Goal: Information Seeking & Learning: Learn about a topic

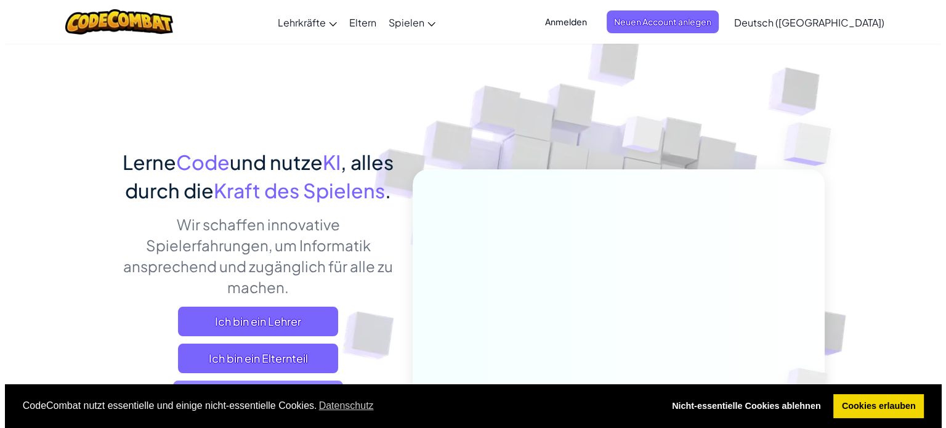
scroll to position [123, 0]
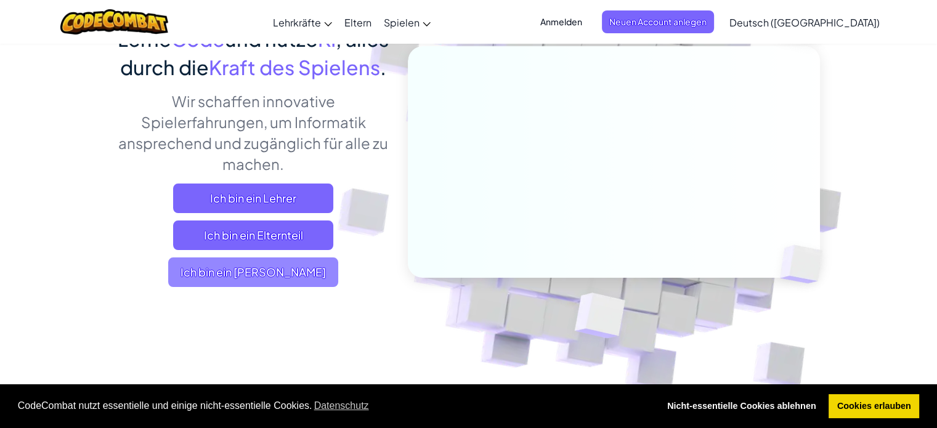
click at [315, 287] on span "Ich bin ein Schüler" at bounding box center [253, 272] width 170 height 30
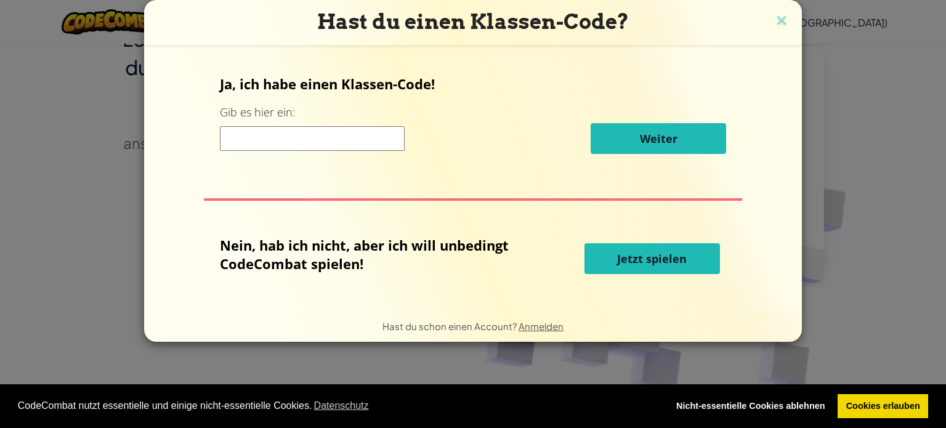
click at [243, 116] on label "Gib es hier ein:" at bounding box center [257, 112] width 75 height 15
click at [250, 138] on input at bounding box center [312, 138] width 185 height 25
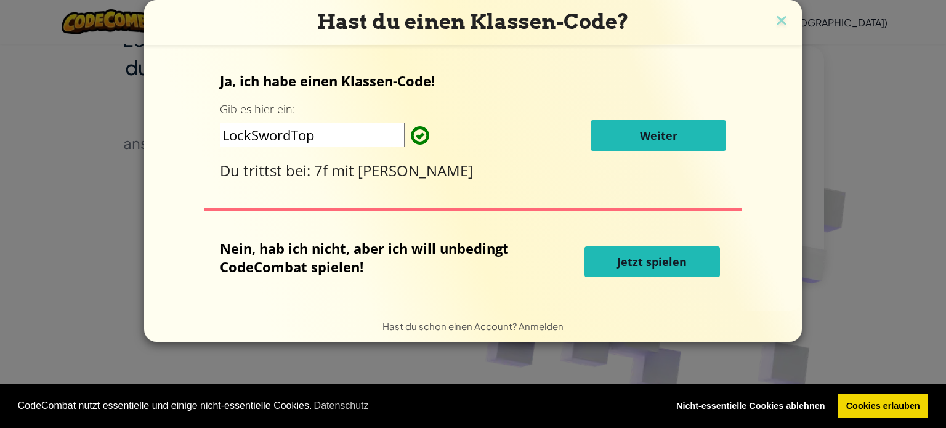
type input "LockSwordTop"
click at [672, 128] on span "Weiter" at bounding box center [659, 135] width 38 height 15
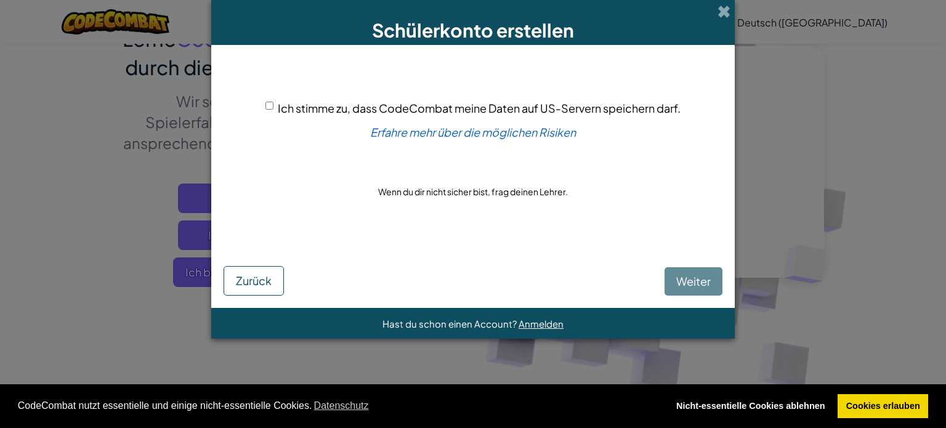
click at [265, 102] on div "Ich stimme zu, dass CodeCombat meine Daten auf US-Servern speichern darf." at bounding box center [472, 108] width 415 height 18
click at [268, 105] on input "Ich stimme zu, dass CodeCombat meine Daten auf US-Servern speichern darf." at bounding box center [269, 106] width 8 height 8
checkbox input "true"
click at [670, 275] on button "Weiter" at bounding box center [693, 281] width 58 height 28
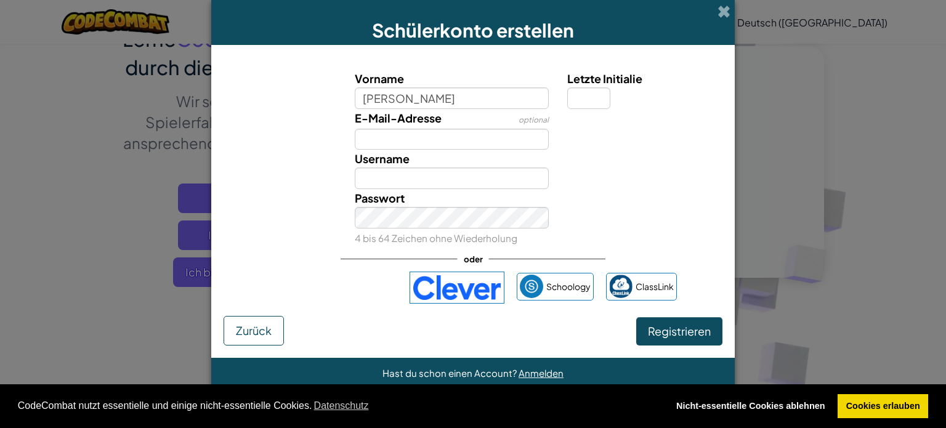
type input "Josie"
click at [580, 102] on input "Letzte Initialie" at bounding box center [588, 98] width 43 height 22
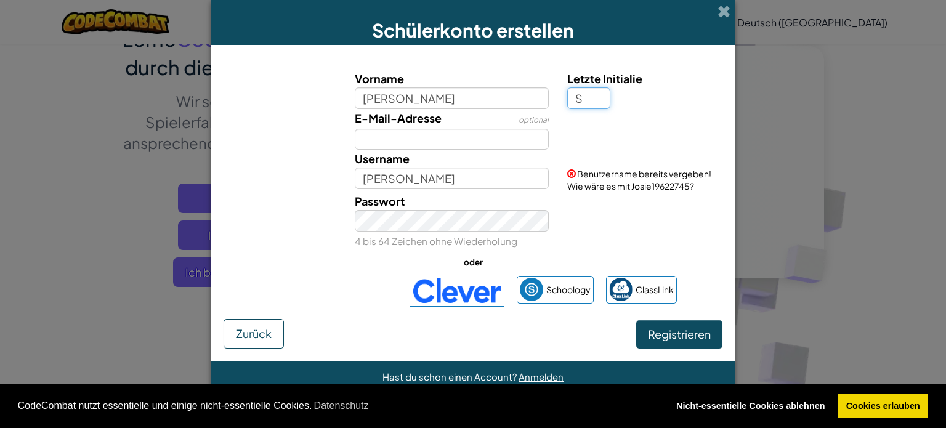
type input "S"
click at [672, 184] on span "Benutzername bereits vergeben! Wie wäre es mit JosieS28482510?" at bounding box center [639, 179] width 144 height 23
click at [673, 184] on span "Benutzername bereits vergeben! Wie wäre es mit JosieS28482510?" at bounding box center [639, 179] width 144 height 23
click at [587, 98] on input "S" at bounding box center [588, 98] width 43 height 22
click at [414, 187] on input "JosieS" at bounding box center [452, 178] width 195 height 22
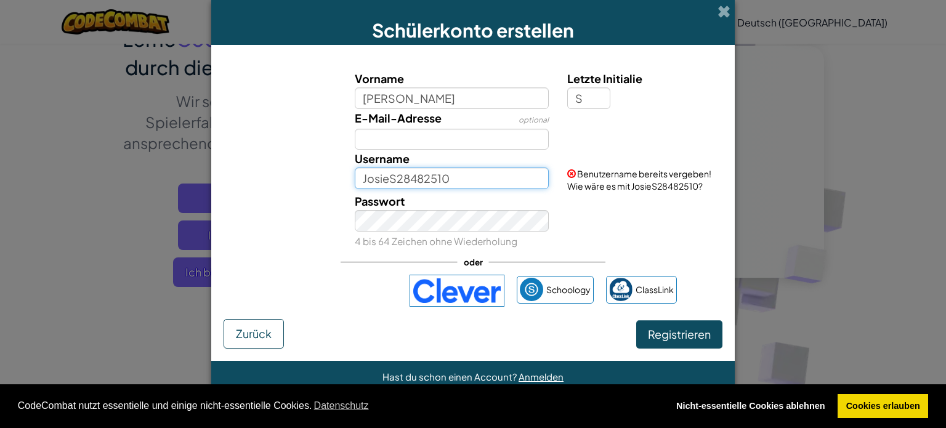
click at [505, 177] on input "JosieS28482510" at bounding box center [452, 178] width 195 height 22
type input "JosieS28482510"
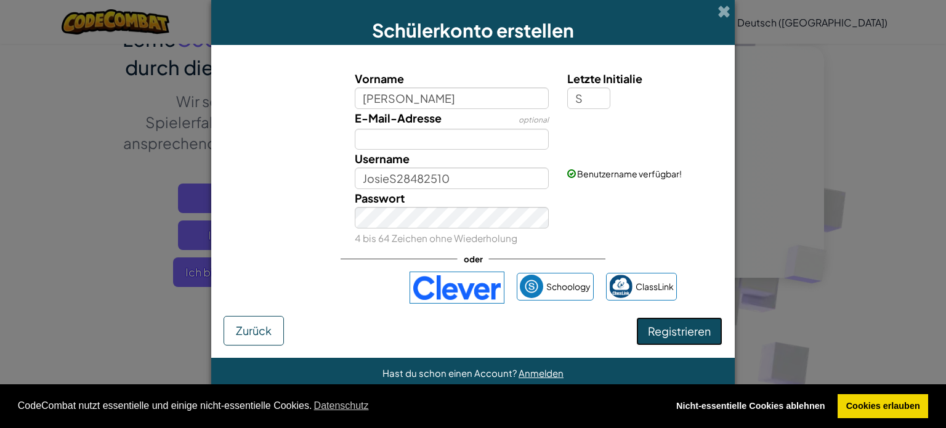
click at [666, 331] on span "Registrieren" at bounding box center [679, 331] width 63 height 14
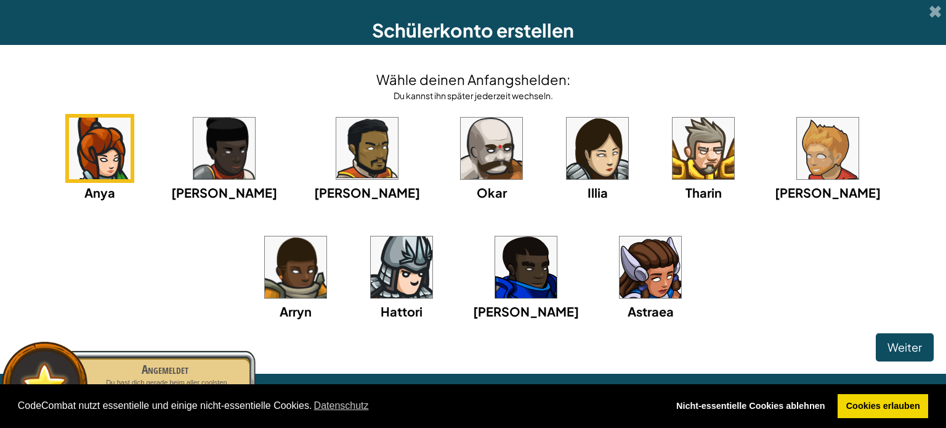
click at [567, 160] on img at bounding box center [598, 149] width 62 height 62
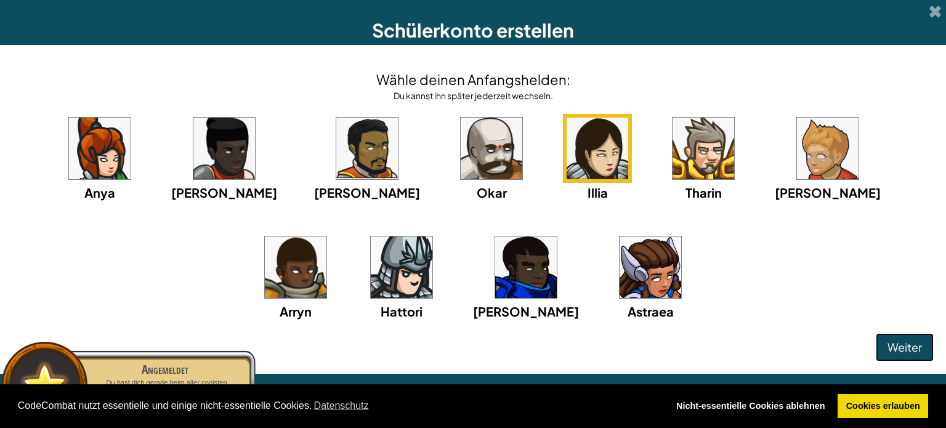
click at [897, 345] on span "Weiter" at bounding box center [904, 347] width 34 height 14
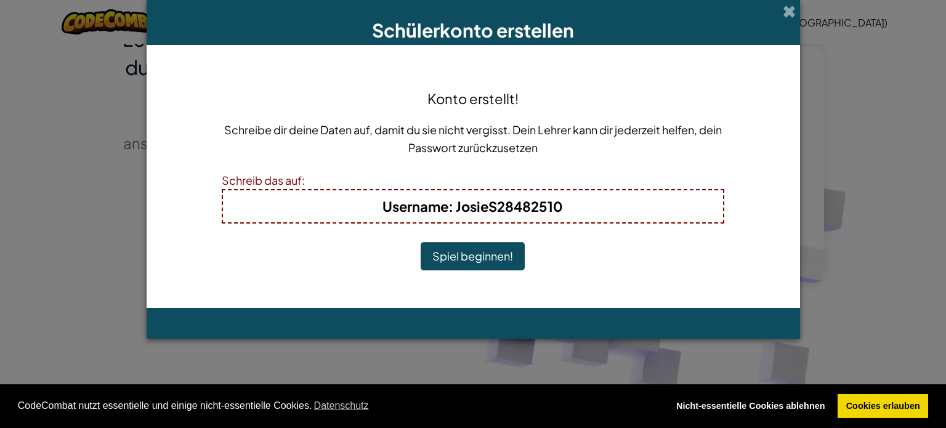
click at [482, 254] on button "Spiel beginnen!" at bounding box center [473, 256] width 104 height 28
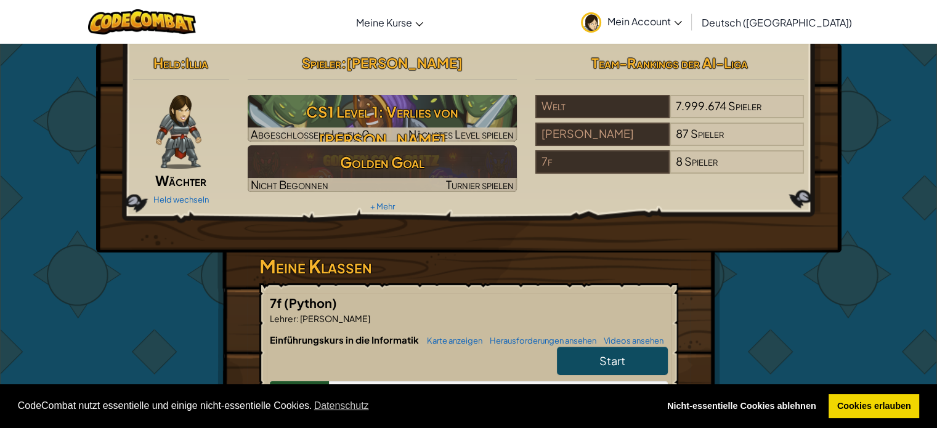
scroll to position [62, 0]
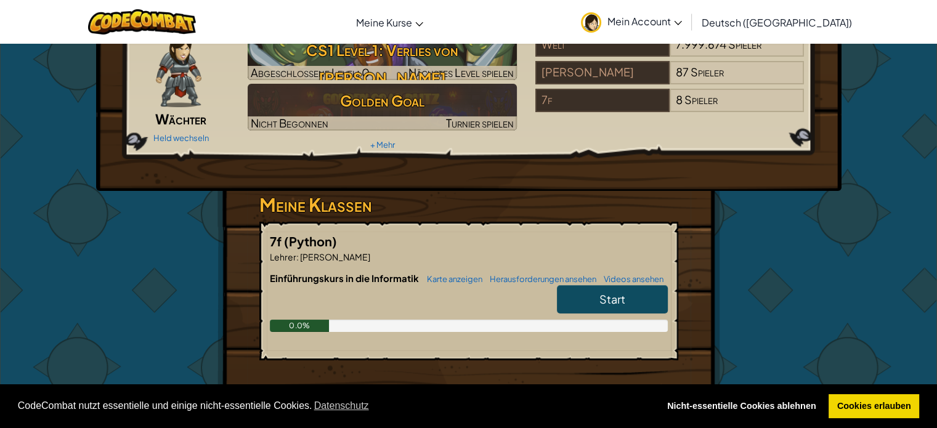
click at [597, 297] on link "Start" at bounding box center [612, 299] width 111 height 28
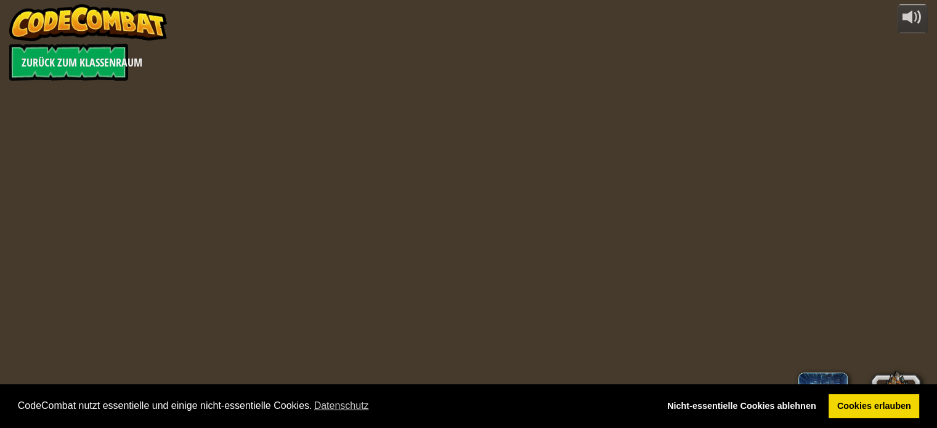
select select "de-DE"
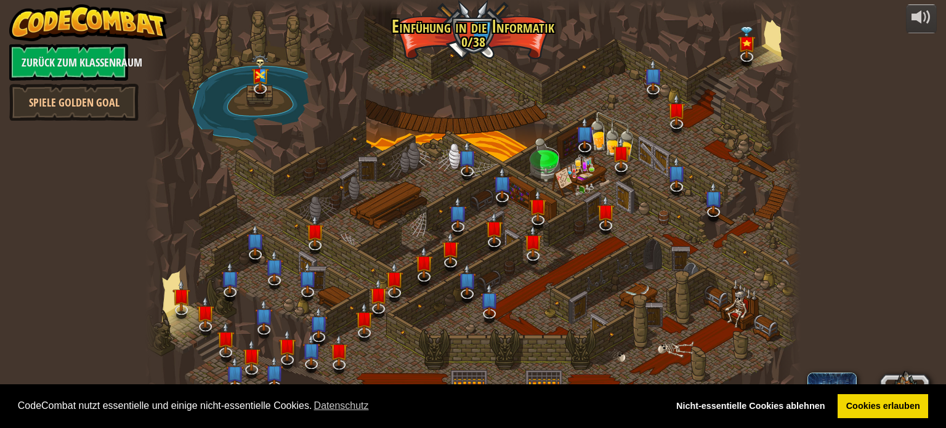
select select "de-DE"
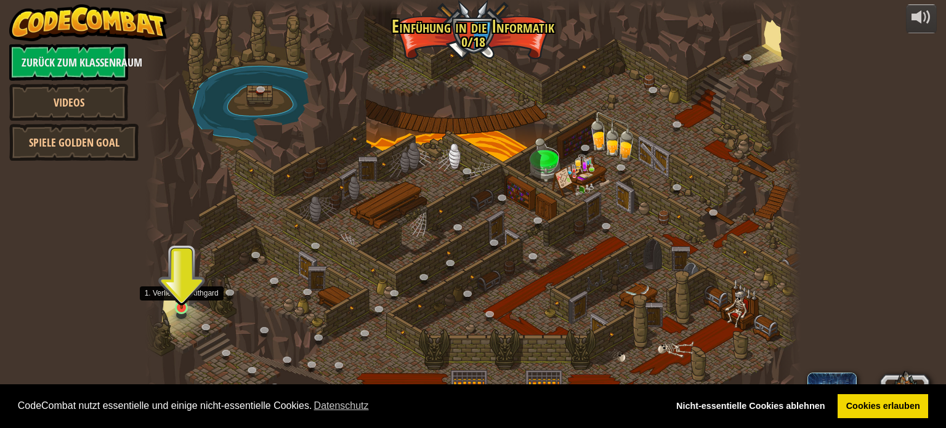
click at [181, 300] on img at bounding box center [182, 290] width 16 height 37
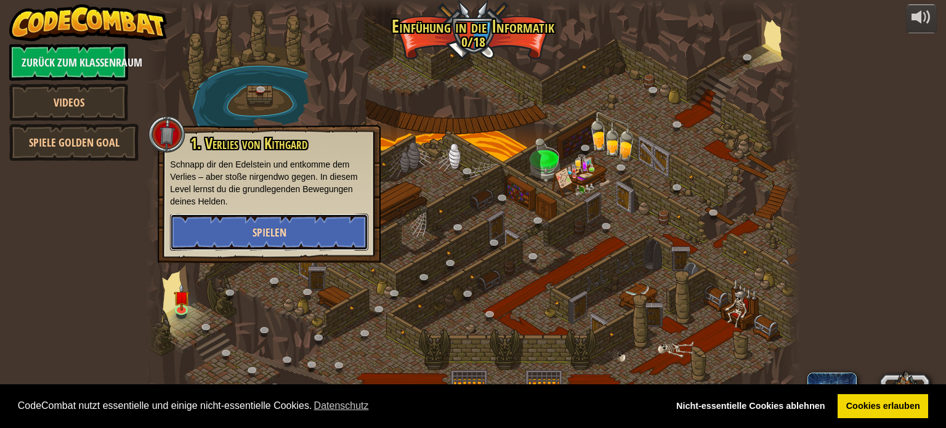
click at [333, 227] on button "Spielen" at bounding box center [269, 232] width 198 height 37
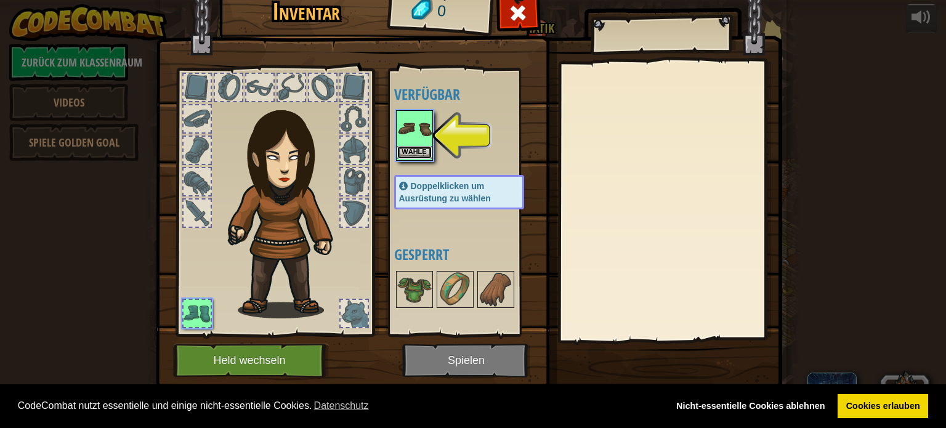
click at [413, 146] on button "Wähle" at bounding box center [414, 152] width 34 height 13
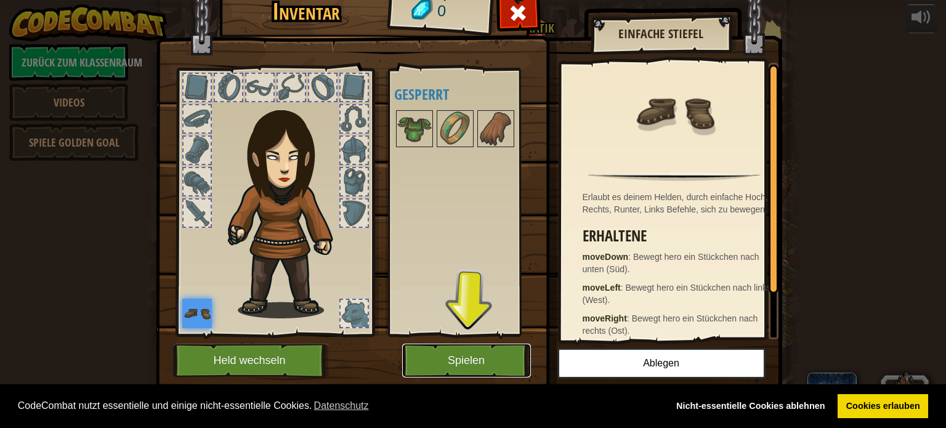
click at [497, 364] on button "Spielen" at bounding box center [466, 361] width 129 height 34
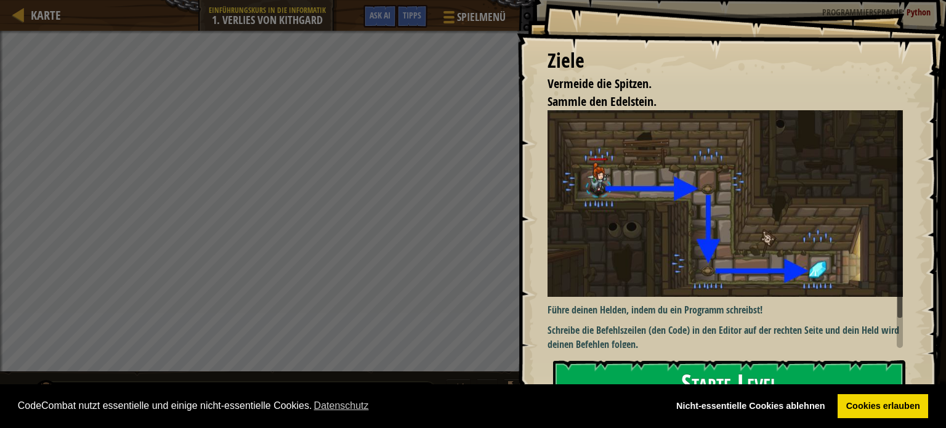
click at [572, 370] on button "Starte Level" at bounding box center [729, 384] width 352 height 49
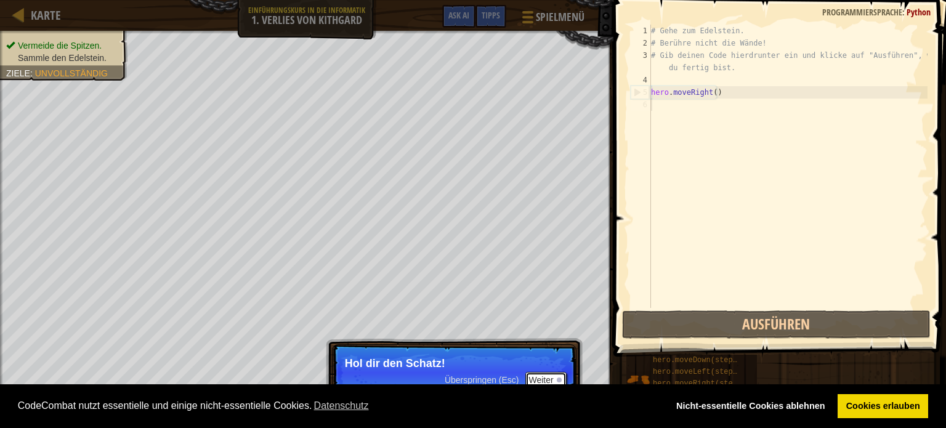
click at [544, 373] on button "Weiter" at bounding box center [545, 380] width 41 height 16
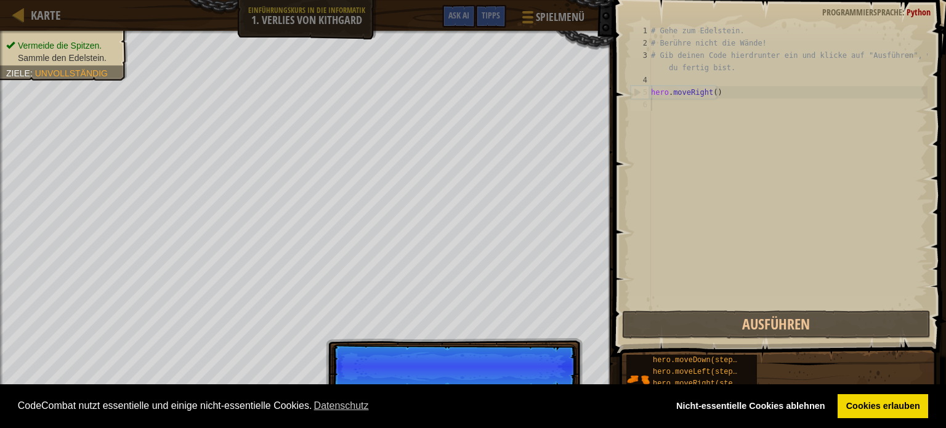
scroll to position [6, 0]
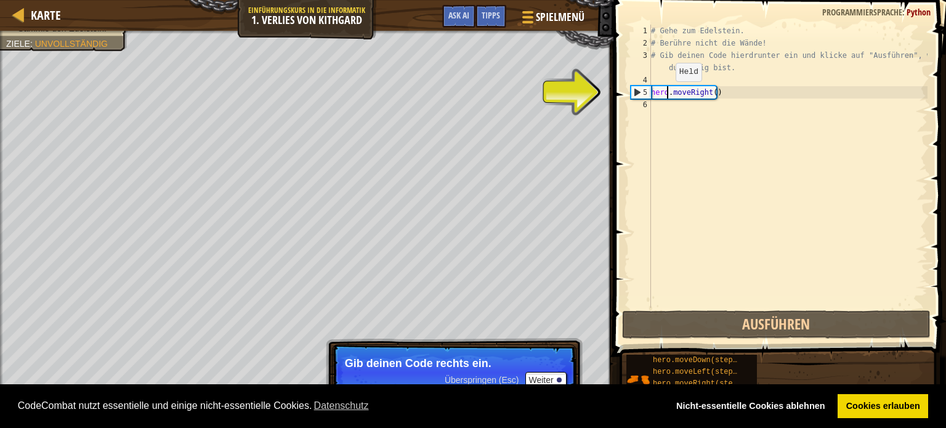
click at [665, 93] on div "# Gehe zum Edelstein. # Berühre nicht die Wände! # Gib deinen Code hierdrunter …" at bounding box center [787, 179] width 279 height 308
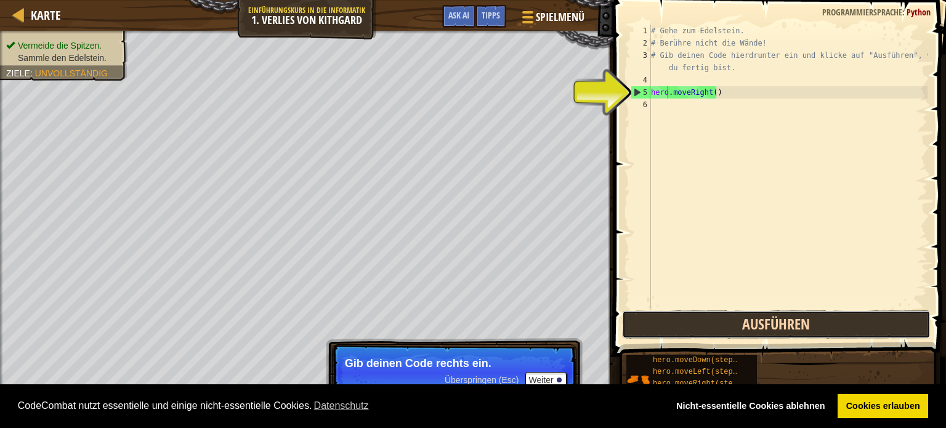
drag, startPoint x: 732, startPoint y: 318, endPoint x: 732, endPoint y: 325, distance: 6.2
click at [732, 325] on button "Ausführen" at bounding box center [776, 324] width 309 height 28
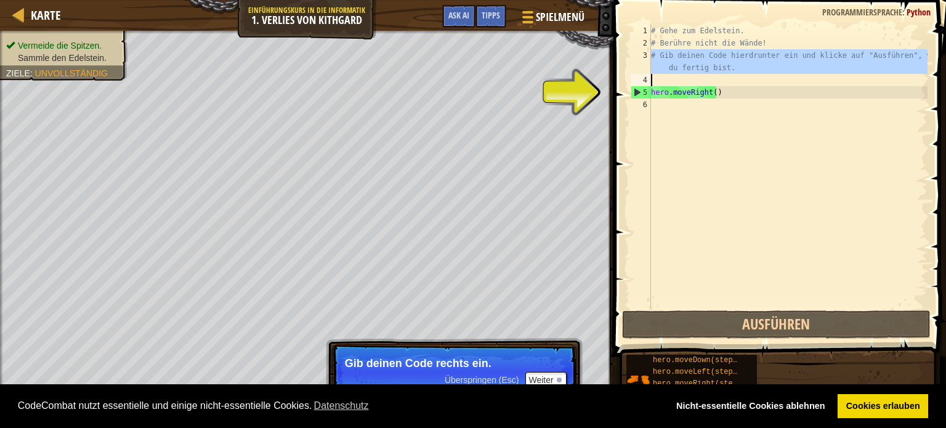
type textarea "# Gib deinen Code hierdrunter ein und klicke auf "Ausführen", wenn du fertig bi…"
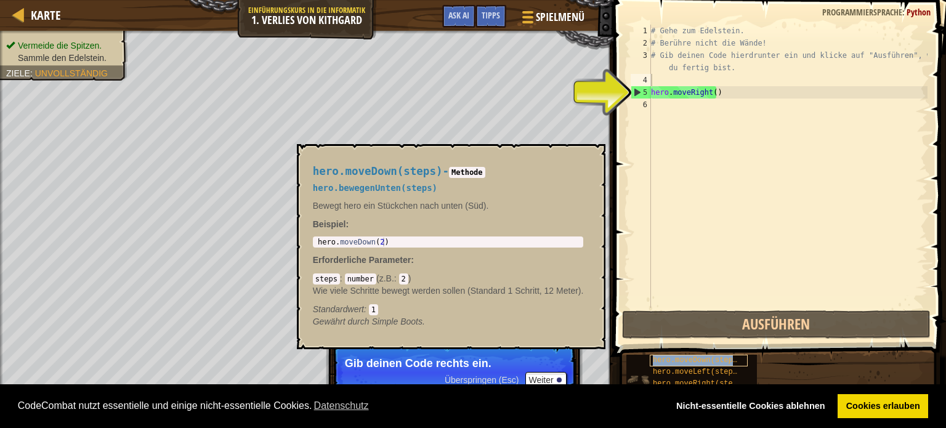
click at [680, 360] on span "hero.moveDown(steps)" at bounding box center [697, 360] width 89 height 9
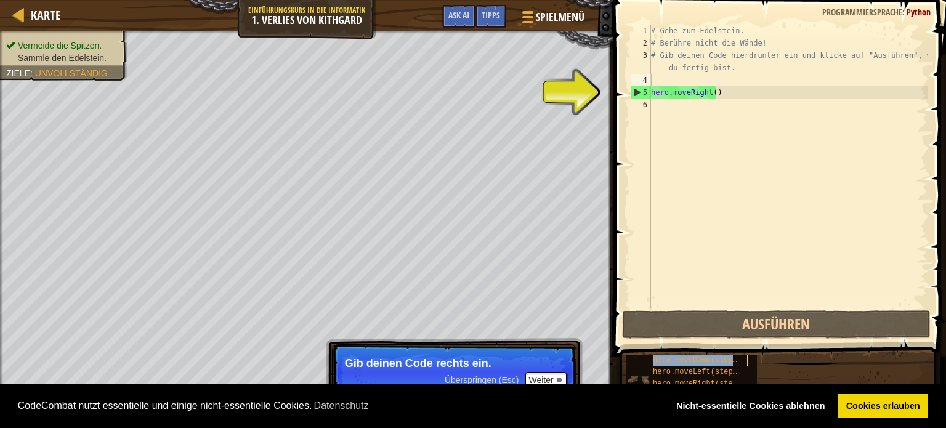
click at [680, 360] on span "hero.moveDown(steps)" at bounding box center [697, 360] width 89 height 9
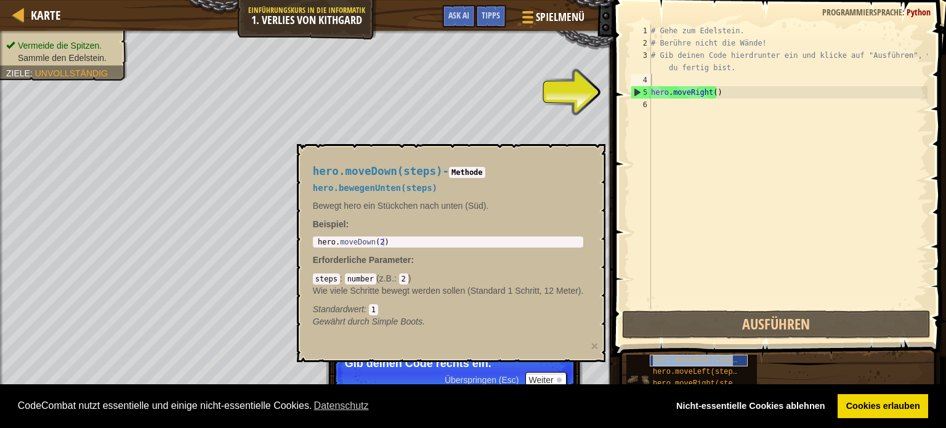
click at [680, 360] on span "hero.moveDown(steps)" at bounding box center [697, 360] width 89 height 9
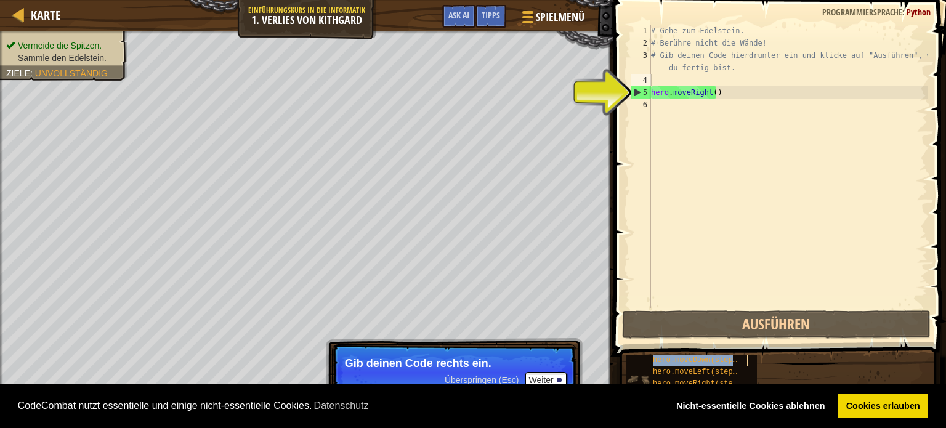
click at [680, 360] on span "hero.moveDown(steps)" at bounding box center [697, 360] width 89 height 9
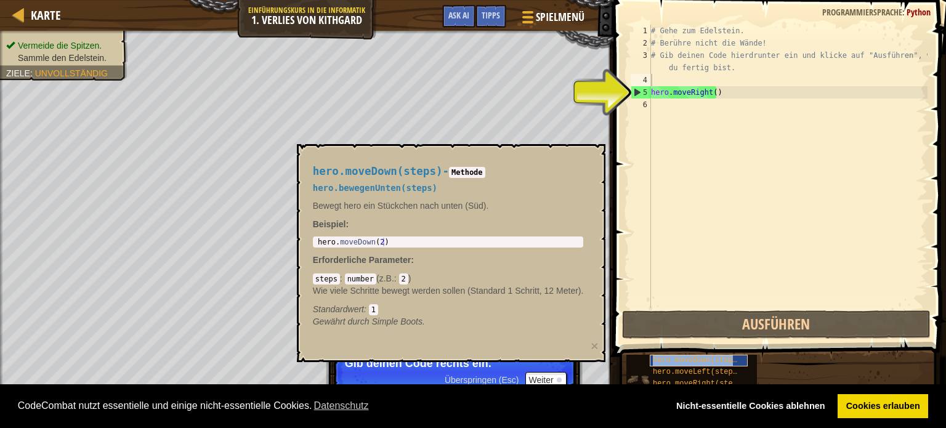
click at [680, 360] on span "hero.moveDown(steps)" at bounding box center [697, 360] width 89 height 9
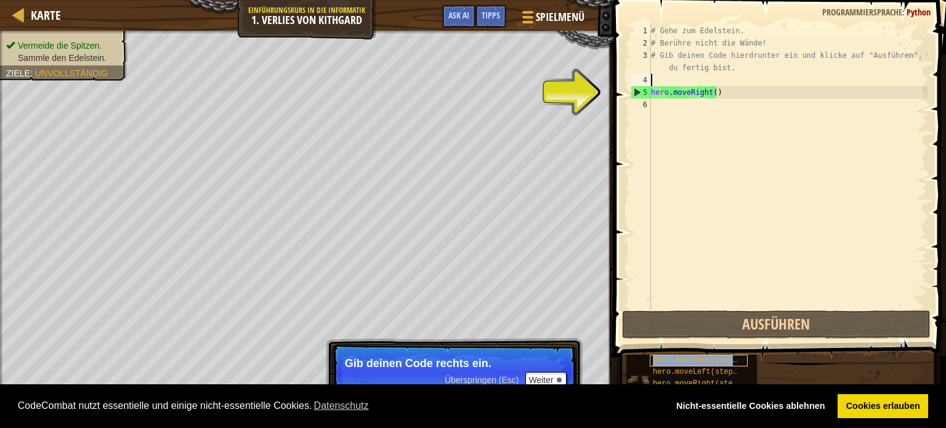
click at [680, 360] on span "hero.moveDown(steps)" at bounding box center [697, 360] width 89 height 9
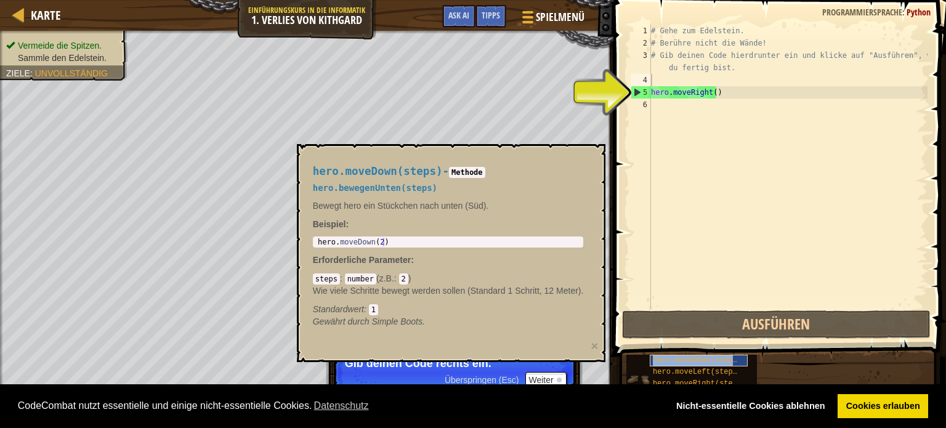
click at [680, 360] on span "hero.moveDown(steps)" at bounding box center [697, 360] width 89 height 9
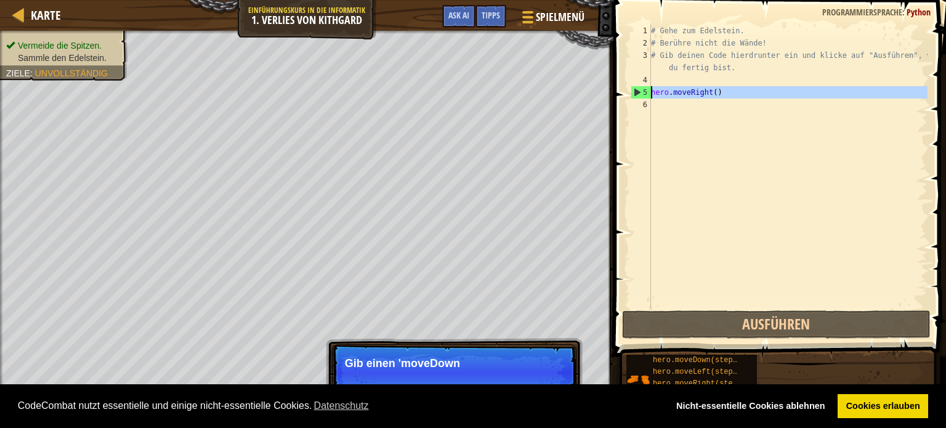
click at [646, 91] on div "5" at bounding box center [641, 92] width 20 height 12
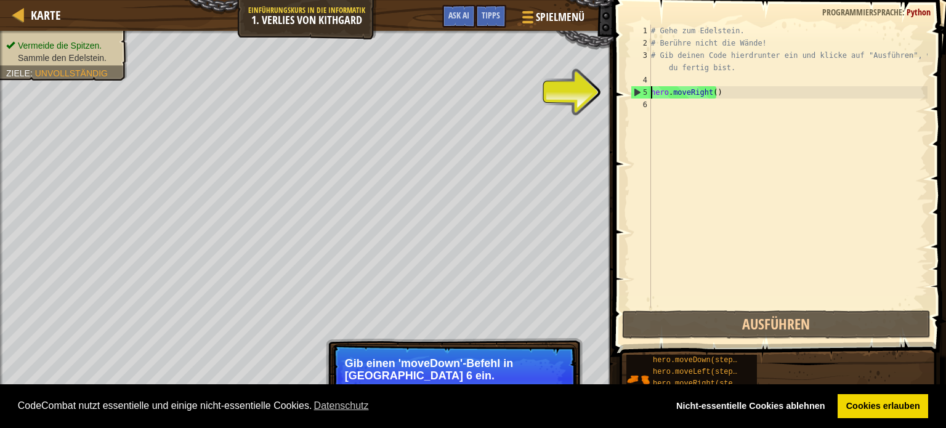
click at [632, 91] on div "5" at bounding box center [641, 92] width 20 height 12
click at [639, 90] on div "5" at bounding box center [641, 92] width 20 height 12
click at [636, 89] on div "5" at bounding box center [641, 92] width 20 height 12
type textarea "hero.moveRight()"
click at [655, 107] on div "# Gehe zum Edelstein. # Berühre nicht die Wände! # Gib deinen Code hierdrunter …" at bounding box center [787, 179] width 279 height 308
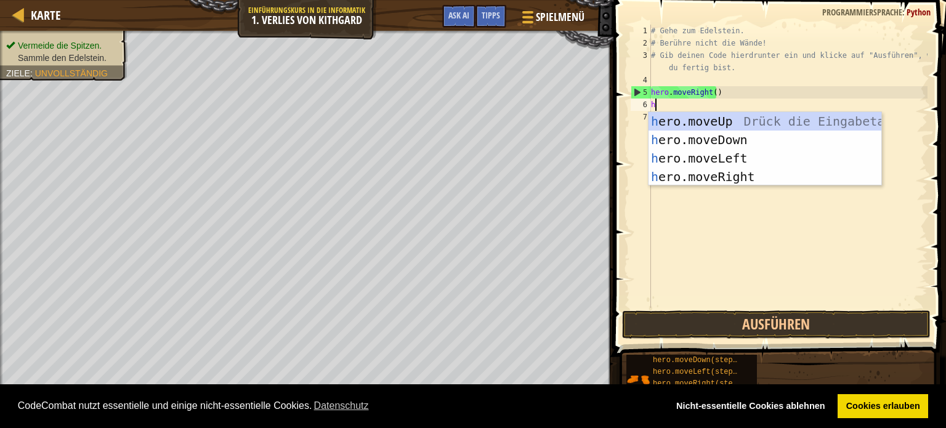
type textarea "her"
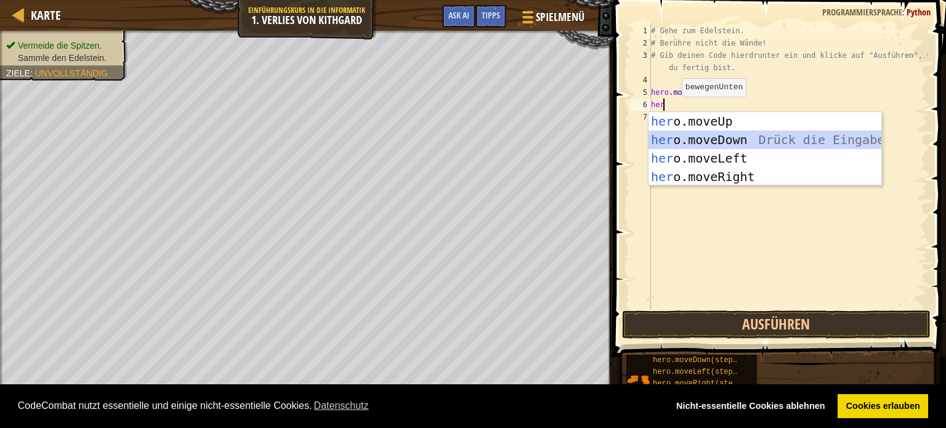
click at [685, 133] on div "her o.moveUp Drück die Eingabetaste her o.moveDown Drück die Eingabetaste her o…" at bounding box center [764, 167] width 233 height 111
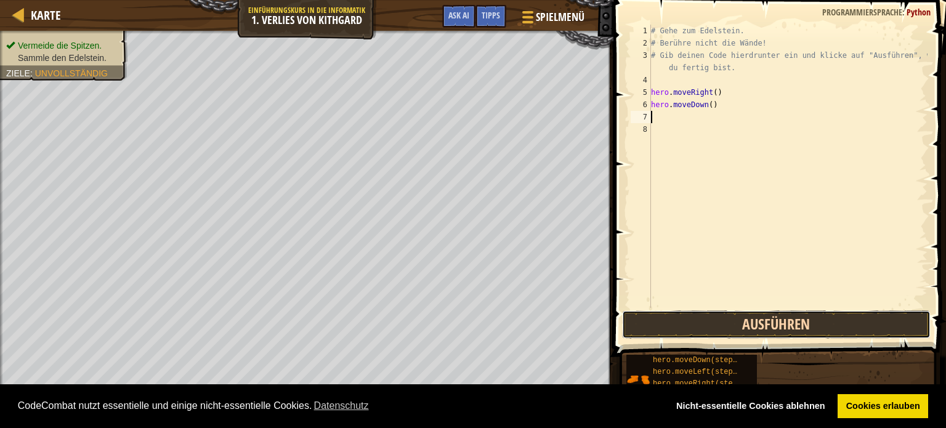
click at [749, 325] on button "Ausführen" at bounding box center [776, 324] width 309 height 28
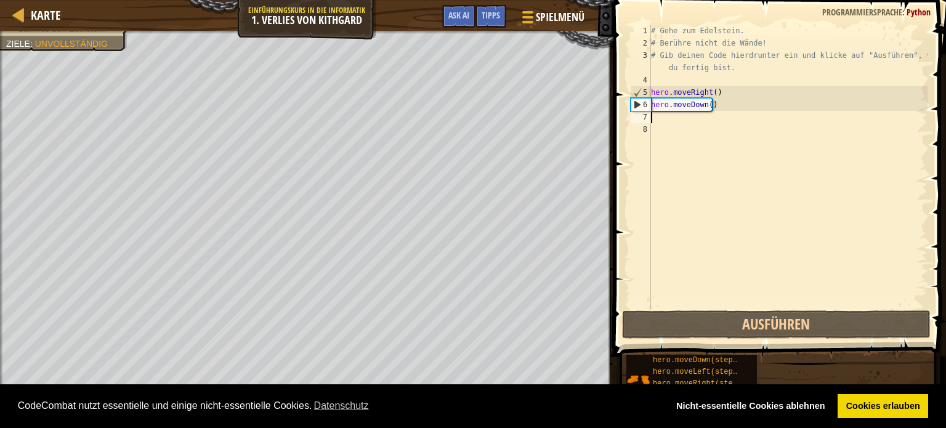
type textarea "h"
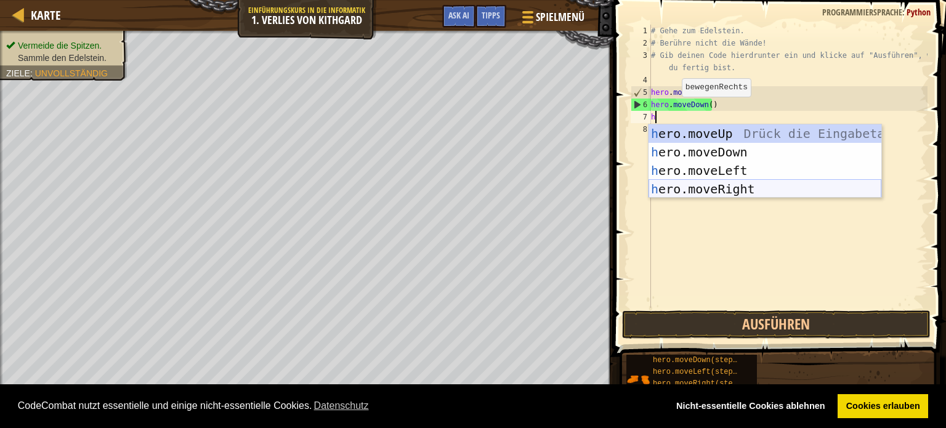
click at [685, 188] on div "h ero.moveUp Drück die Eingabetaste h ero.moveDown Drück die Eingabetaste h ero…" at bounding box center [764, 179] width 233 height 111
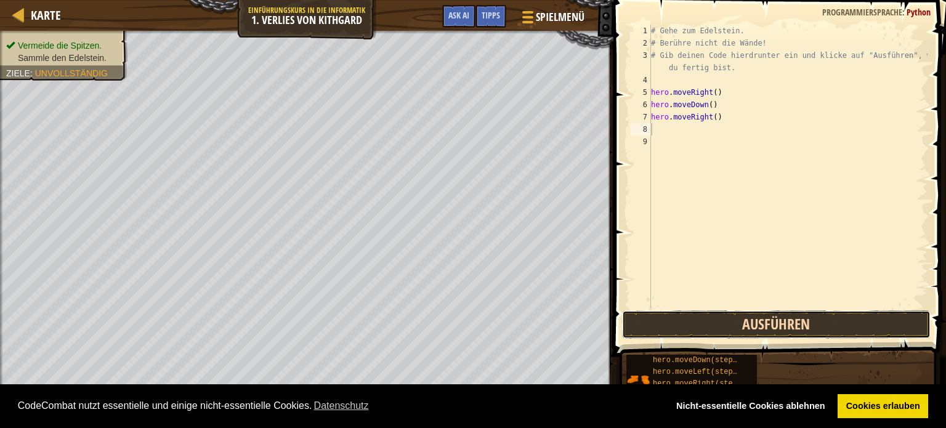
click at [682, 324] on button "Ausführen" at bounding box center [776, 324] width 309 height 28
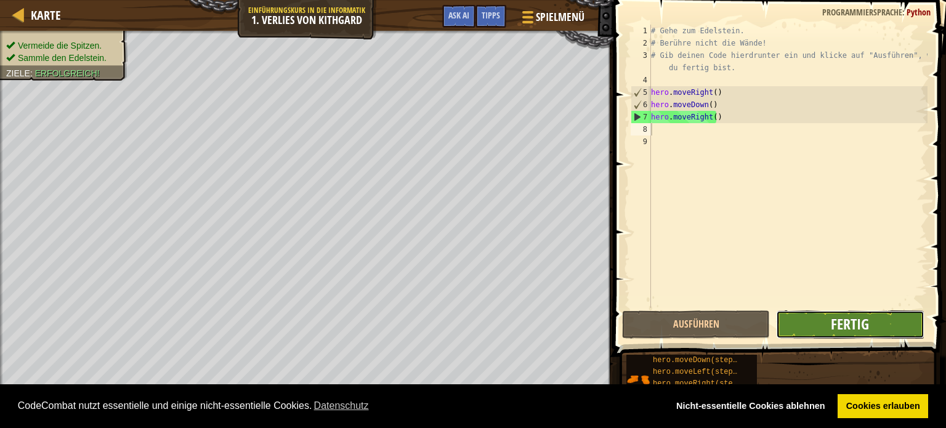
click at [852, 324] on span "Fertig" at bounding box center [850, 324] width 38 height 20
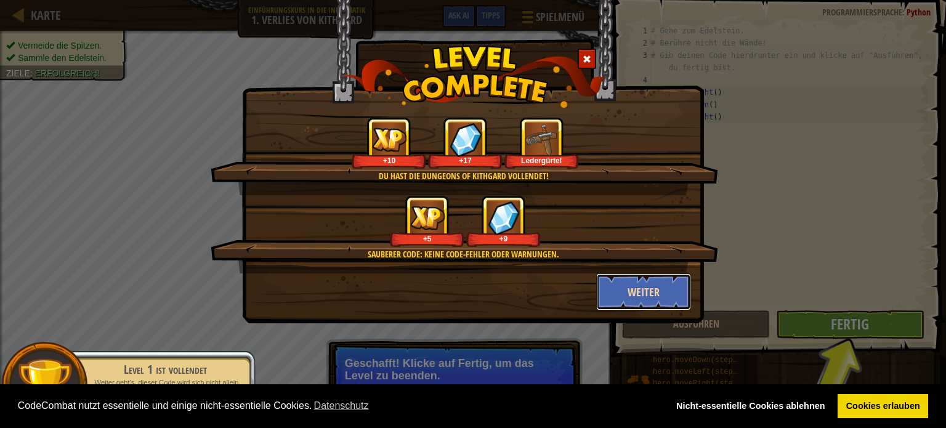
click at [655, 284] on button "Weiter" at bounding box center [643, 291] width 95 height 37
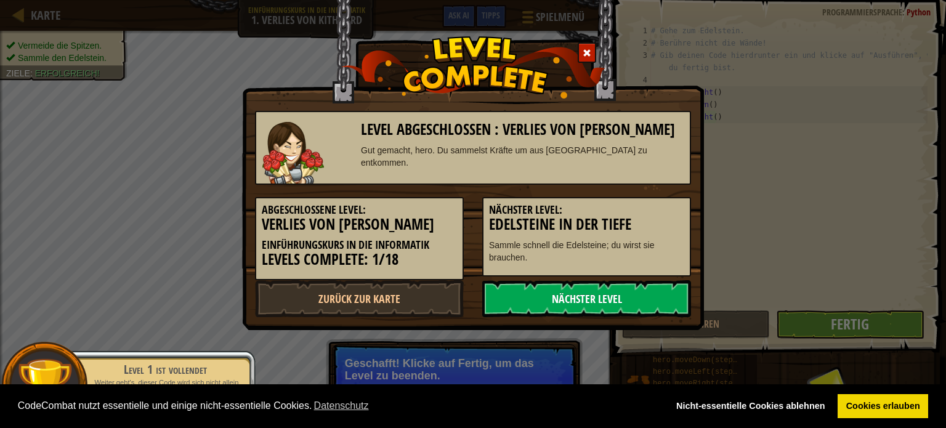
click at [641, 295] on link "Nächster Level" at bounding box center [586, 298] width 209 height 37
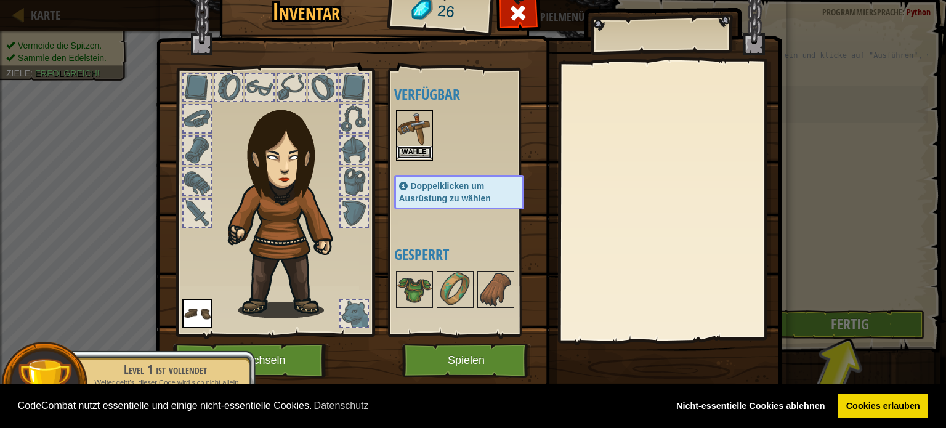
click at [402, 147] on button "Wähle" at bounding box center [414, 152] width 34 height 13
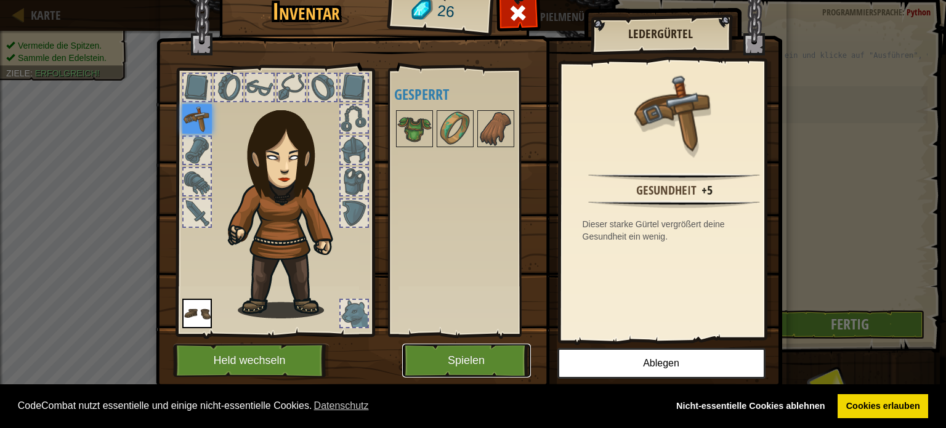
click at [462, 359] on button "Spielen" at bounding box center [466, 361] width 129 height 34
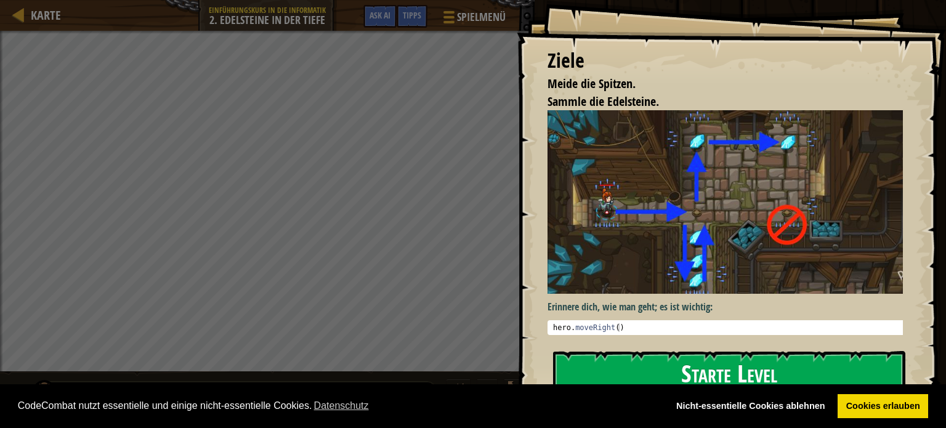
click at [571, 364] on button "Starte Level" at bounding box center [729, 375] width 352 height 49
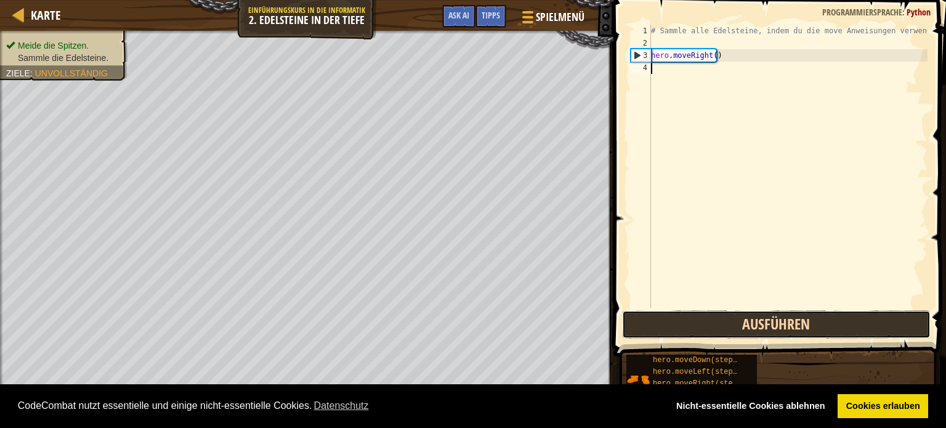
drag, startPoint x: 689, startPoint y: 319, endPoint x: 690, endPoint y: 327, distance: 8.0
click at [690, 327] on button "Ausführen" at bounding box center [776, 324] width 309 height 28
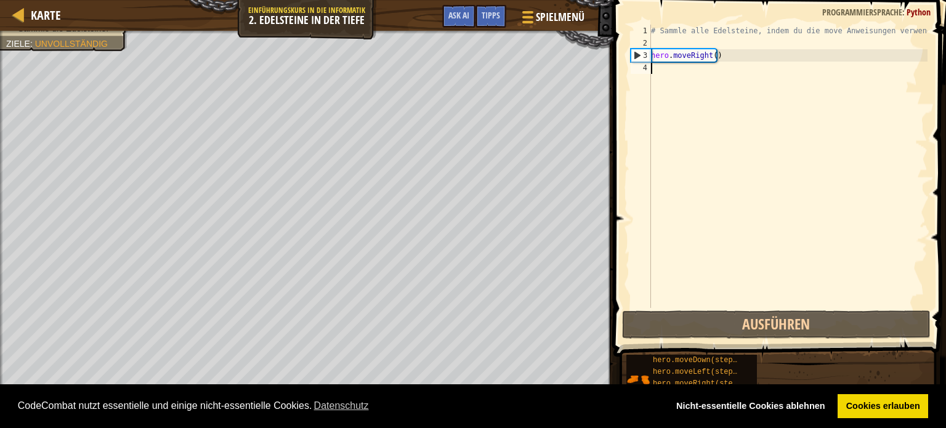
click at [664, 73] on div "# Sammle alle Edelsteine, indem du die move Anweisungen verwendest. hero . move…" at bounding box center [787, 179] width 279 height 308
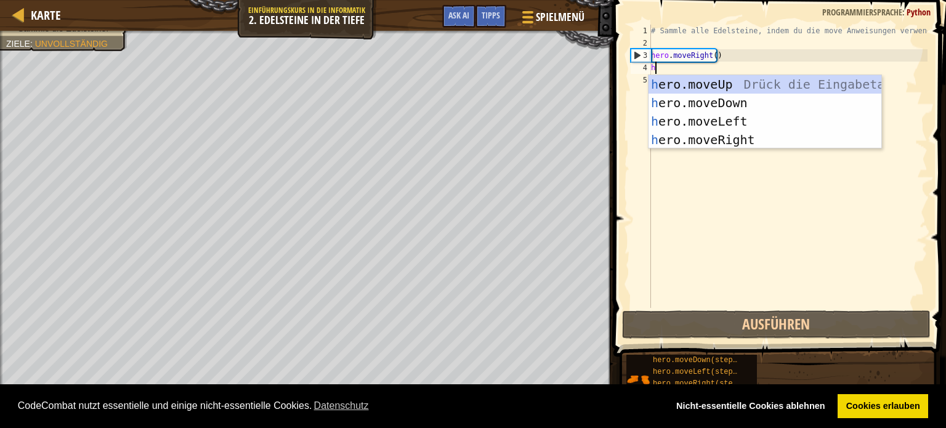
scroll to position [6, 0]
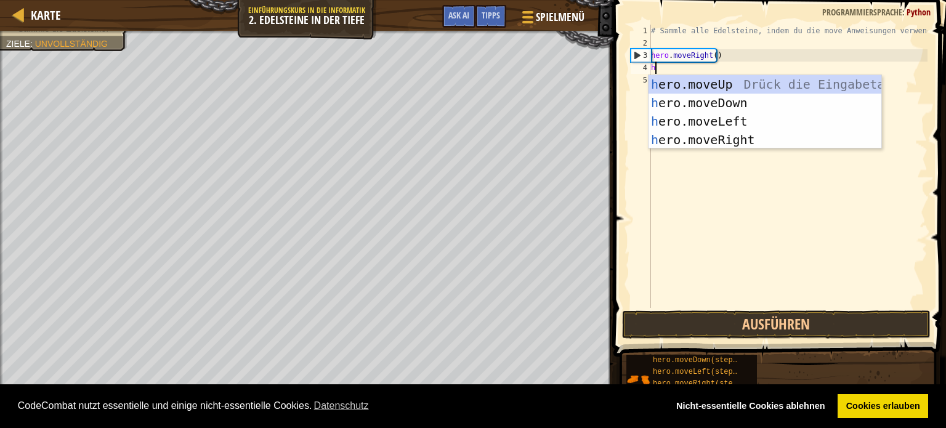
type textarea "he"
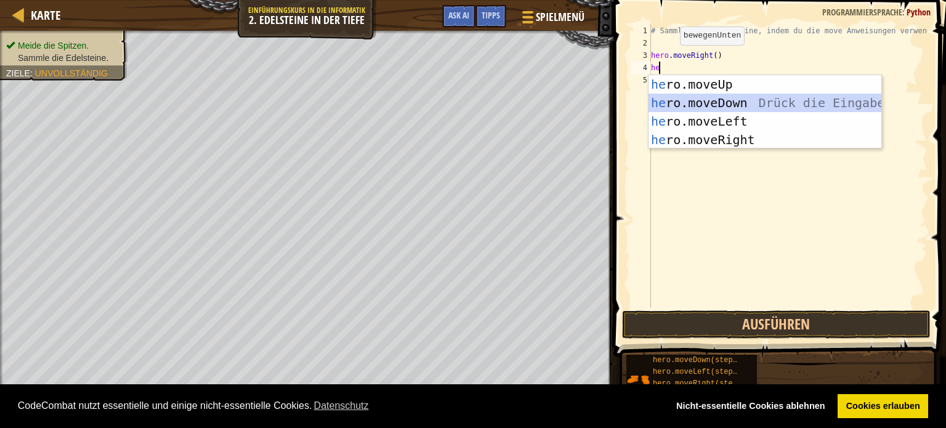
click at [705, 102] on div "he ro.moveUp Drück die Eingabetaste he ro.moveDown Drück die Eingabetaste he ro…" at bounding box center [764, 130] width 233 height 111
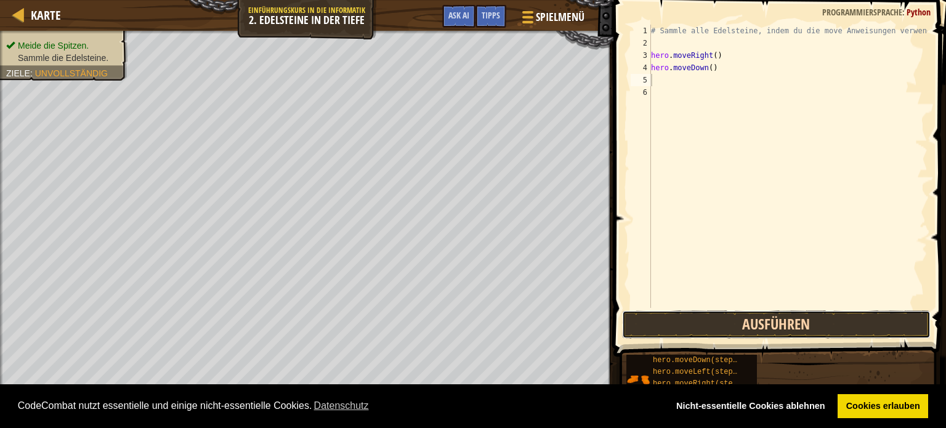
click at [729, 324] on button "Ausführen" at bounding box center [776, 324] width 309 height 28
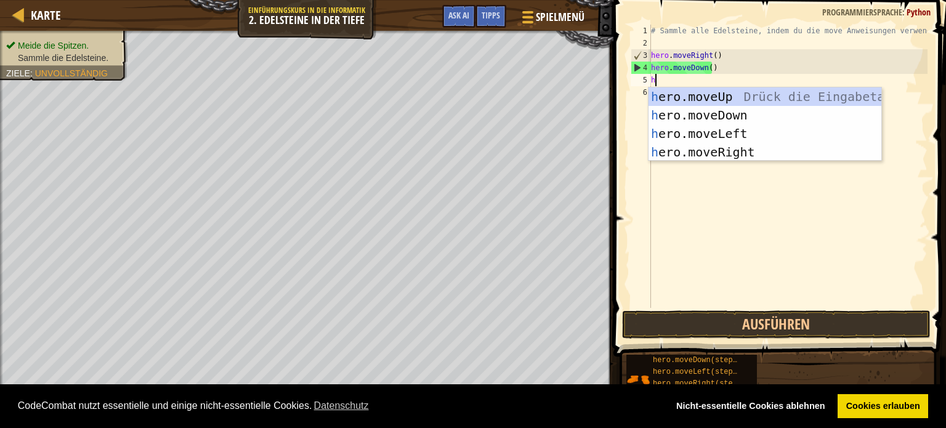
type textarea "he"
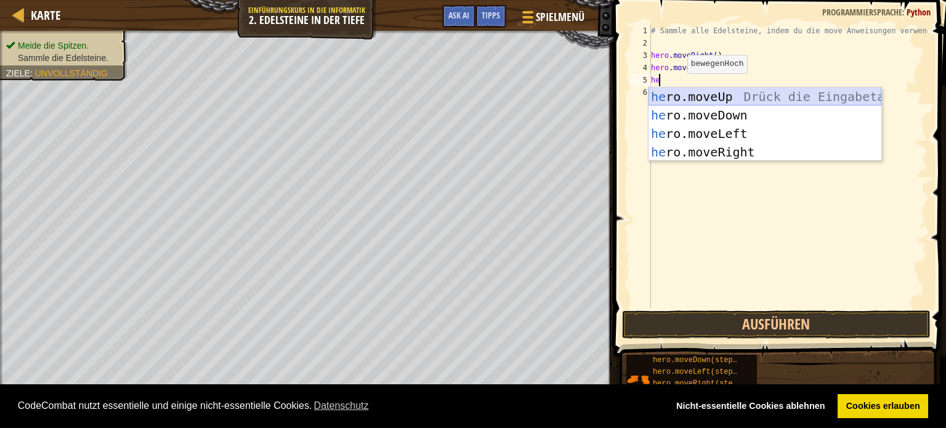
click at [676, 94] on div "he ro.moveUp Drück die Eingabetaste he ro.moveDown Drück die Eingabetaste he ro…" at bounding box center [764, 142] width 233 height 111
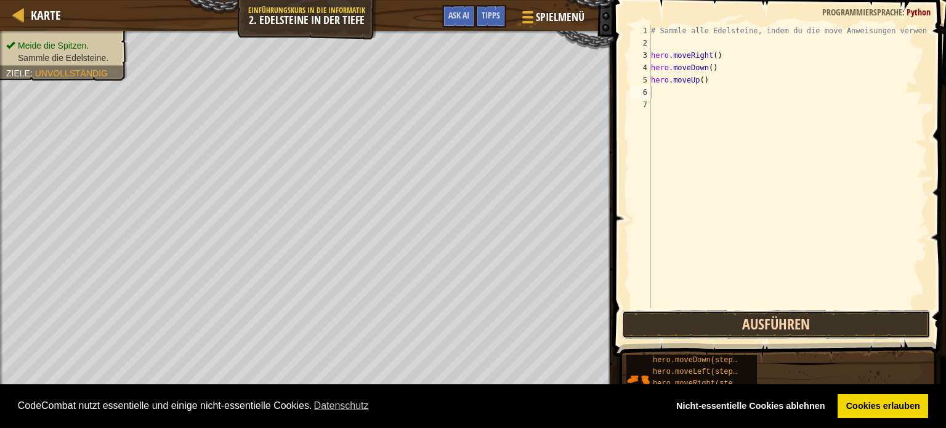
click at [762, 324] on button "Ausführen" at bounding box center [776, 324] width 309 height 28
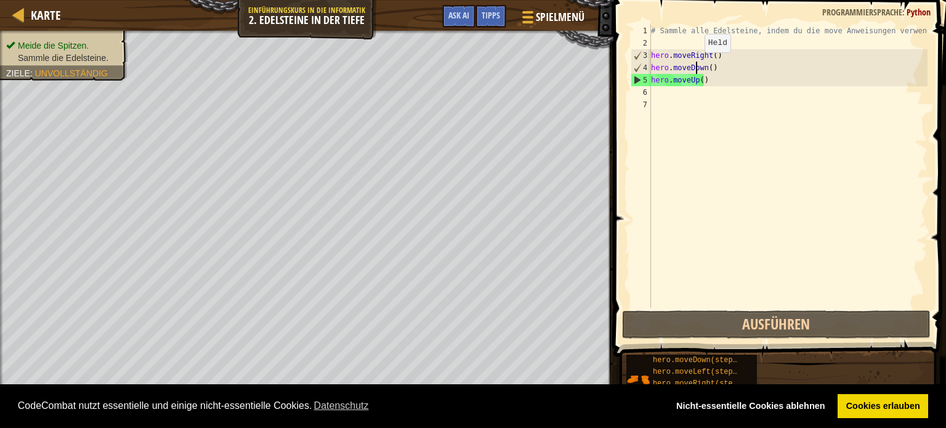
click at [694, 64] on div "# Sammle alle Edelsteine, indem du die move Anweisungen verwendest. hero . move…" at bounding box center [787, 179] width 279 height 308
click at [690, 56] on div "# Sammle alle Edelsteine, indem du die move Anweisungen verwendest. hero . move…" at bounding box center [787, 179] width 279 height 308
type textarea "hero.moveRight()"
click at [668, 93] on div "# Sammle alle Edelsteine, indem du die move Anweisungen verwendest. hero . move…" at bounding box center [787, 179] width 279 height 308
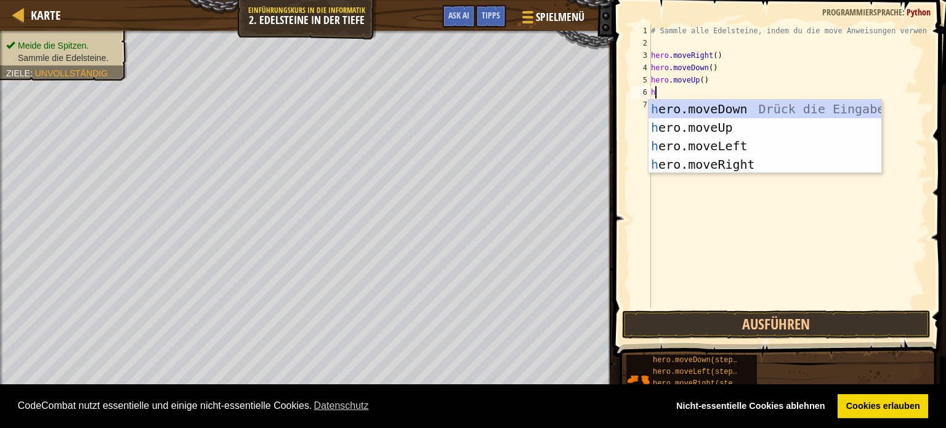
type textarea "he"
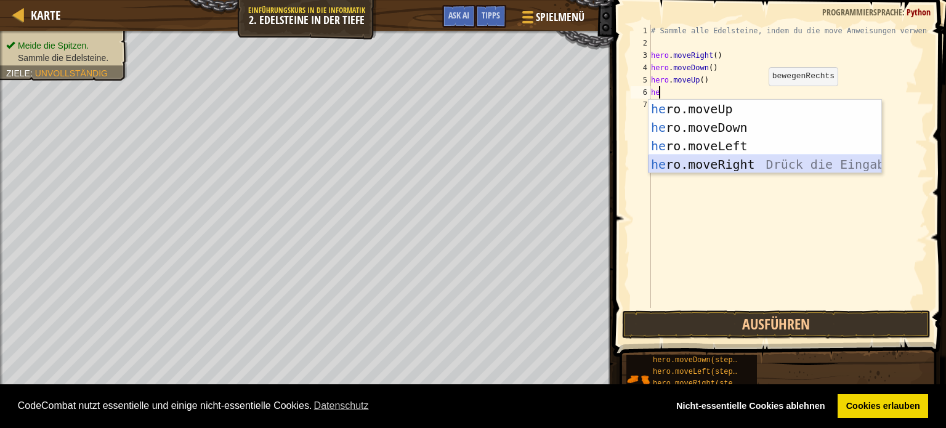
click at [744, 159] on div "he ro.moveUp Drück die Eingabetaste he ro.moveDown Drück die Eingabetaste he ro…" at bounding box center [764, 155] width 233 height 111
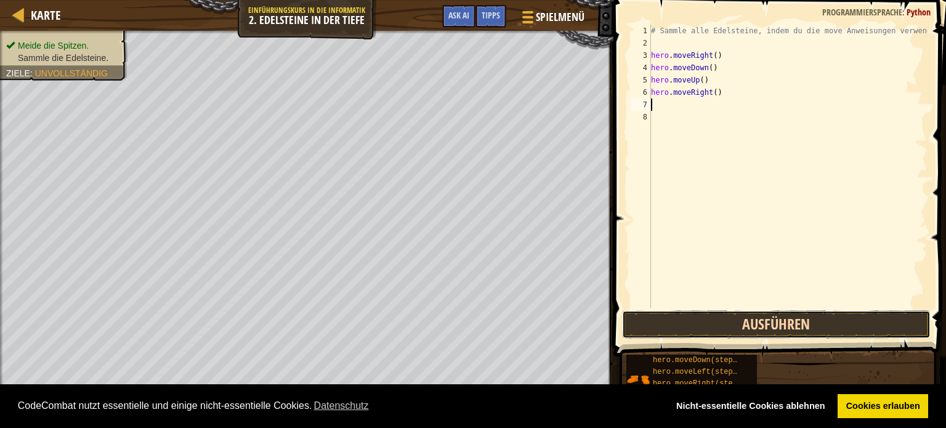
click at [730, 325] on button "Ausführen" at bounding box center [776, 324] width 309 height 28
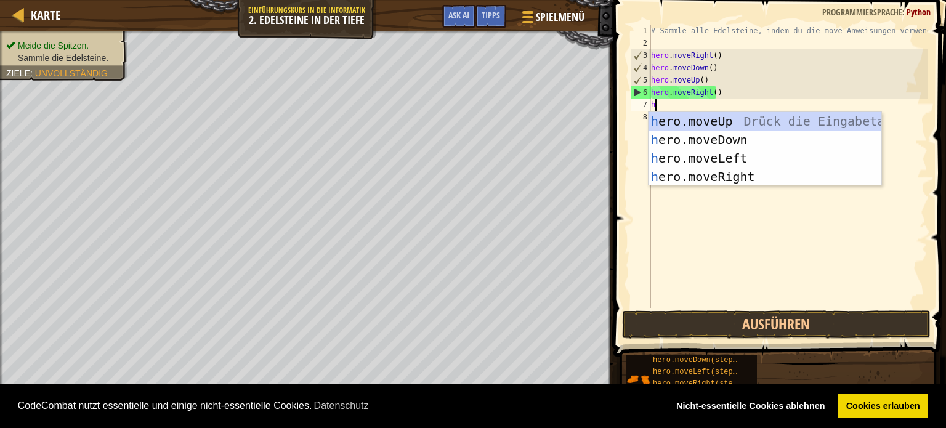
type textarea "he"
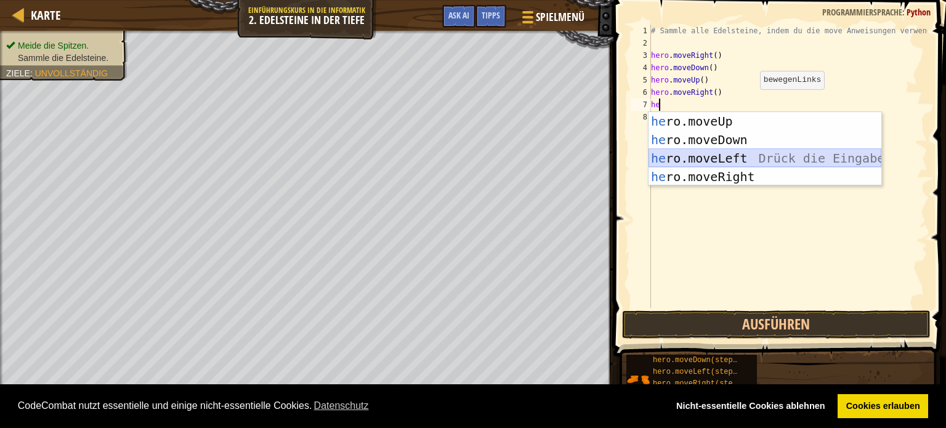
click at [749, 163] on div "he ro.moveUp Drück die Eingabetaste he ro.moveDown Drück die Eingabetaste he ro…" at bounding box center [764, 167] width 233 height 111
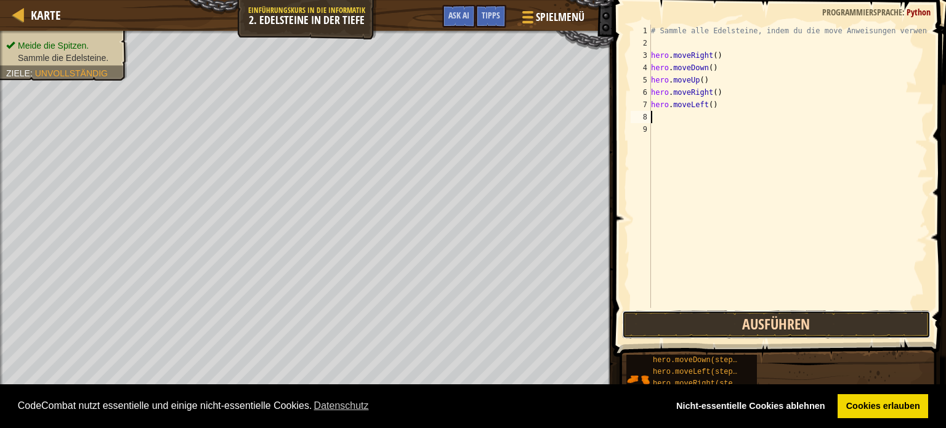
click at [700, 321] on button "Ausführen" at bounding box center [776, 324] width 309 height 28
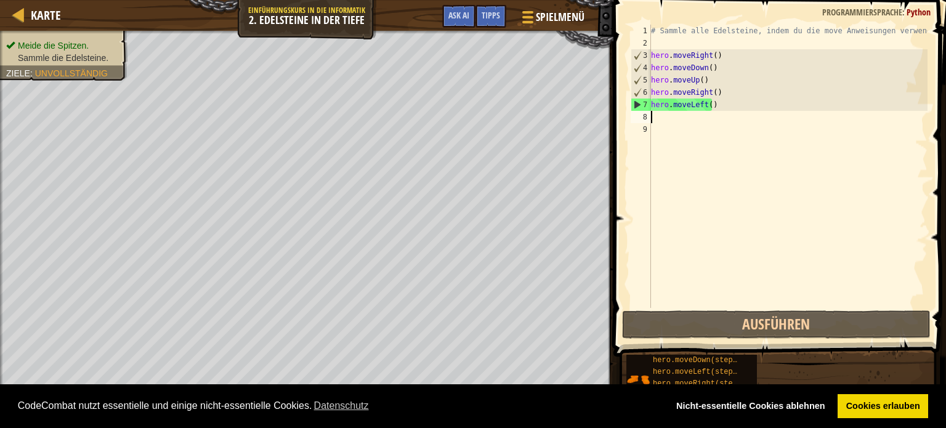
click at [712, 81] on div "# Sammle alle Edelsteine, indem du die move Anweisungen verwendest. hero . move…" at bounding box center [787, 179] width 279 height 308
click at [712, 80] on div "# Sammle alle Edelsteine, indem du die move Anweisungen verwendest. hero . move…" at bounding box center [787, 179] width 279 height 308
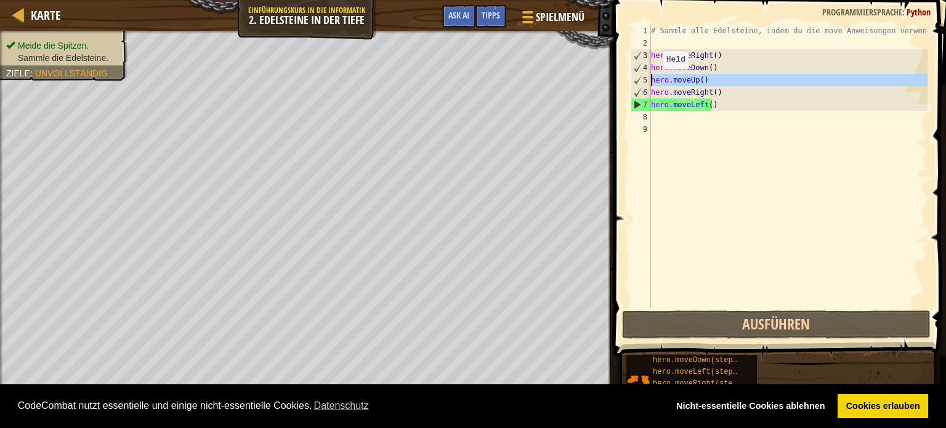
drag, startPoint x: 641, startPoint y: 76, endPoint x: 642, endPoint y: 87, distance: 11.2
click at [640, 78] on div "5" at bounding box center [641, 80] width 20 height 12
type textarea "hero.moveUp()"
click at [655, 118] on div "# Sammle alle Edelsteine, indem du die move Anweisungen verwendest. hero . move…" at bounding box center [787, 179] width 279 height 308
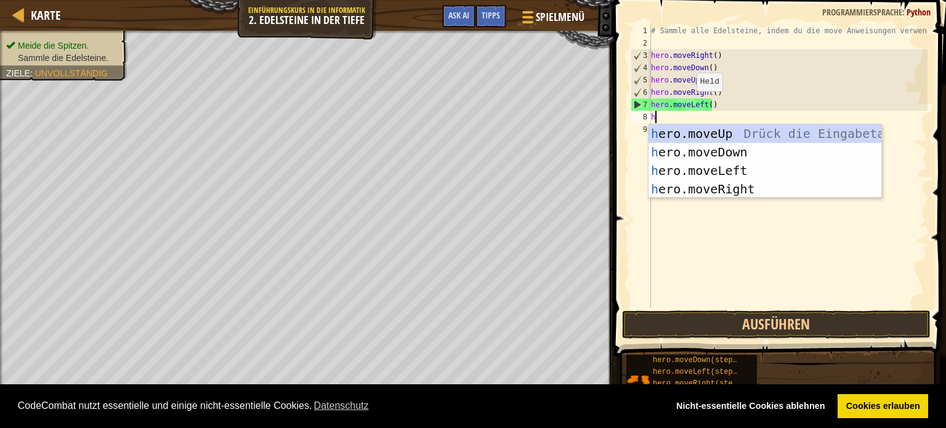
type textarea "he"
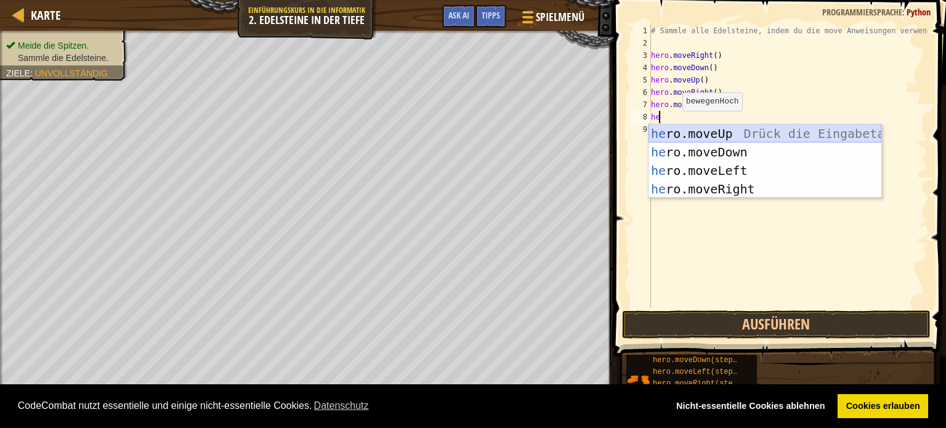
click at [677, 129] on div "he ro.moveUp Drück die Eingabetaste he ro.moveDown Drück die Eingabetaste he ro…" at bounding box center [764, 179] width 233 height 111
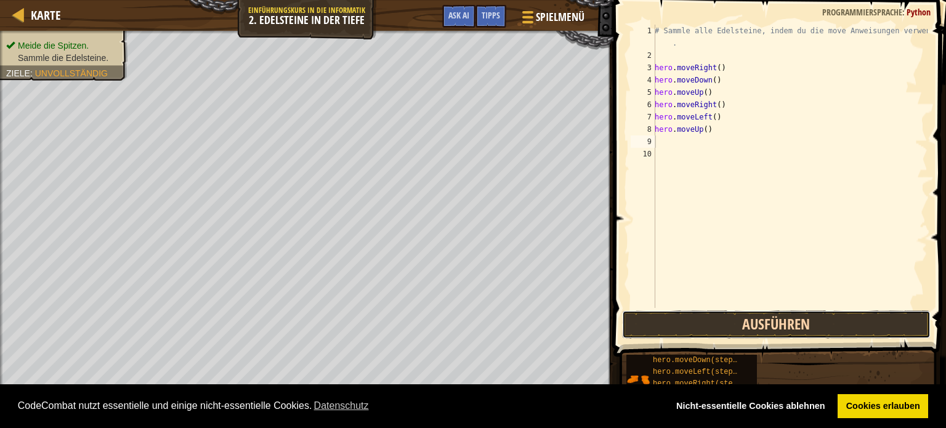
click at [726, 315] on button "Ausführen" at bounding box center [776, 324] width 309 height 28
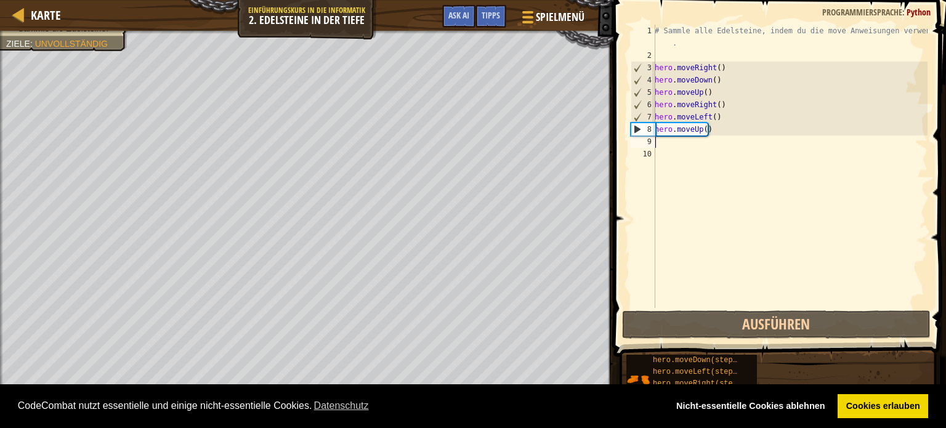
click at [672, 143] on div "# Sammle alle Edelsteine, indem du die move Anweisungen verwendest . hero . mov…" at bounding box center [789, 185] width 275 height 320
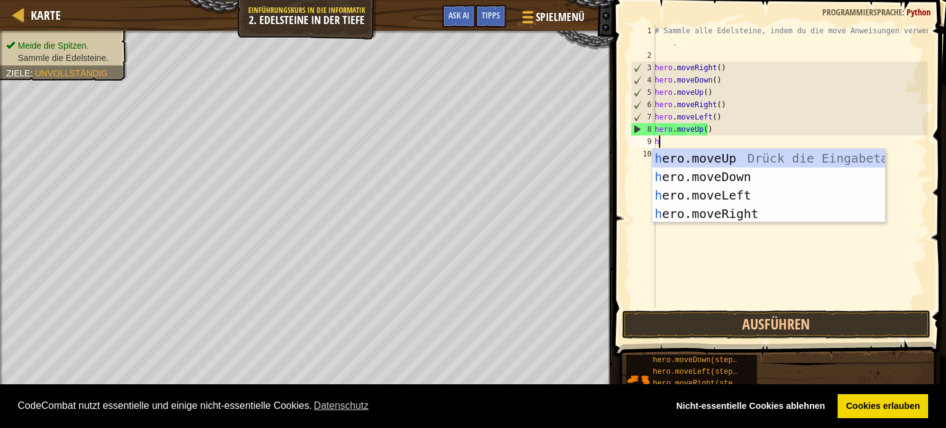
type textarea "he"
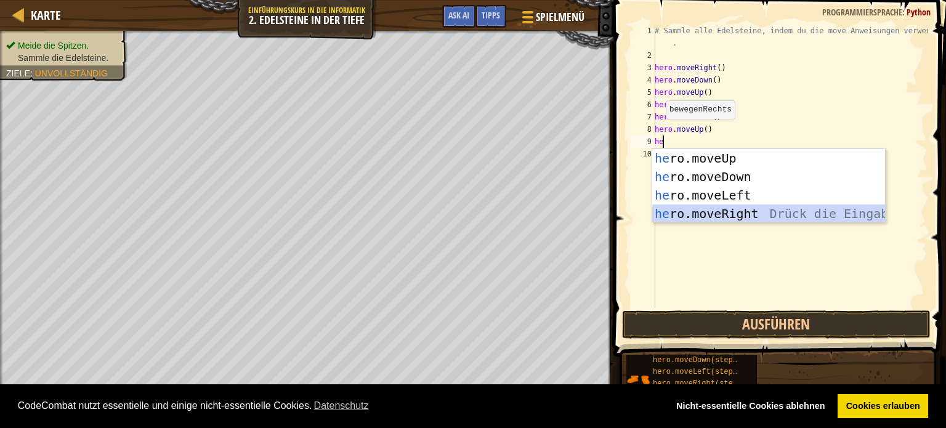
click at [692, 209] on div "he ro.moveUp Drück die Eingabetaste he ro.moveDown Drück die Eingabetaste he ro…" at bounding box center [768, 204] width 233 height 111
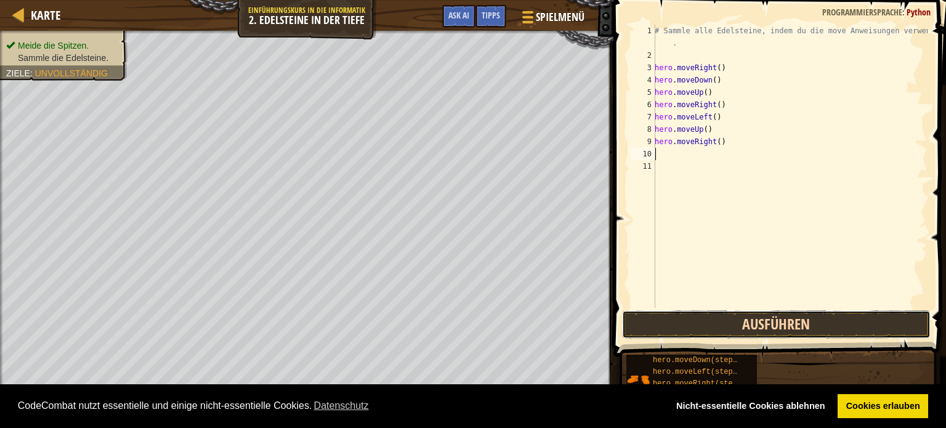
click at [808, 322] on button "Ausführen" at bounding box center [776, 324] width 309 height 28
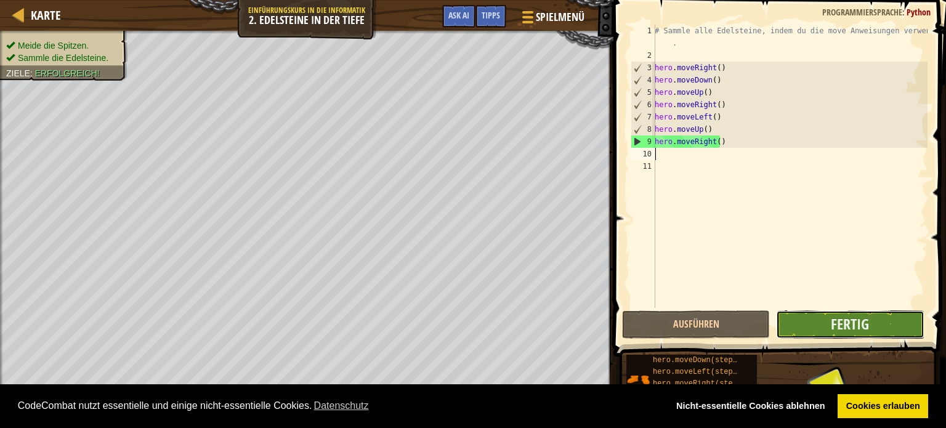
click at [824, 321] on button "Fertig" at bounding box center [850, 324] width 148 height 28
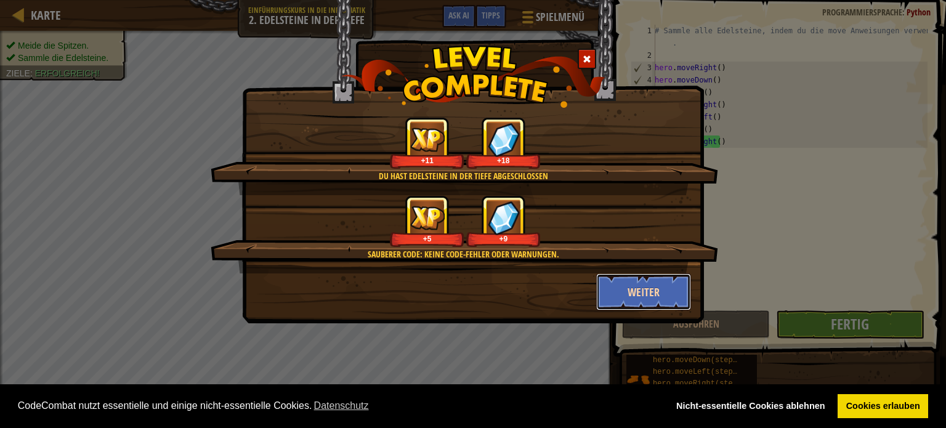
click at [642, 284] on button "Weiter" at bounding box center [643, 291] width 95 height 37
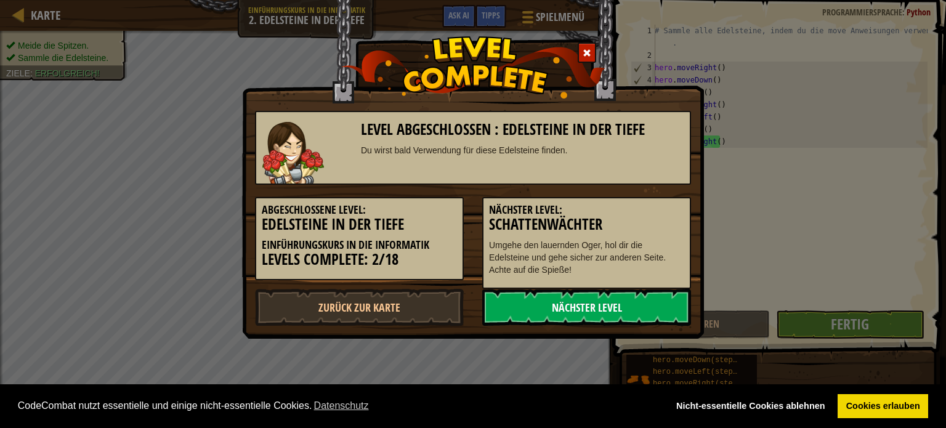
click at [625, 300] on link "Nächster Level" at bounding box center [586, 307] width 209 height 37
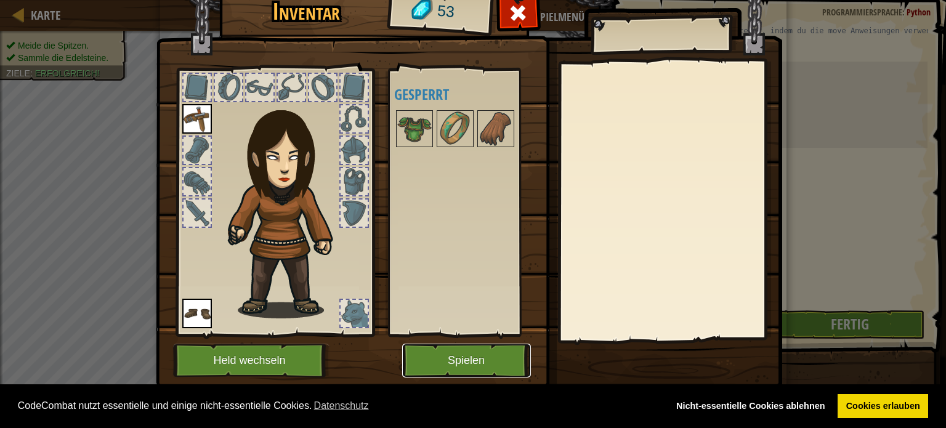
click at [456, 368] on button "Spielen" at bounding box center [466, 361] width 129 height 34
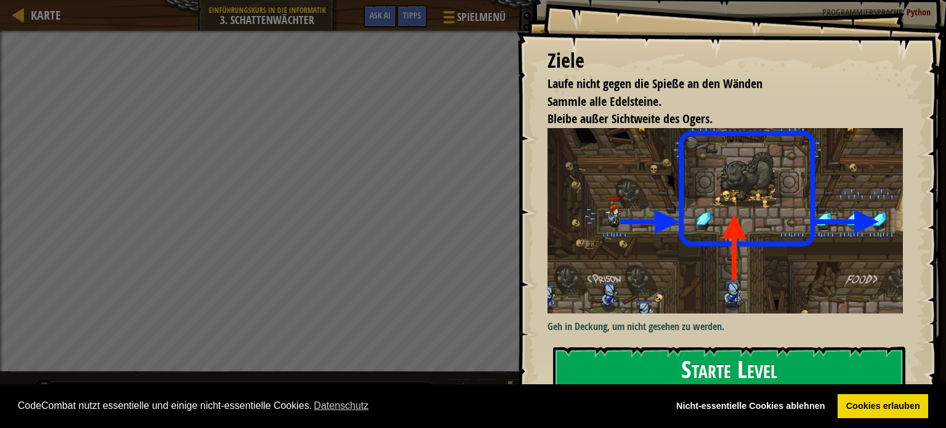
click at [718, 369] on button "Starte Level" at bounding box center [729, 371] width 352 height 49
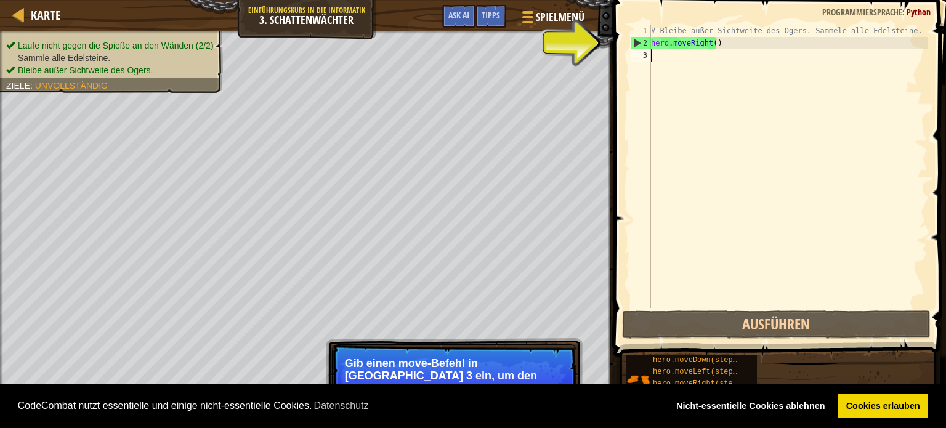
type textarea "h"
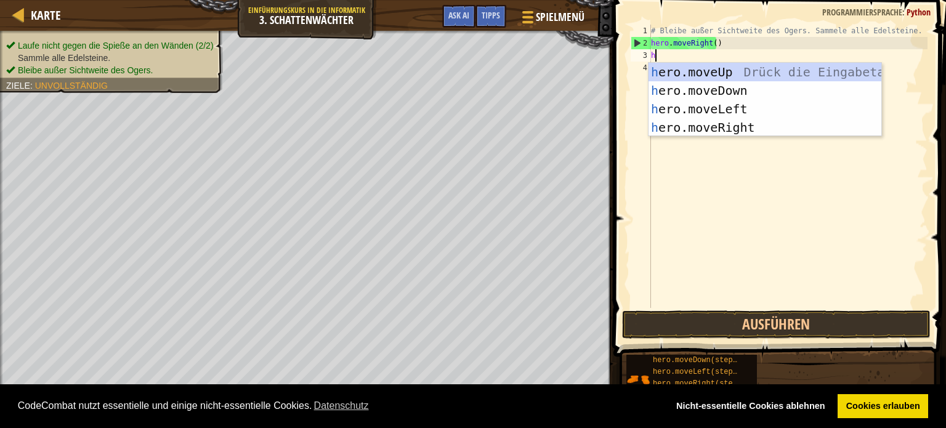
scroll to position [6, 0]
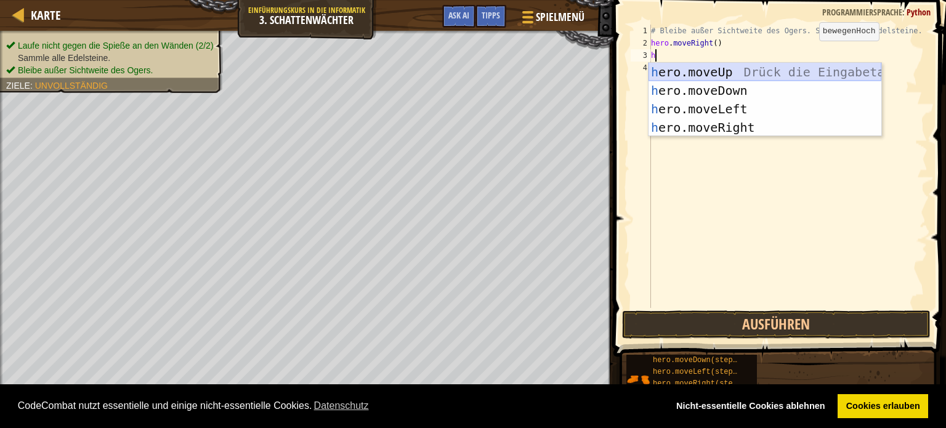
click at [726, 67] on div "h ero.moveUp Drück die Eingabetaste h ero.moveDown Drück die Eingabetaste h ero…" at bounding box center [764, 118] width 233 height 111
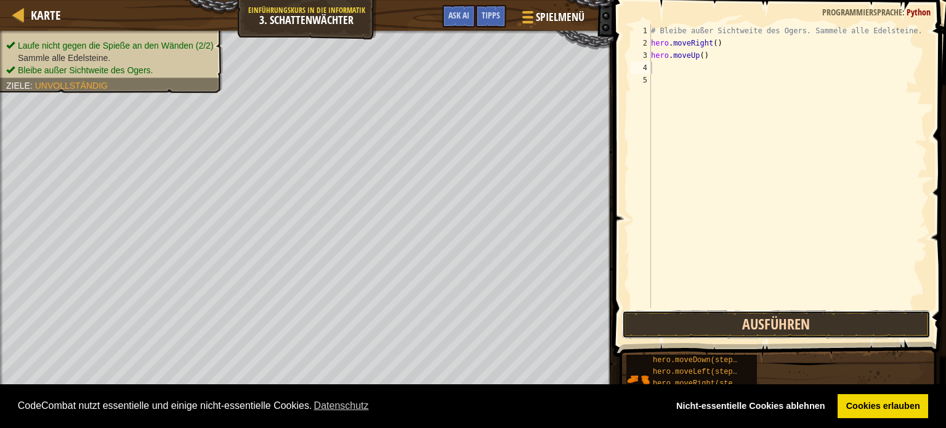
click at [697, 320] on button "Ausführen" at bounding box center [776, 324] width 309 height 28
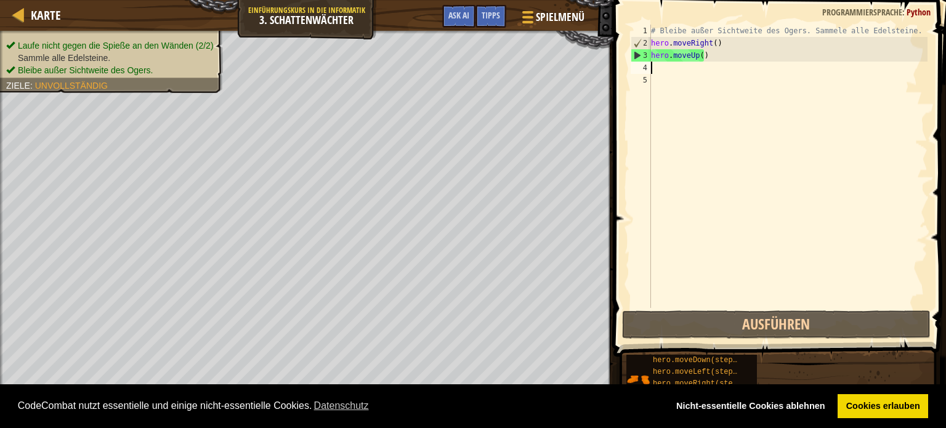
click at [693, 73] on div "# Bleibe außer Sichtweite des Ogers. Sammele alle Edelsteine. hero . moveRight …" at bounding box center [787, 179] width 279 height 308
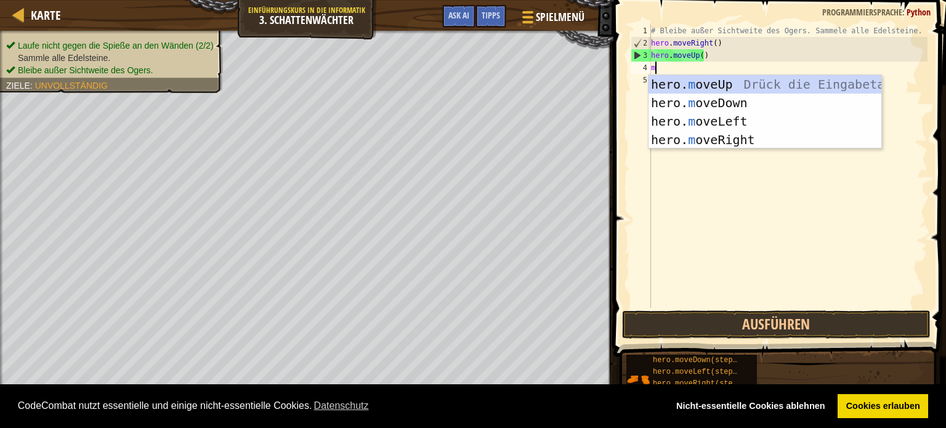
type textarea "mo"
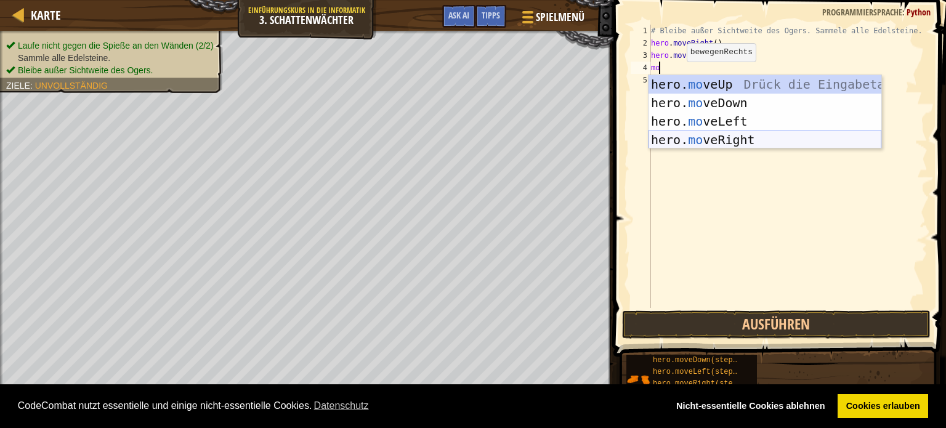
click at [680, 139] on div "hero. mo veUp Drück die Eingabetaste hero. mo veDown Drück die Eingabetaste her…" at bounding box center [764, 130] width 233 height 111
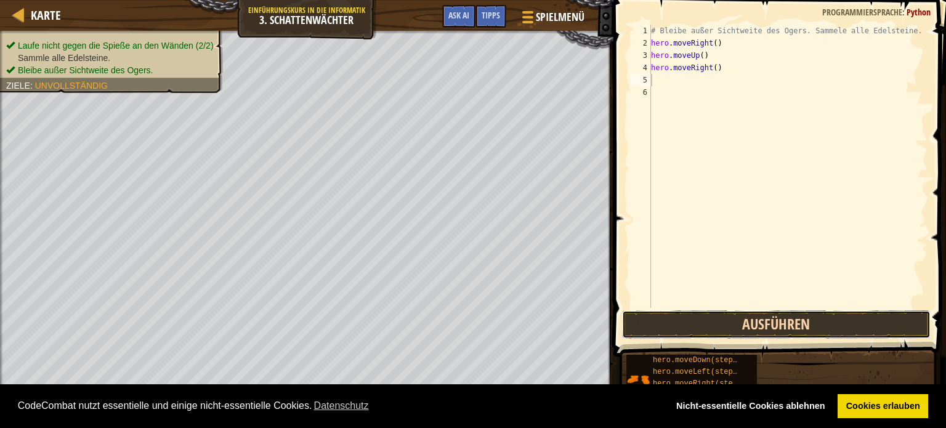
click at [722, 325] on button "Ausführen" at bounding box center [776, 324] width 309 height 28
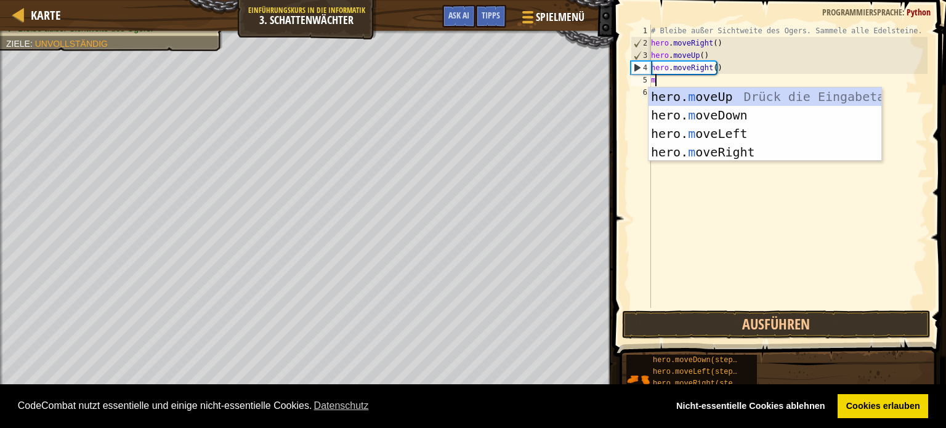
type textarea "mo"
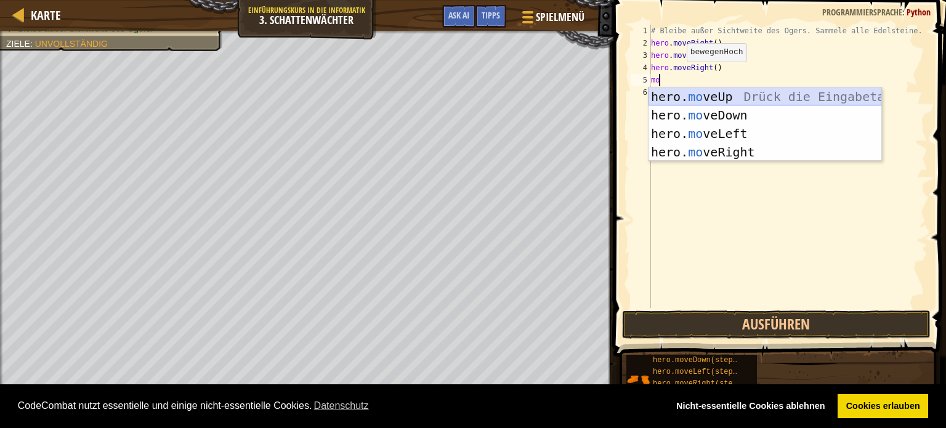
click at [685, 93] on div "hero. mo veUp Drück die Eingabetaste hero. mo veDown Drück die Eingabetaste her…" at bounding box center [764, 142] width 233 height 111
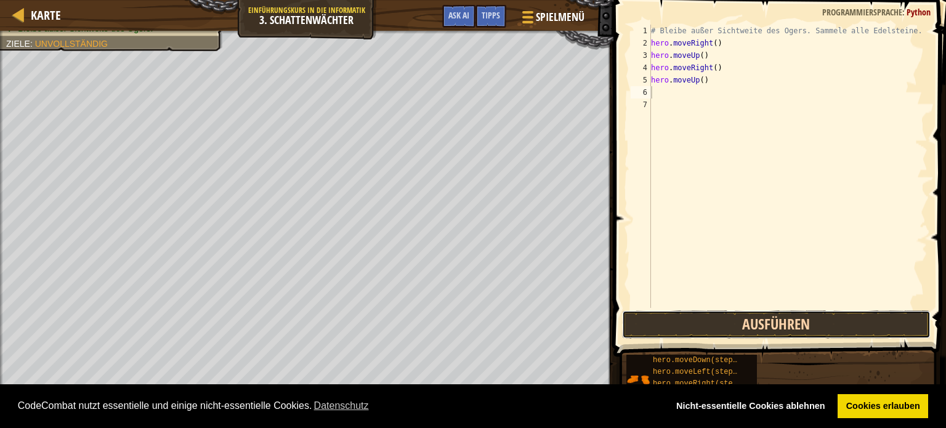
click at [708, 318] on button "Ausführen" at bounding box center [776, 324] width 309 height 28
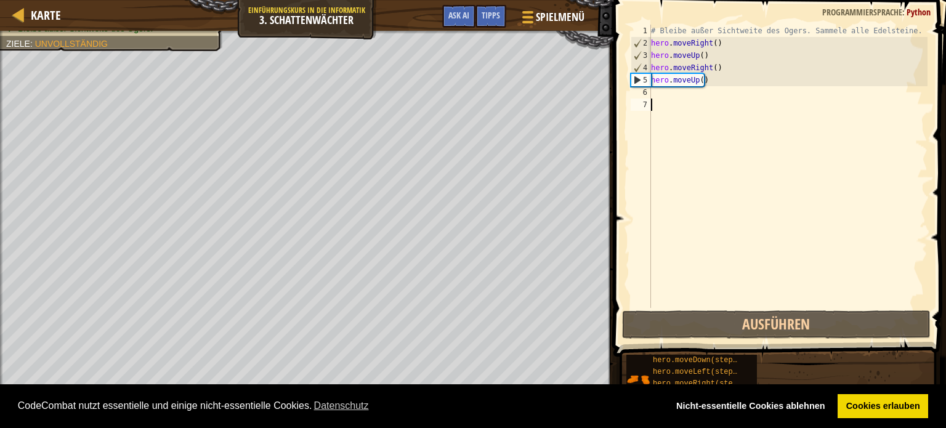
click at [684, 102] on div "# Bleibe außer Sichtweite des Ogers. Sammele alle Edelsteine. hero . moveRight …" at bounding box center [787, 179] width 279 height 308
click at [661, 91] on div "# Bleibe außer Sichtweite des Ogers. Sammele alle Edelsteine. hero . moveRight …" at bounding box center [787, 179] width 279 height 308
type textarea "h"
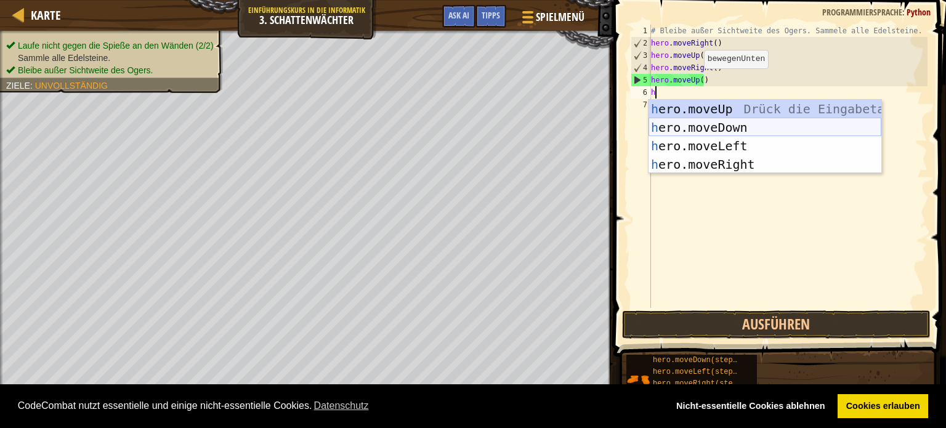
click at [700, 121] on div "h ero.moveUp Drück die Eingabetaste h ero.moveDown Drück die Eingabetaste h ero…" at bounding box center [764, 155] width 233 height 111
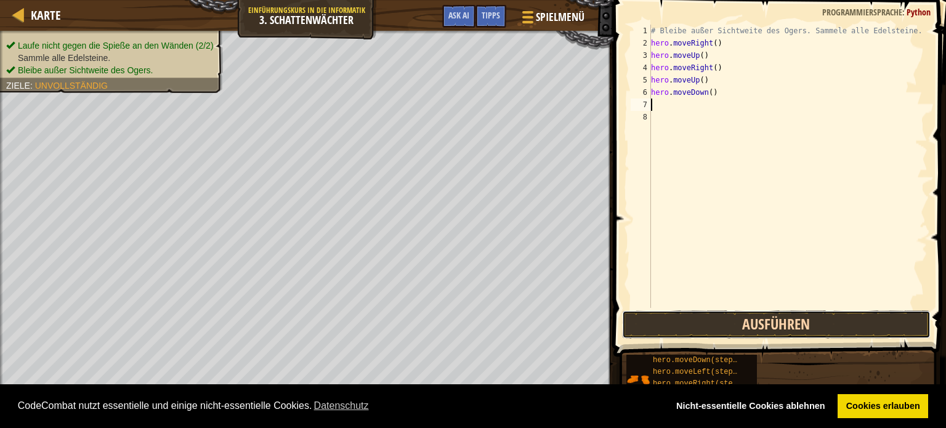
click at [722, 323] on button "Ausführen" at bounding box center [776, 324] width 309 height 28
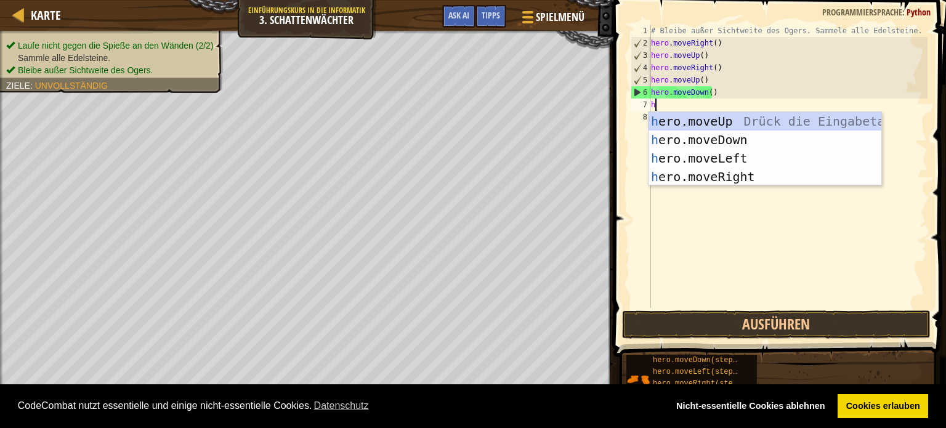
type textarea "he"
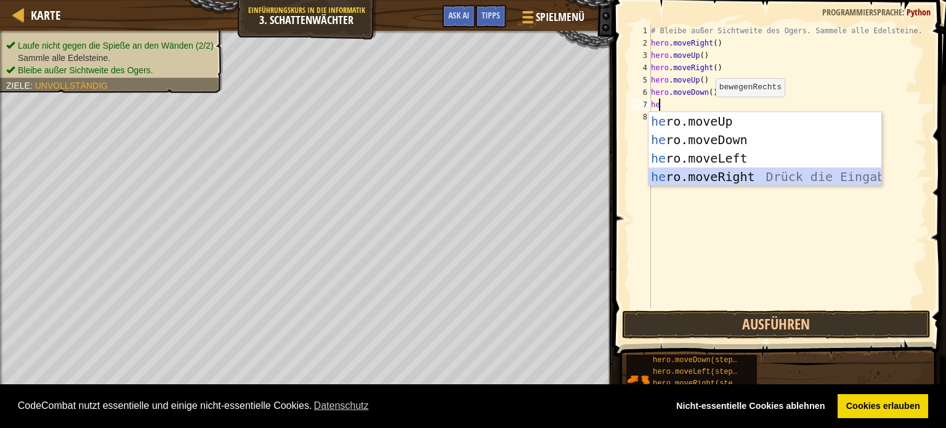
click at [704, 178] on div "he ro.moveUp Drück die Eingabetaste he ro.moveDown Drück die Eingabetaste he ro…" at bounding box center [764, 167] width 233 height 111
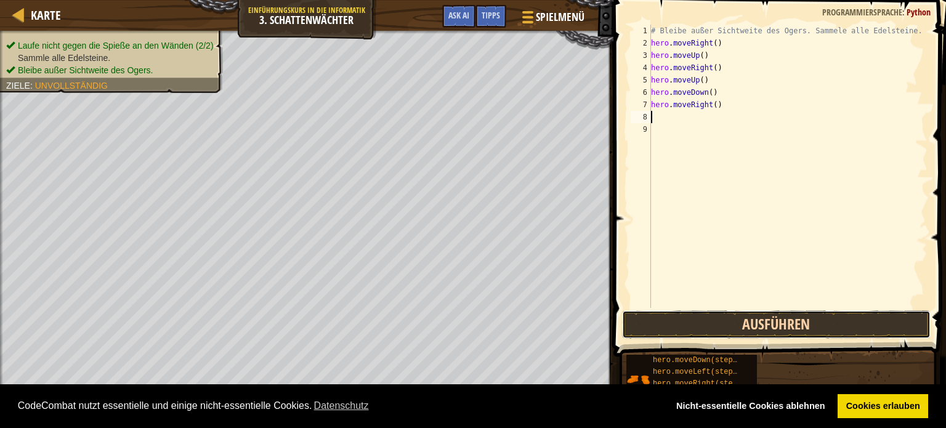
click at [736, 321] on button "Ausführen" at bounding box center [776, 324] width 309 height 28
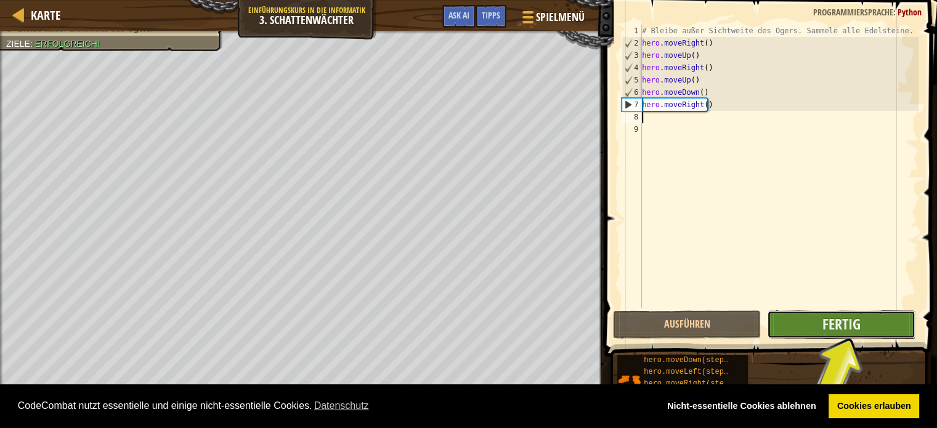
click at [864, 322] on button "Fertig" at bounding box center [841, 324] width 148 height 28
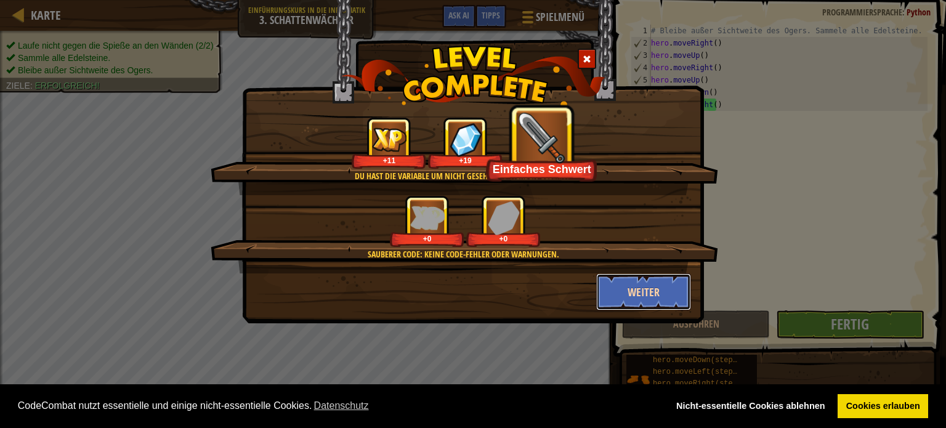
click at [657, 291] on button "Weiter" at bounding box center [643, 291] width 95 height 37
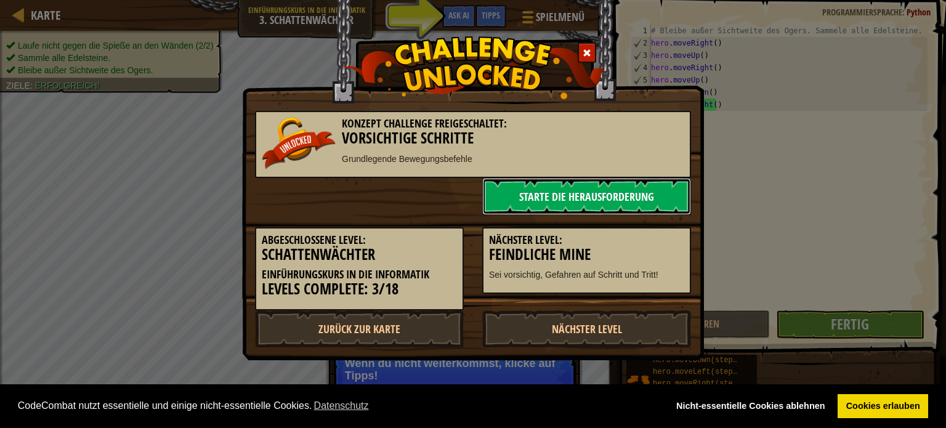
click at [615, 192] on link "Starte die Herausforderung" at bounding box center [586, 196] width 209 height 37
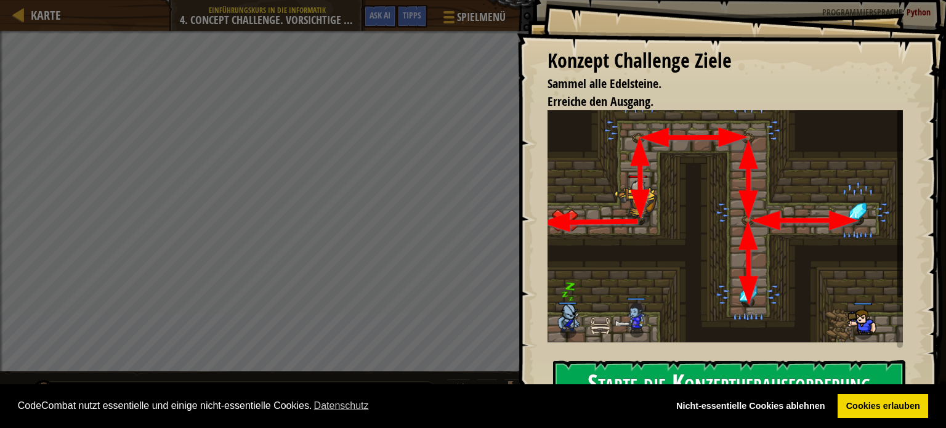
click at [613, 364] on button "Starte die Konzeptherausforderung" at bounding box center [729, 384] width 352 height 49
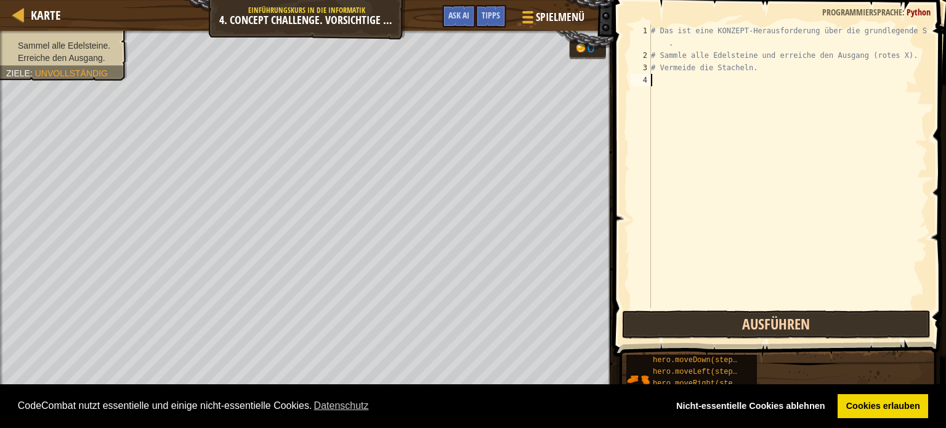
type textarea "h"
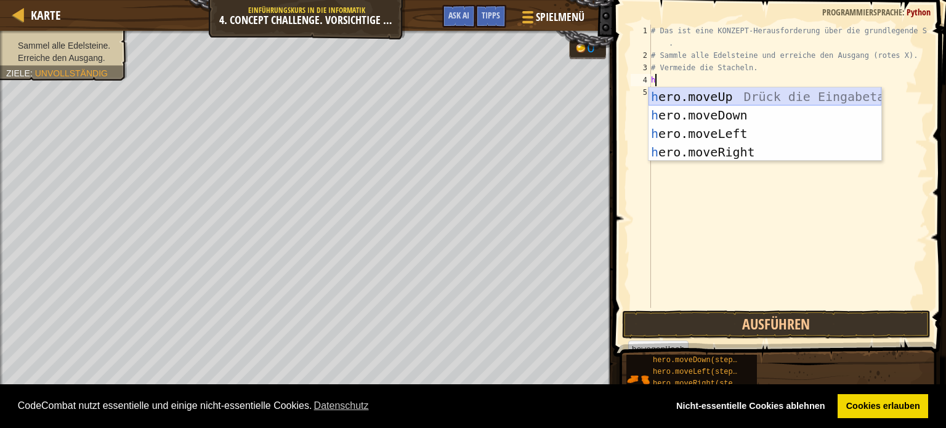
click at [727, 95] on div "h ero.moveUp Drück die Eingabetaste h ero.moveDown Drück die Eingabetaste h ero…" at bounding box center [764, 142] width 233 height 111
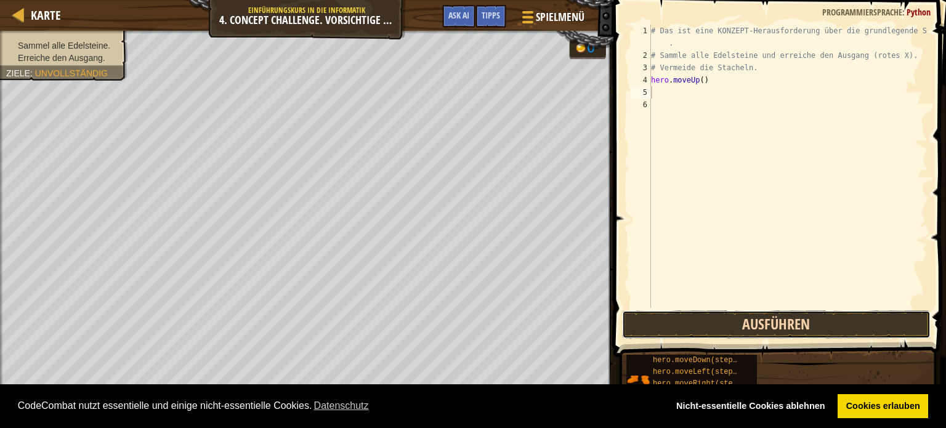
click at [691, 315] on button "Ausführen" at bounding box center [776, 324] width 309 height 28
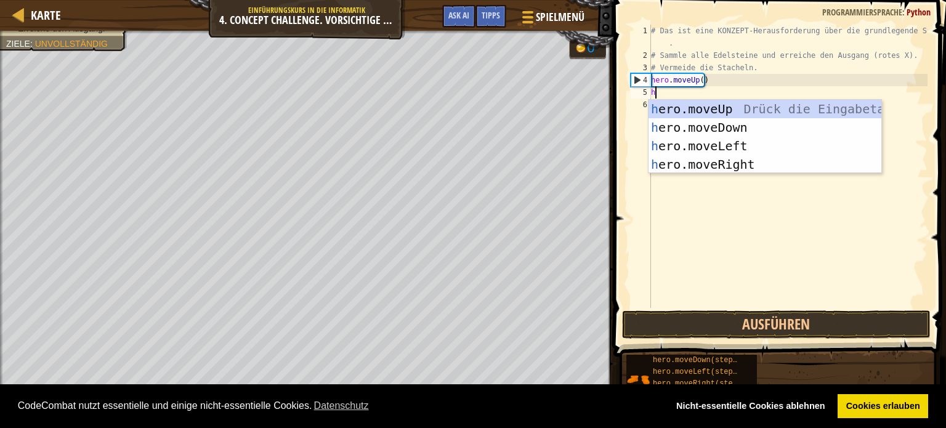
type textarea "he"
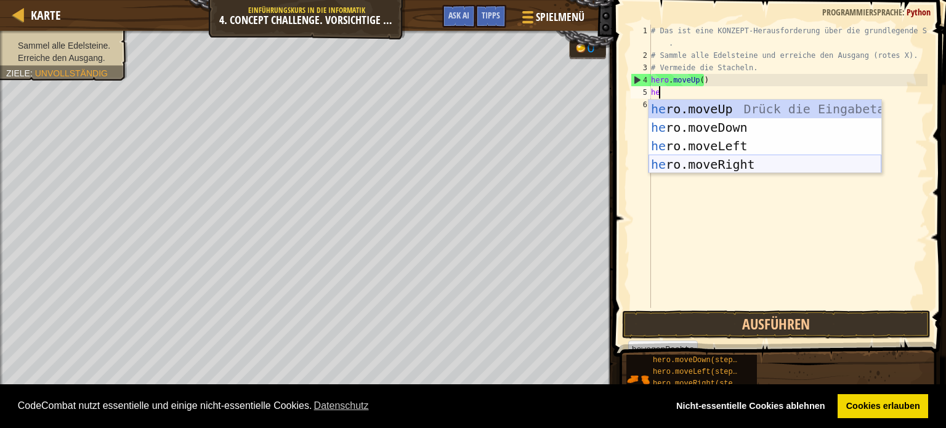
click at [661, 161] on div "he ro.moveUp Drück die Eingabetaste he ro.moveDown Drück die Eingabetaste he ro…" at bounding box center [764, 155] width 233 height 111
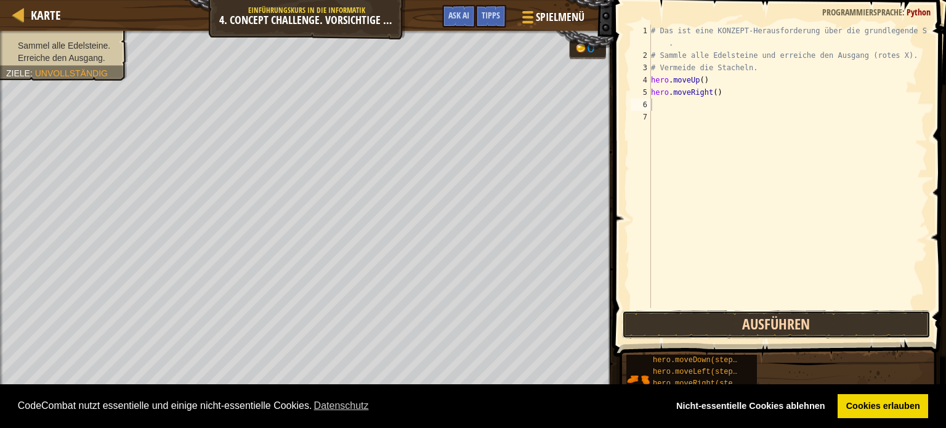
click at [702, 317] on button "Ausführen" at bounding box center [776, 324] width 309 height 28
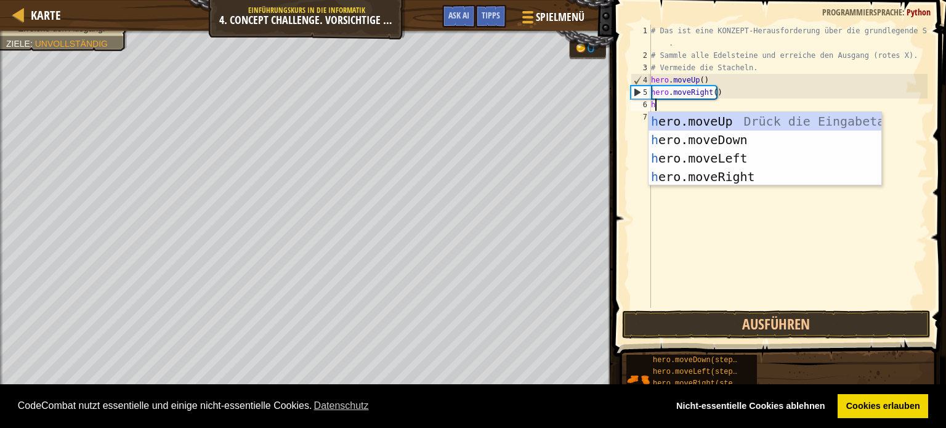
type textarea "he"
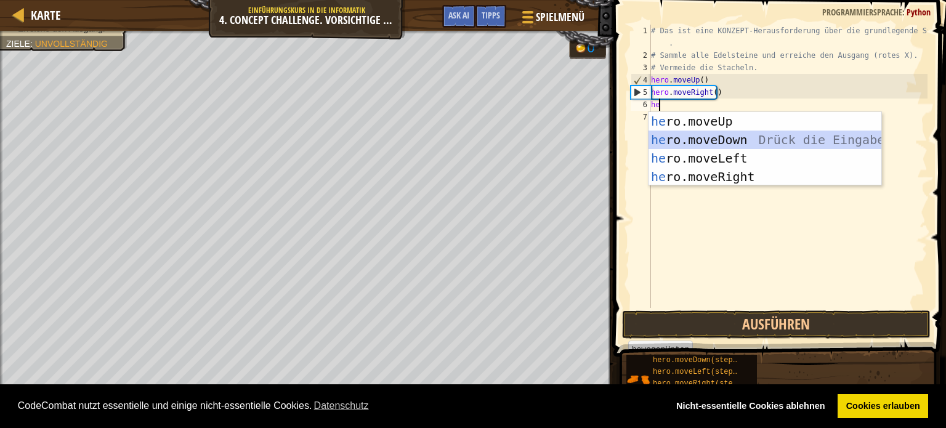
click at [738, 135] on div "he ro.moveUp Drück die Eingabetaste he ro.moveDown Drück die Eingabetaste he ro…" at bounding box center [764, 167] width 233 height 111
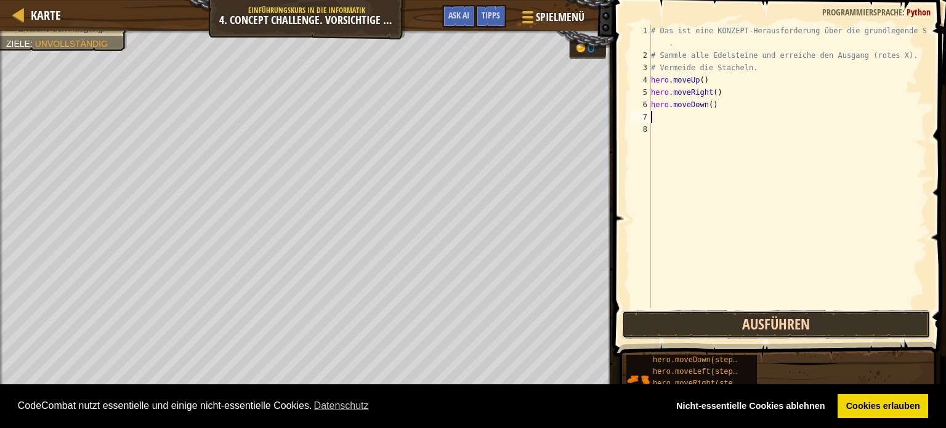
click at [750, 326] on button "Ausführen" at bounding box center [776, 324] width 309 height 28
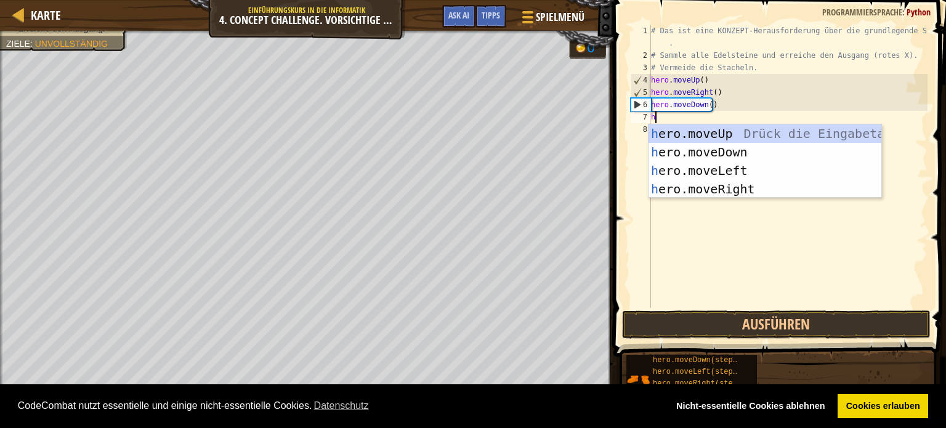
type textarea "he"
click at [757, 186] on div "he ro.moveUp Drück die Eingabetaste he ro.moveDown Drück die Eingabetaste he ro…" at bounding box center [764, 179] width 233 height 111
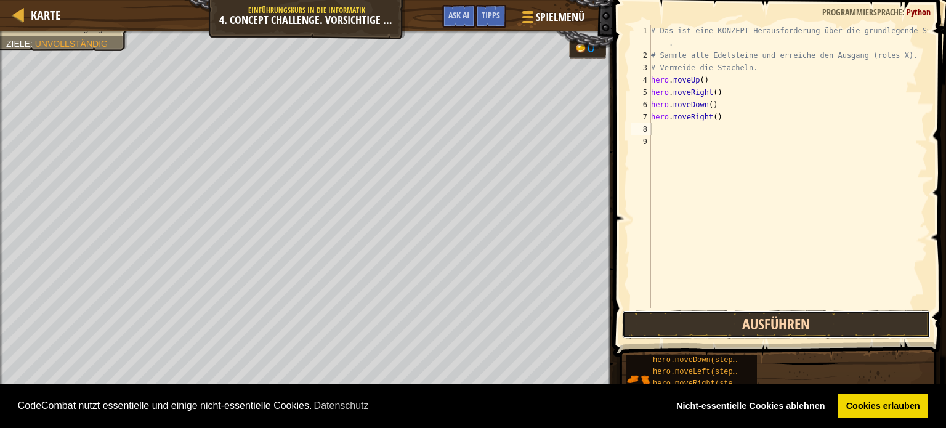
click at [736, 325] on button "Ausführen" at bounding box center [776, 324] width 309 height 28
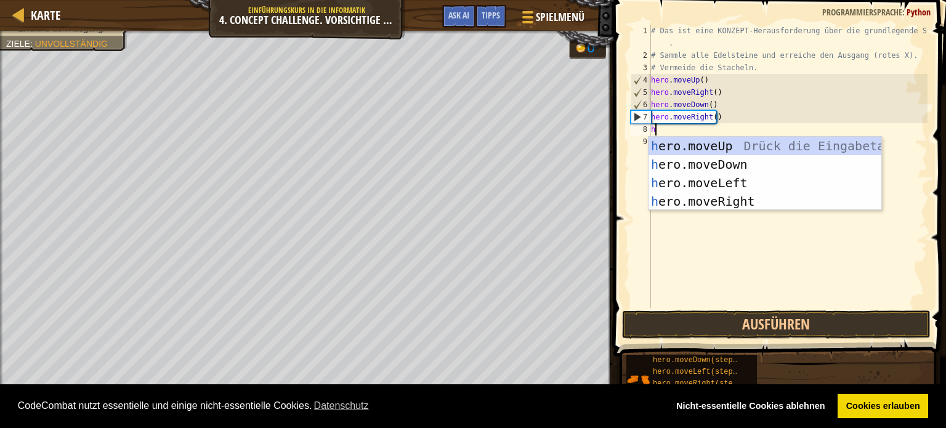
type textarea "he"
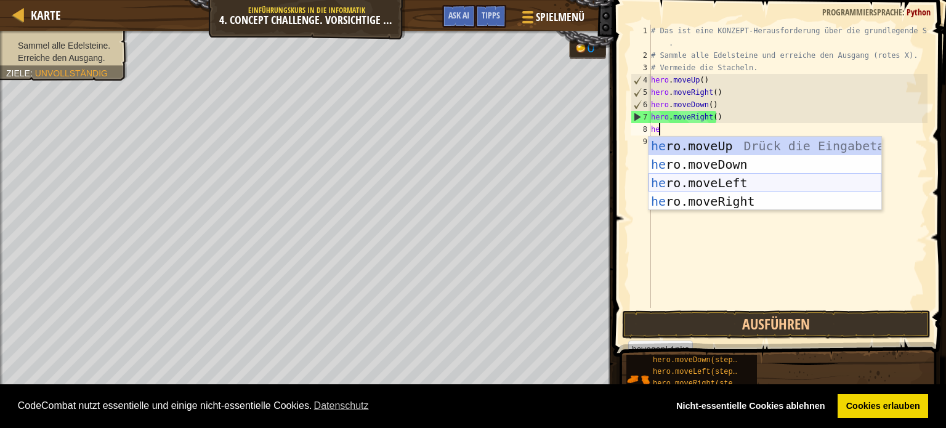
click at [685, 185] on div "he ro.moveUp Drück die Eingabetaste he ro.moveDown Drück die Eingabetaste he ro…" at bounding box center [764, 192] width 233 height 111
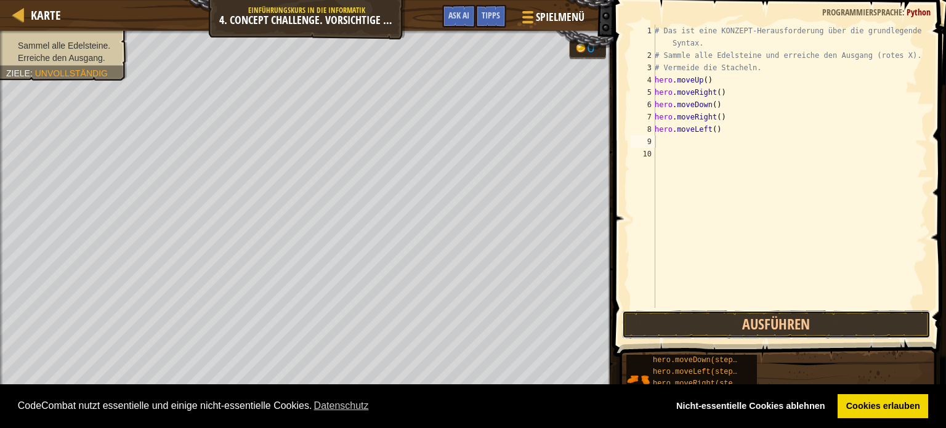
drag, startPoint x: 722, startPoint y: 325, endPoint x: 706, endPoint y: 310, distance: 21.8
click at [720, 323] on button "Ausführen" at bounding box center [776, 324] width 309 height 28
click at [719, 321] on button "Ausführen" at bounding box center [776, 324] width 309 height 28
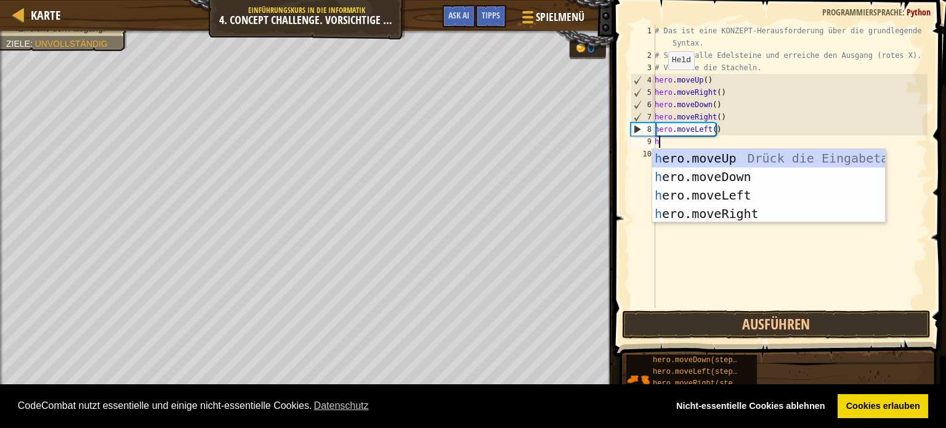
type textarea "he"
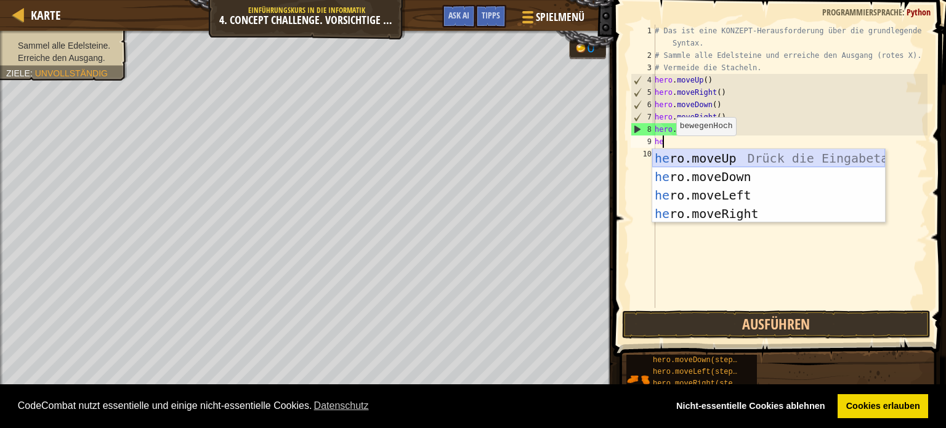
click at [749, 167] on div "he ro.moveUp Drück die Eingabetaste he ro.moveDown Drück die Eingabetaste he ro…" at bounding box center [768, 204] width 233 height 111
click at [749, 168] on div "# Das ist eine KONZEPT-Herausforderung über die grundlegende Syntax. # Sammle a…" at bounding box center [789, 185] width 275 height 320
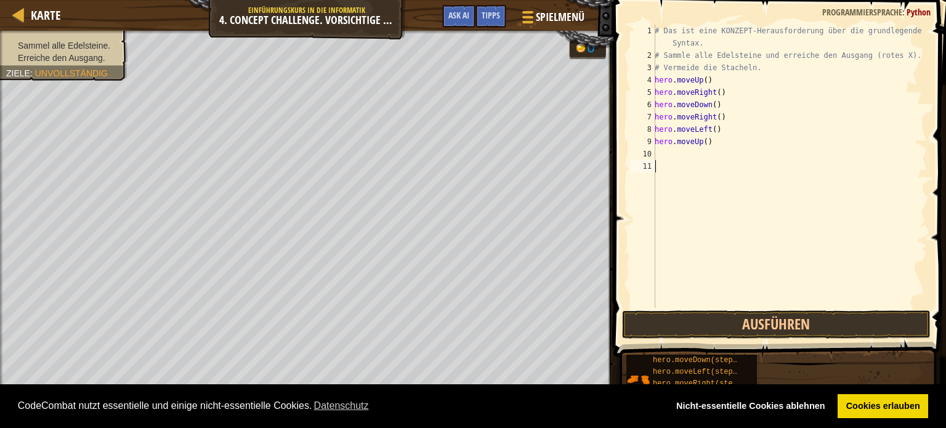
click at [673, 159] on div "# Das ist eine KONZEPT-Herausforderung über die grundlegende Syntax. # Sammle a…" at bounding box center [789, 185] width 275 height 320
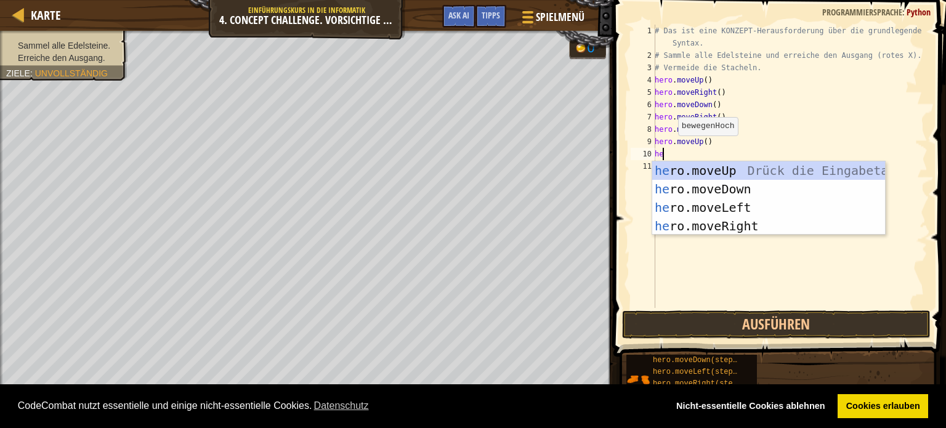
type textarea "he"
click at [698, 169] on div "he ro.moveUp Drück die Eingabetaste he ro.moveDown Drück die Eingabetaste he ro…" at bounding box center [768, 216] width 233 height 111
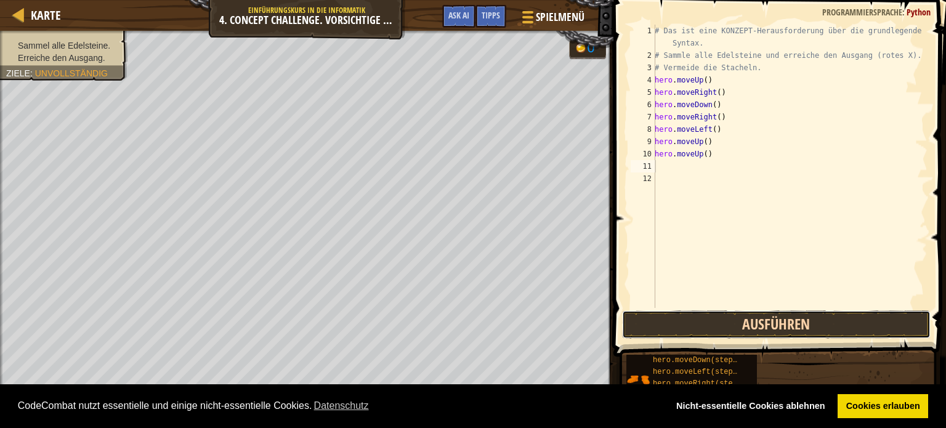
click at [722, 325] on button "Ausführen" at bounding box center [776, 324] width 309 height 28
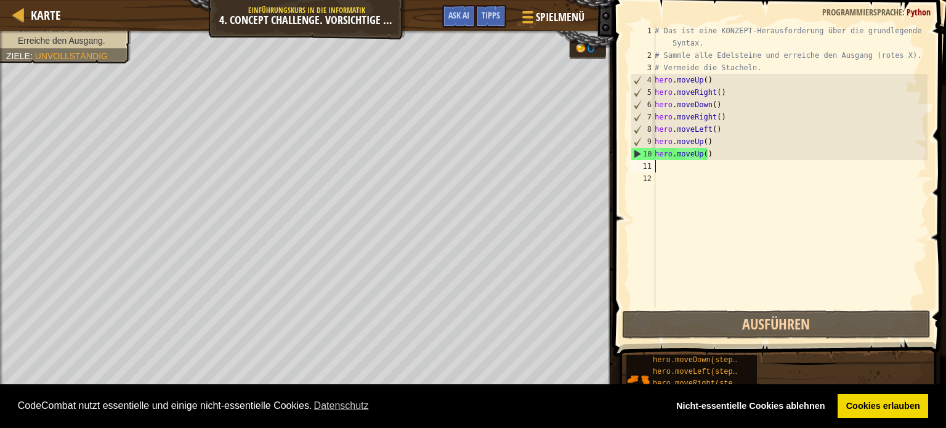
click at [717, 142] on div "# Das ist eine KONZEPT-Herausforderung über die grundlegende Syntax. # Sammle a…" at bounding box center [789, 185] width 275 height 320
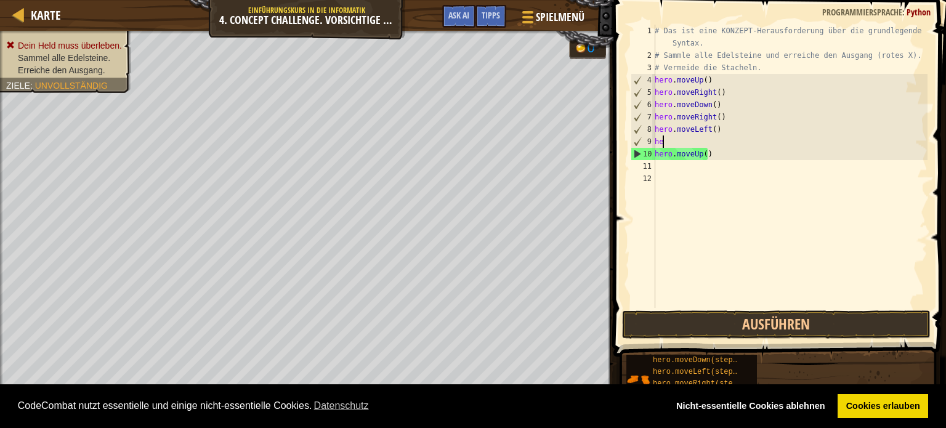
type textarea "h"
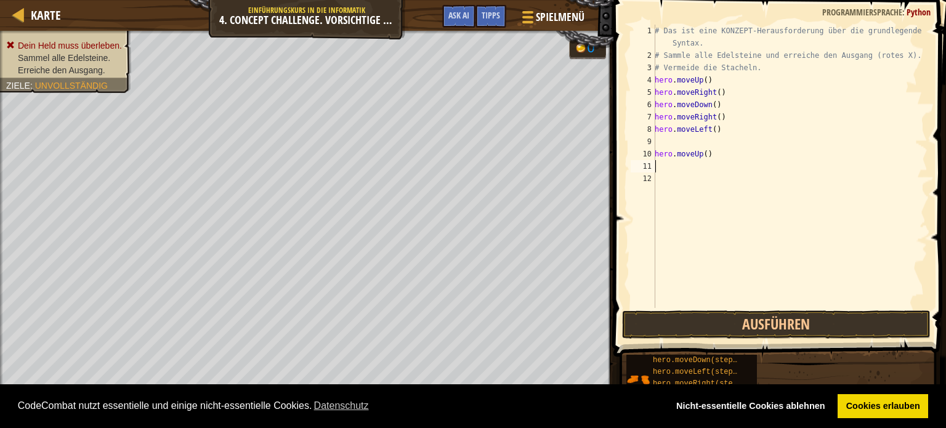
click at [666, 164] on div "# Das ist eine KONZEPT-Herausforderung über die grundlegende Syntax. # Sammle a…" at bounding box center [789, 185] width 275 height 320
click at [707, 328] on button "Ausführen" at bounding box center [776, 324] width 309 height 28
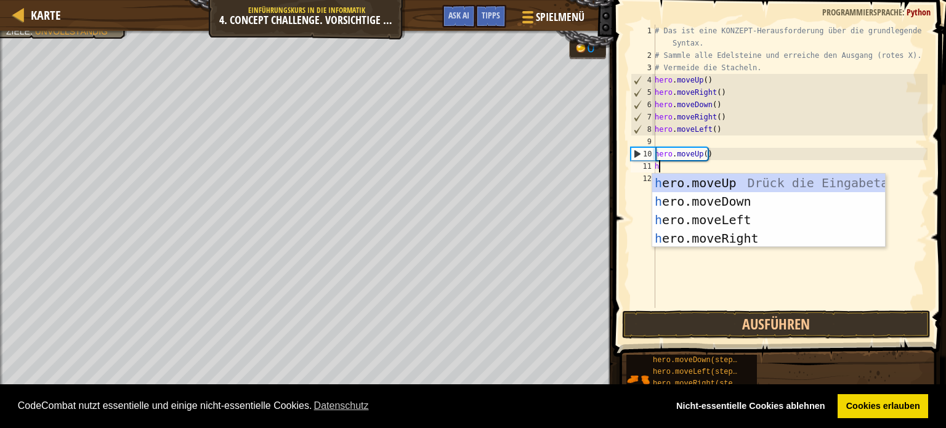
type textarea "he"
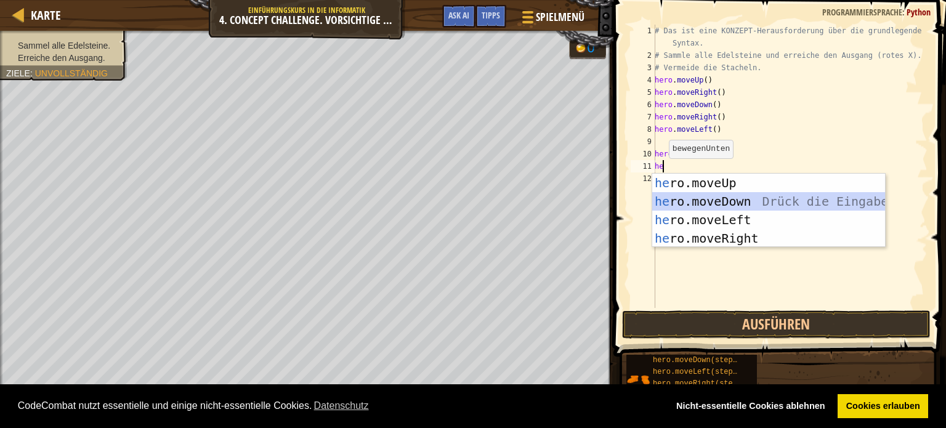
click at [759, 199] on div "he ro.moveUp Drück die Eingabetaste he ro.moveDown Drück die Eingabetaste he ro…" at bounding box center [768, 229] width 233 height 111
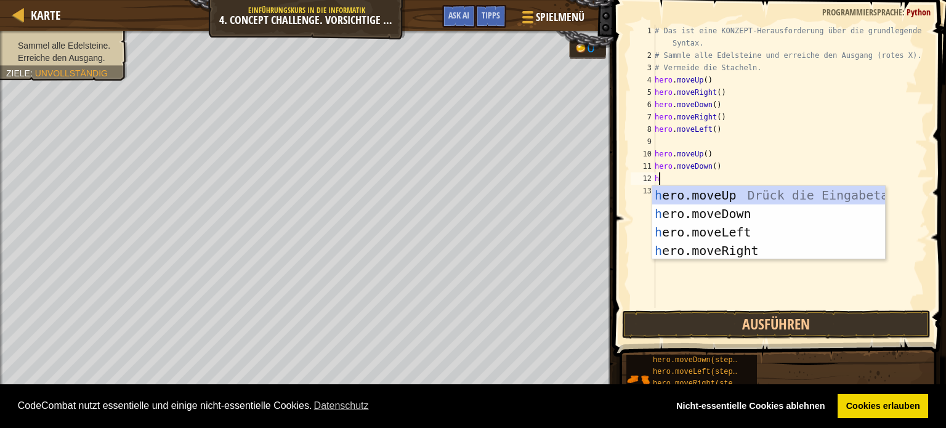
type textarea "hr"
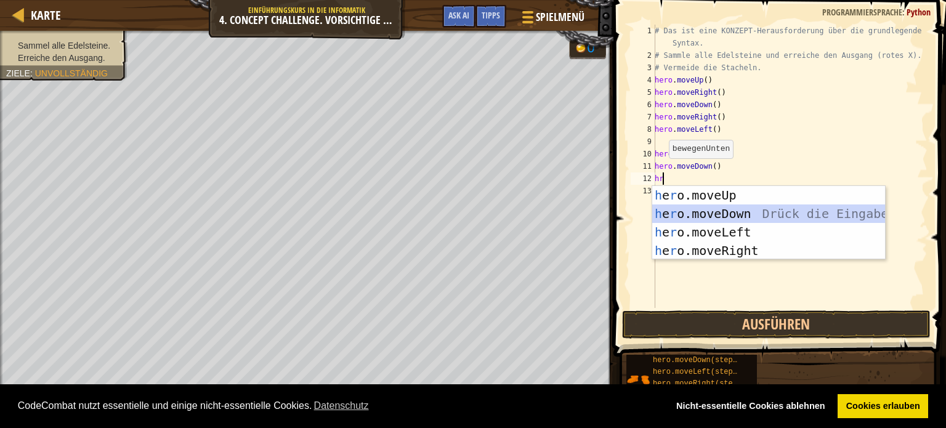
click at [697, 209] on div "h e r o.moveUp Drück die Eingabetaste h e r o.moveDown Drück die Eingabetaste h…" at bounding box center [768, 241] width 233 height 111
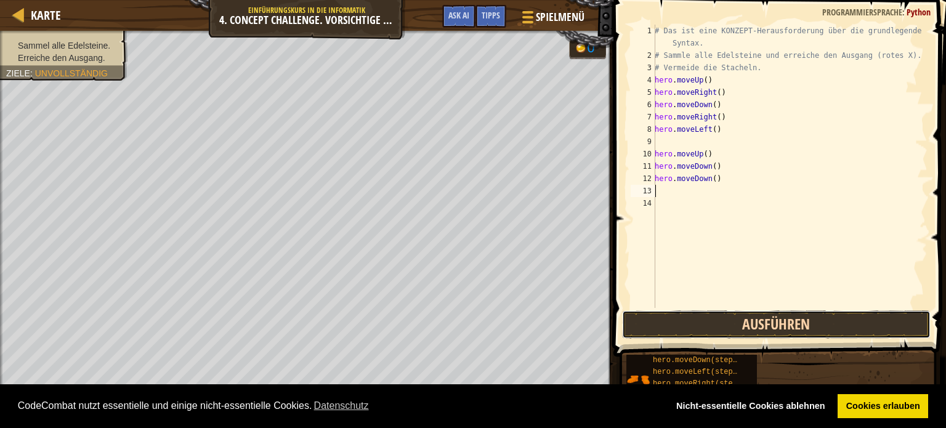
click at [708, 325] on button "Ausführen" at bounding box center [776, 324] width 309 height 28
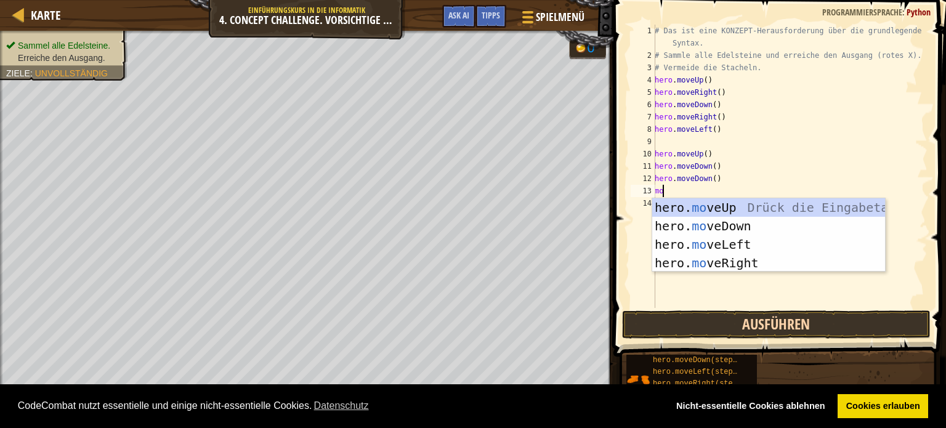
type textarea "mo"
click at [736, 206] on div "hero. mo veUp Drück die Eingabetaste hero. mo veDown Drück die Eingabetaste her…" at bounding box center [768, 253] width 233 height 111
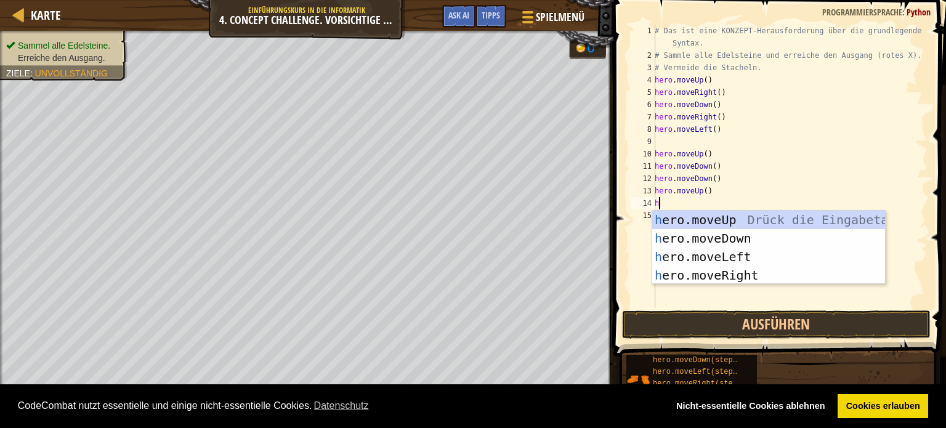
type textarea "he"
click at [733, 222] on div "he ro.moveUp Drück die Eingabetaste he ro.moveDown Drück die Eingabetaste he ro…" at bounding box center [768, 266] width 233 height 111
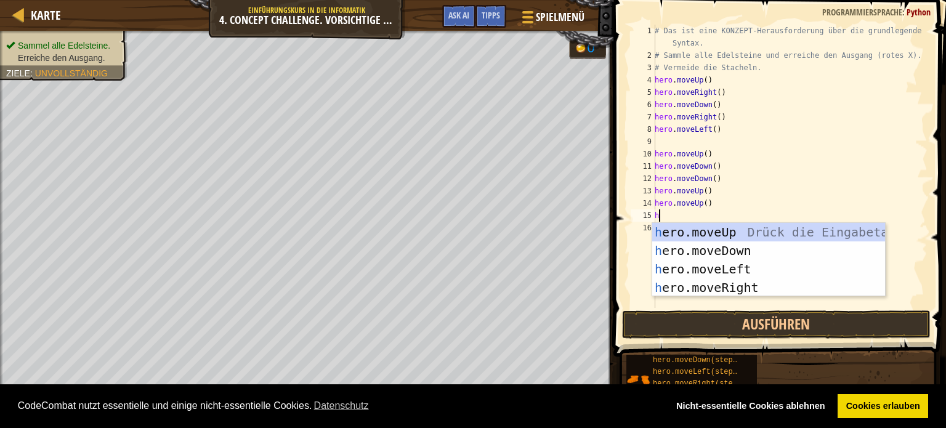
type textarea "he"
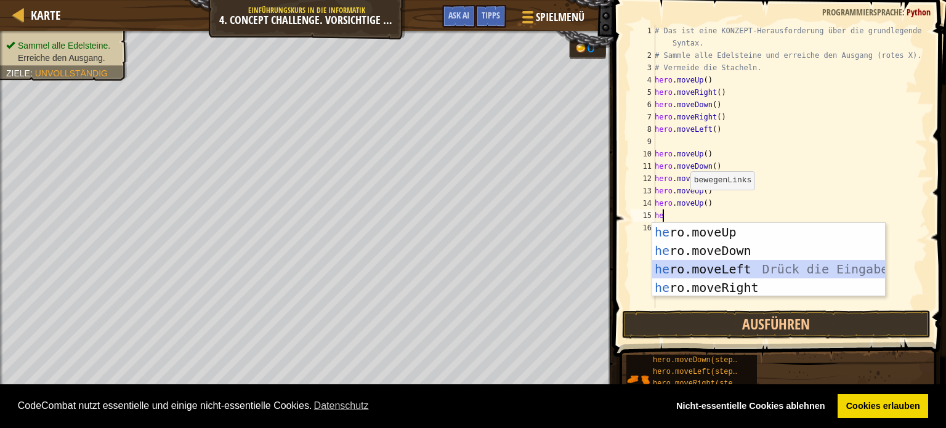
click at [674, 267] on div "he ro.moveUp Drück die Eingabetaste he ro.moveDown Drück die Eingabetaste he ro…" at bounding box center [768, 278] width 233 height 111
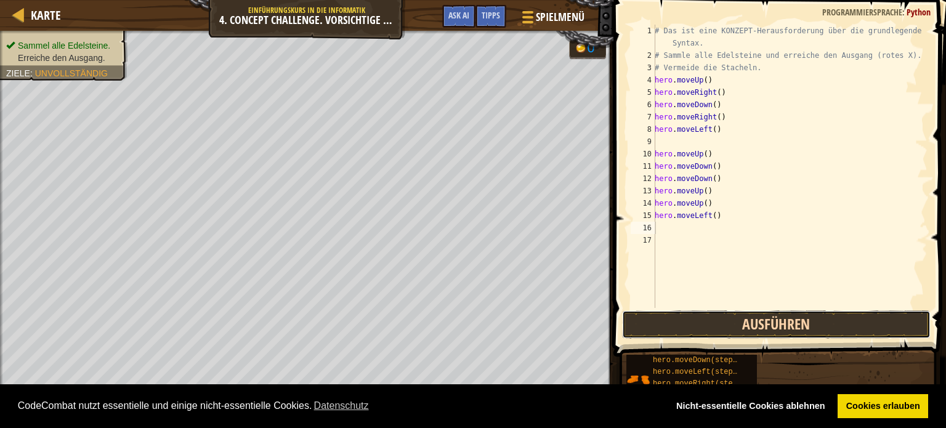
click at [691, 316] on button "Ausführen" at bounding box center [776, 324] width 309 height 28
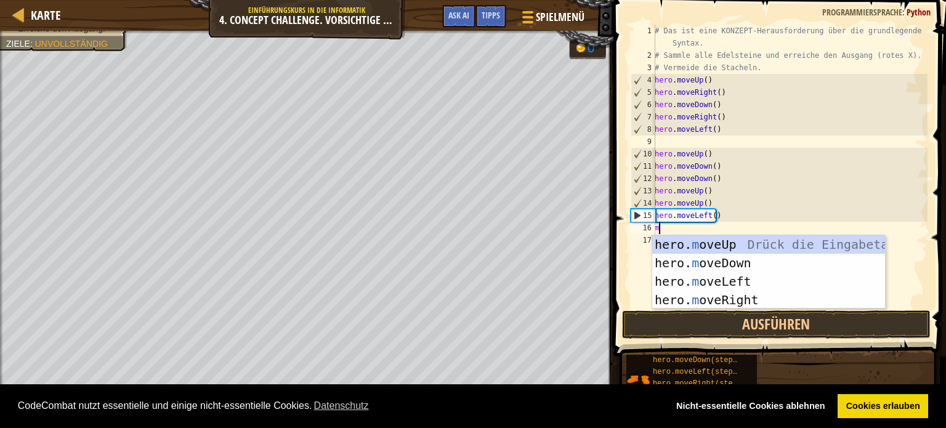
type textarea "mo"
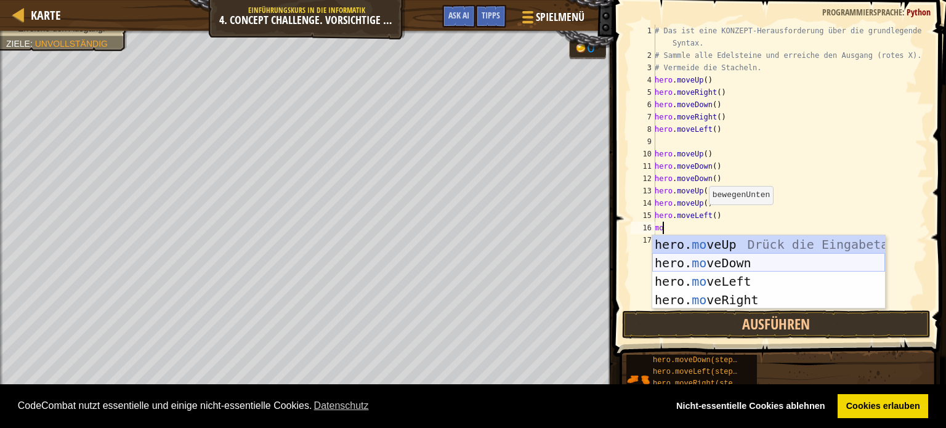
click at [746, 256] on div "hero. mo veUp Drück die Eingabetaste hero. mo veDown Drück die Eingabetaste her…" at bounding box center [768, 290] width 233 height 111
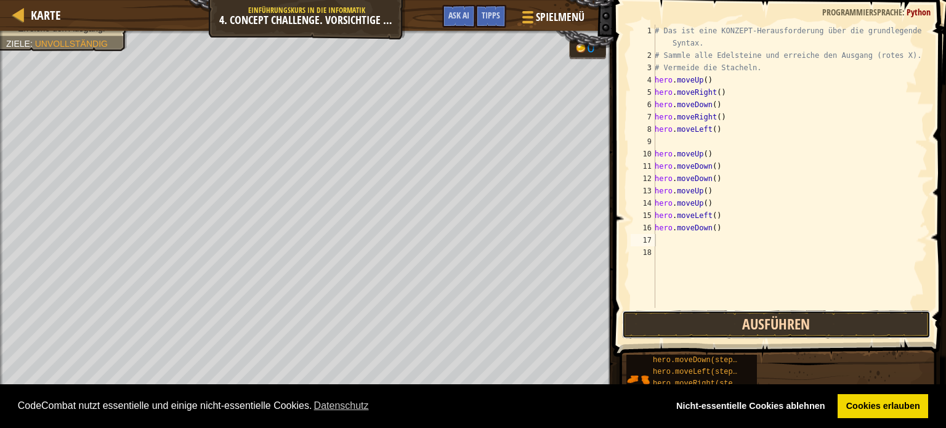
click at [732, 317] on button "Ausführen" at bounding box center [776, 324] width 309 height 28
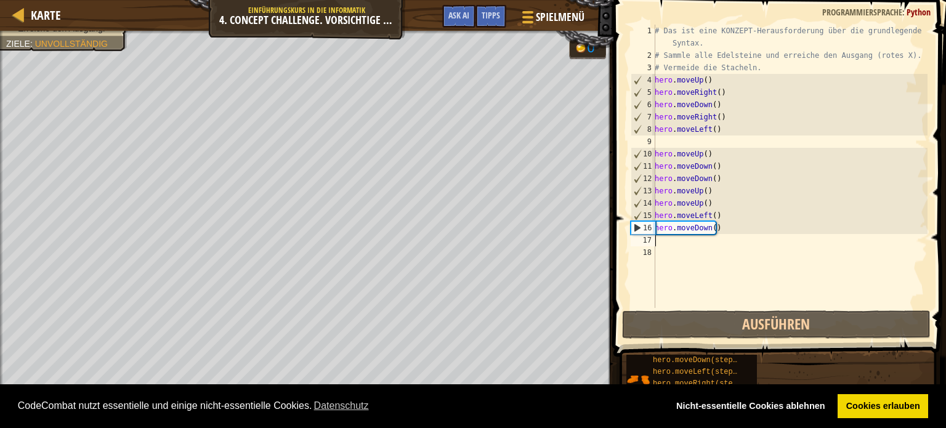
click at [673, 244] on div "# Das ist eine KONZEPT-Herausforderung über die grundlegende Syntax. # Sammle a…" at bounding box center [789, 185] width 275 height 320
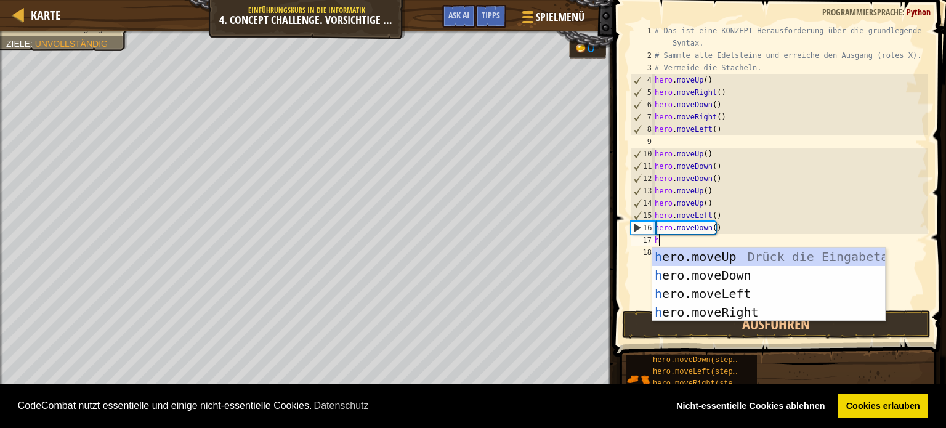
type textarea "he"
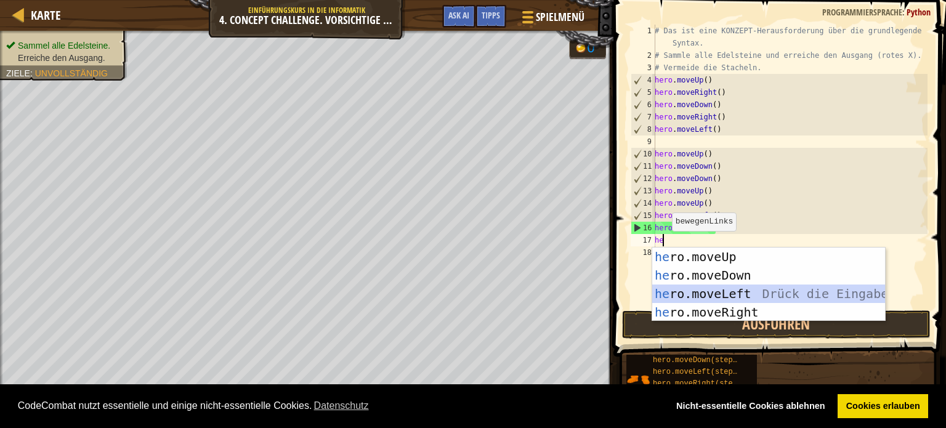
click at [752, 289] on div "he ro.moveUp Drück die Eingabetaste he ro.moveDown Drück die Eingabetaste he ro…" at bounding box center [768, 303] width 233 height 111
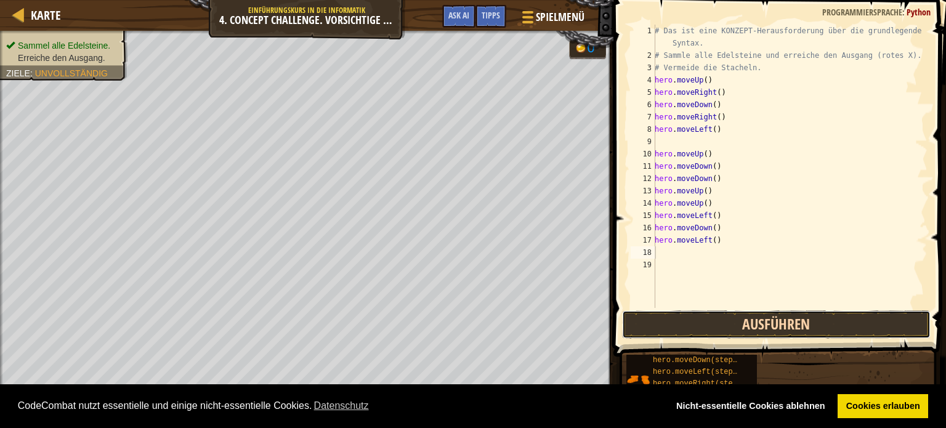
click at [735, 320] on button "Ausführen" at bounding box center [776, 324] width 309 height 28
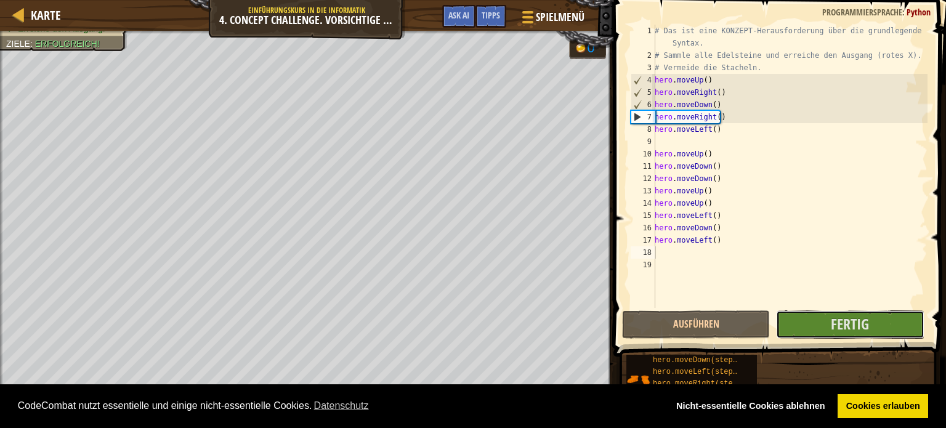
drag, startPoint x: 847, startPoint y: 332, endPoint x: 853, endPoint y: 339, distance: 9.2
click at [853, 339] on div "1 2 3 4 5 6 7 8 9 10 11 12 13 14 15 16 17 18 19 # Das ist eine KONZEPT-Herausfo…" at bounding box center [778, 202] width 336 height 393
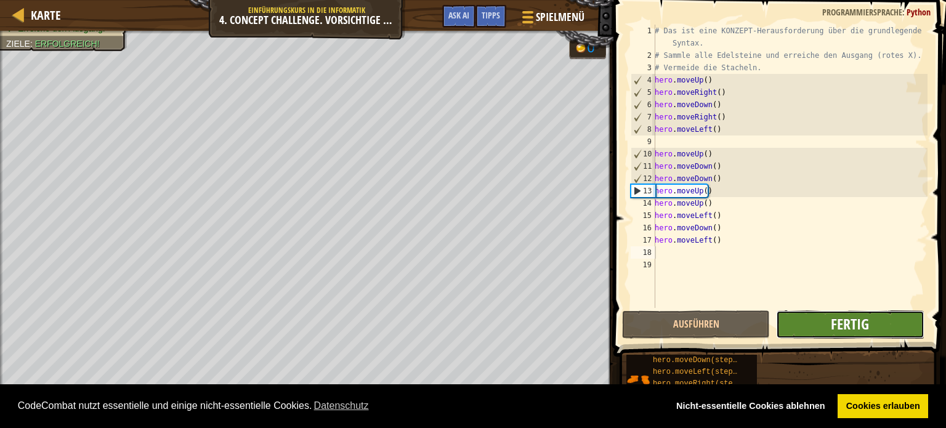
click at [847, 317] on span "Fertig" at bounding box center [850, 324] width 38 height 20
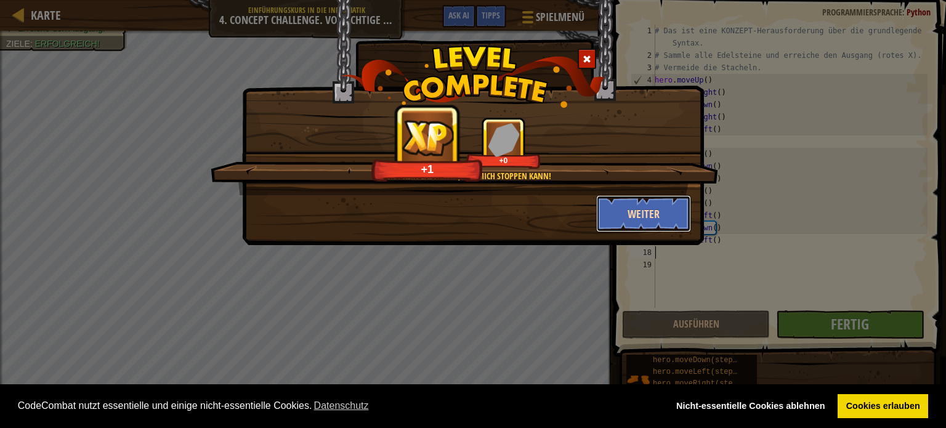
click at [660, 214] on button "Weiter" at bounding box center [643, 213] width 95 height 37
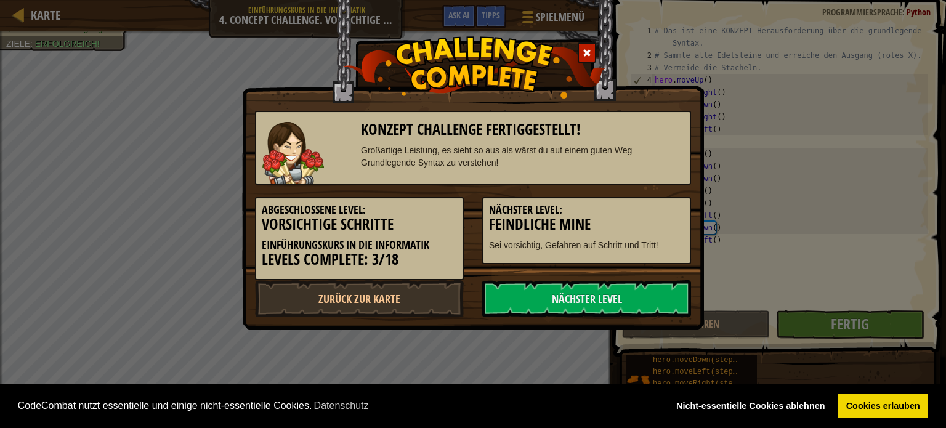
click at [663, 209] on h5 "Nächster Level:" at bounding box center [586, 210] width 195 height 12
click at [616, 298] on link "Nächster Level" at bounding box center [586, 298] width 209 height 37
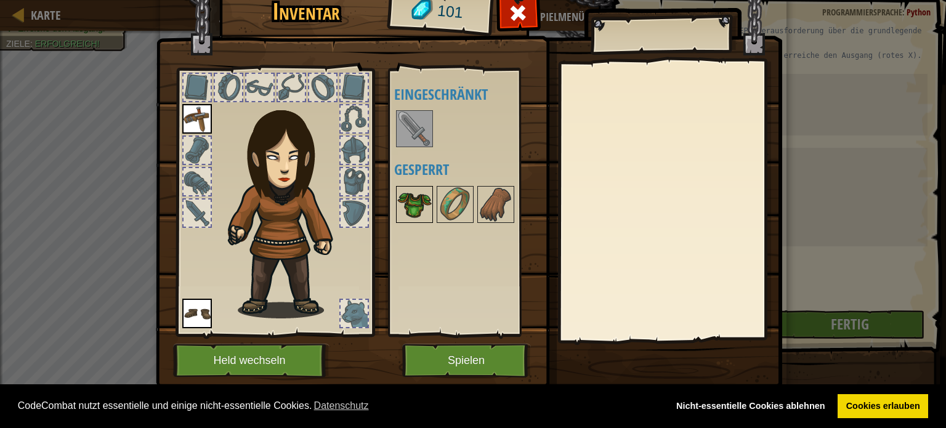
click at [404, 215] on img at bounding box center [414, 204] width 34 height 34
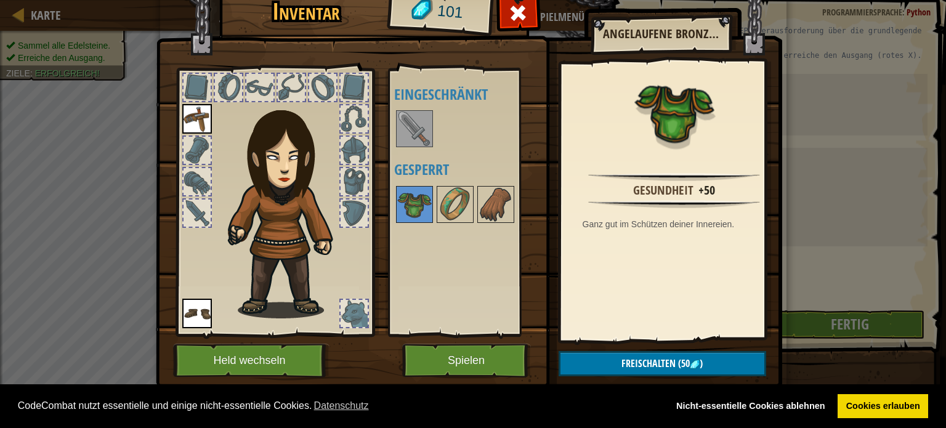
click at [431, 248] on div "Verfügbar Wähle Wähle Doppelklicken um Ausrüstung zu wählen Eingeschränkt Gespe…" at bounding box center [471, 202] width 155 height 257
click at [424, 213] on img at bounding box center [414, 204] width 34 height 34
click at [407, 120] on img at bounding box center [414, 128] width 34 height 34
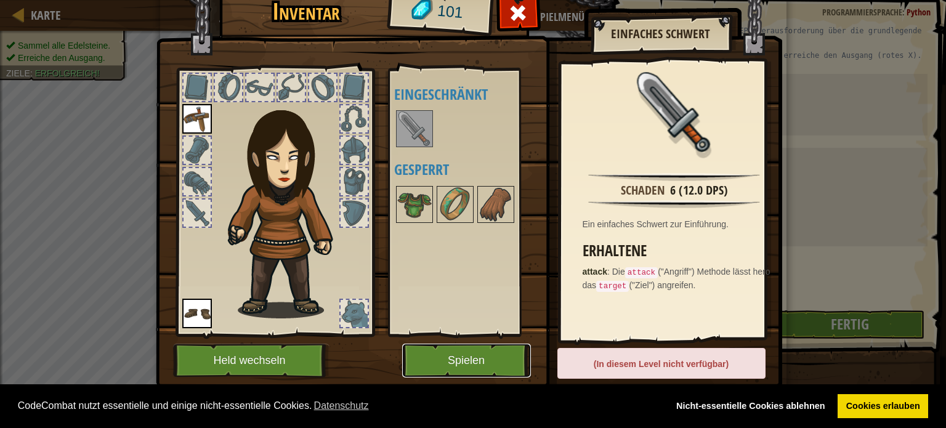
click at [493, 364] on button "Spielen" at bounding box center [466, 361] width 129 height 34
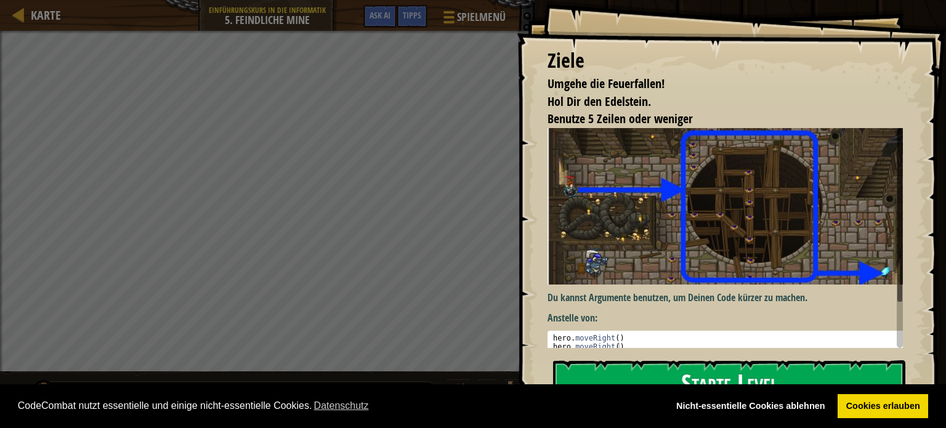
click at [577, 371] on button "Starte Level" at bounding box center [729, 384] width 352 height 49
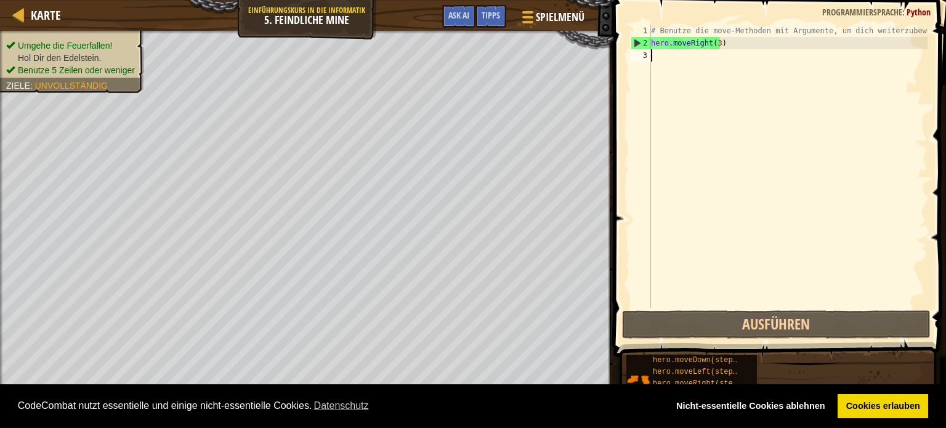
scroll to position [6, 0]
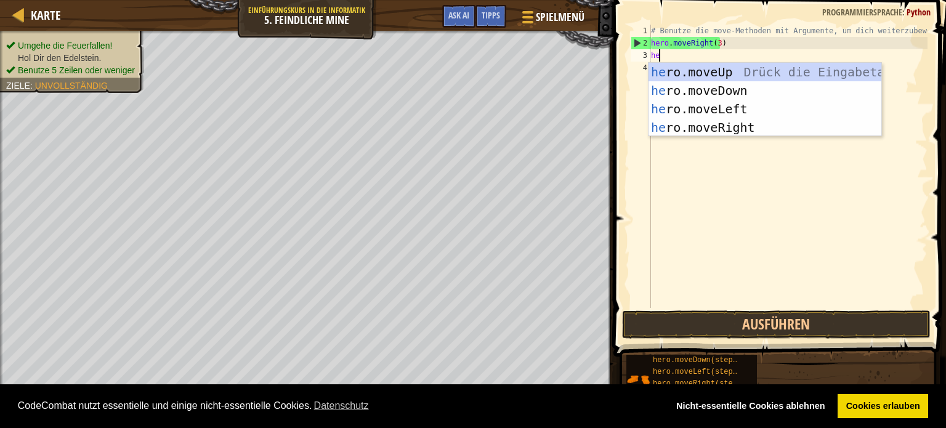
type textarea "he"
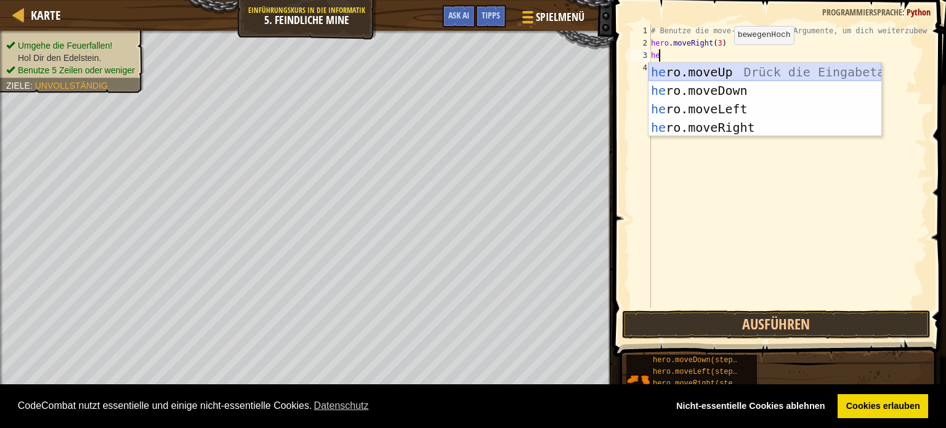
click at [720, 66] on div "he ro.moveUp Drück die Eingabetaste he ro.moveDown Drück die Eingabetaste he ro…" at bounding box center [764, 118] width 233 height 111
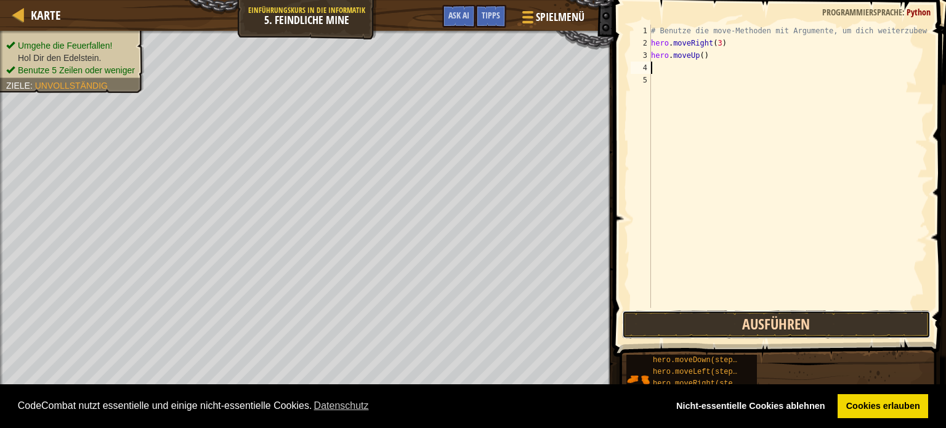
click at [793, 315] on button "Ausführen" at bounding box center [776, 324] width 309 height 28
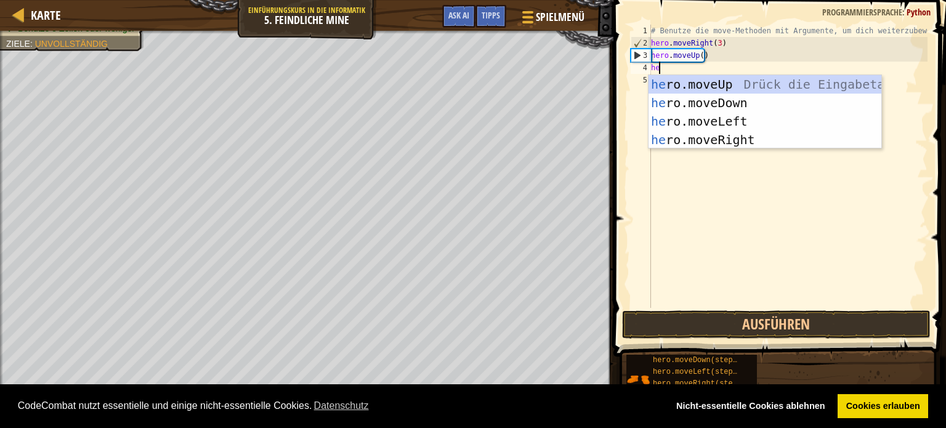
type textarea "her"
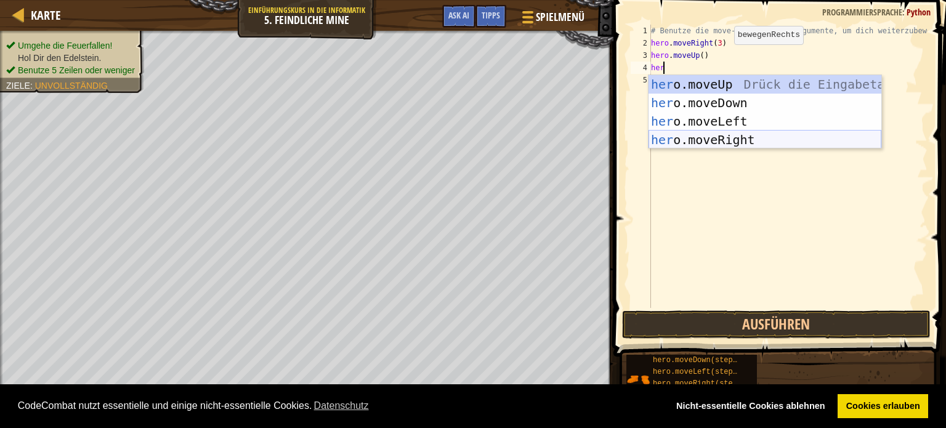
click at [719, 136] on div "her o.moveUp Drück die Eingabetaste her o.moveDown Drück die Eingabetaste her o…" at bounding box center [764, 130] width 233 height 111
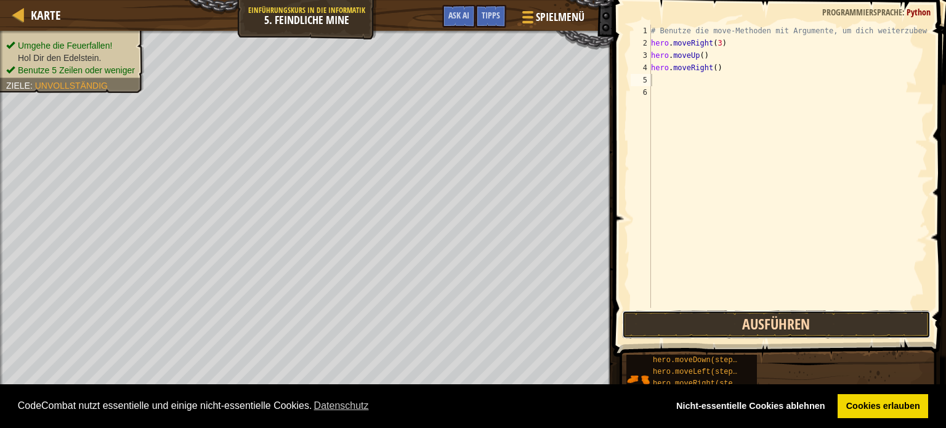
click at [761, 325] on button "Ausführen" at bounding box center [776, 324] width 309 height 28
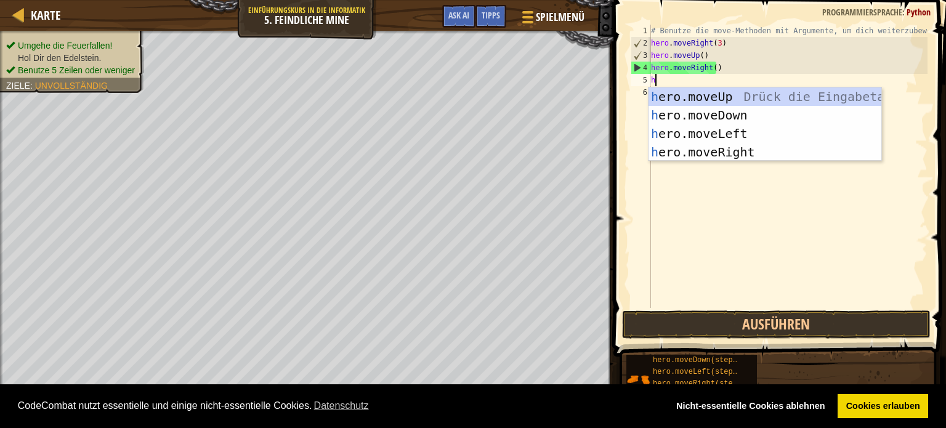
type textarea "he"
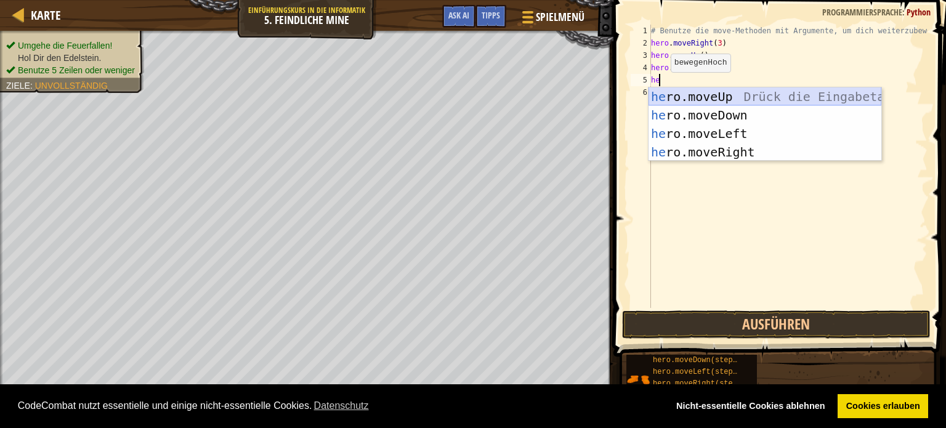
click at [686, 95] on div "he ro.moveUp Drück die Eingabetaste he ro.moveDown Drück die Eingabetaste he ro…" at bounding box center [764, 142] width 233 height 111
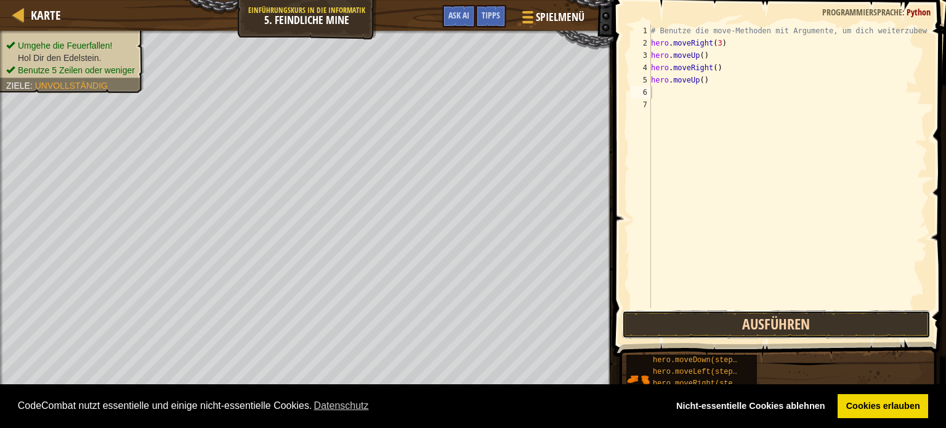
click at [712, 323] on button "Ausführen" at bounding box center [776, 324] width 309 height 28
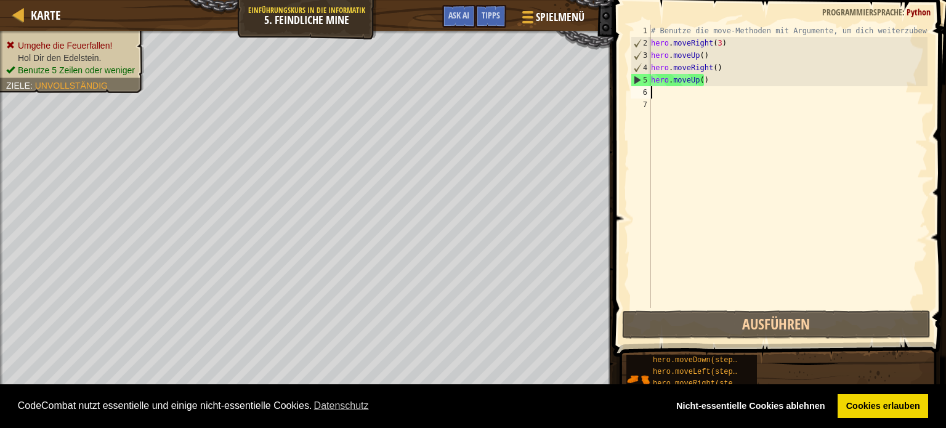
click at [707, 79] on div "# Benutze die move-Methoden mit Argumente, um dich weiterzubewegen hero . moveR…" at bounding box center [787, 179] width 279 height 308
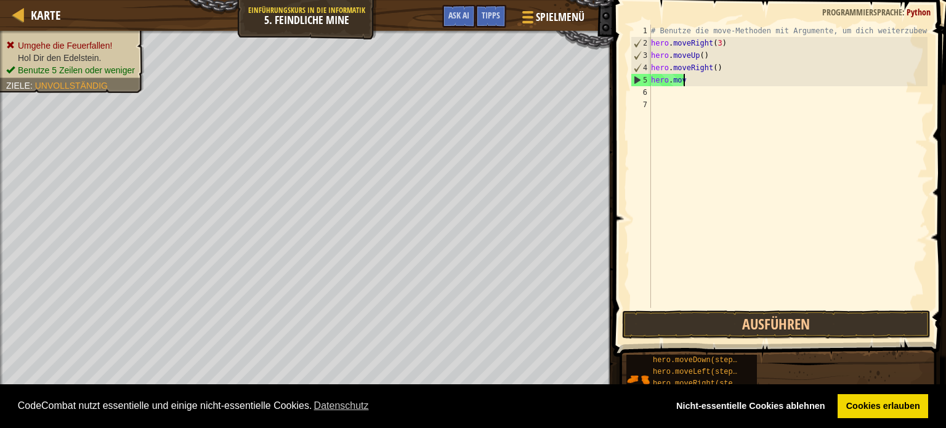
type textarea "h"
type textarea "hero.moveRight()"
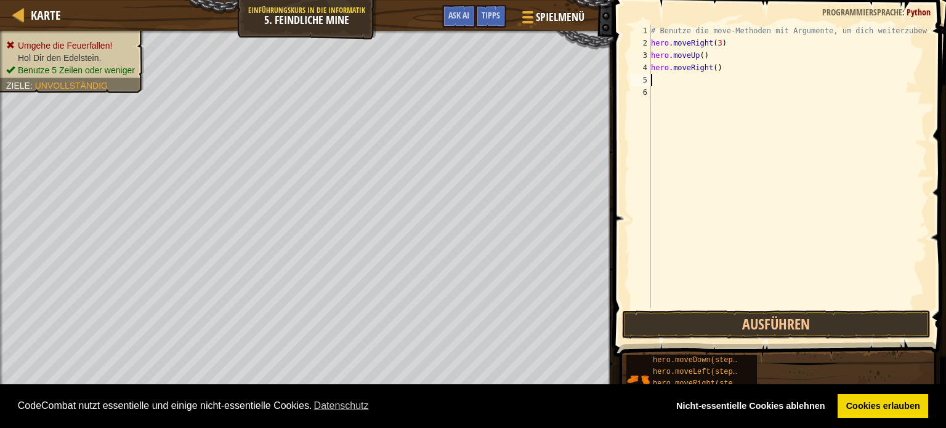
click at [672, 75] on div "# Benutze die move-Methoden mit Argumente, um dich weiterzubewegen hero . moveR…" at bounding box center [787, 179] width 279 height 308
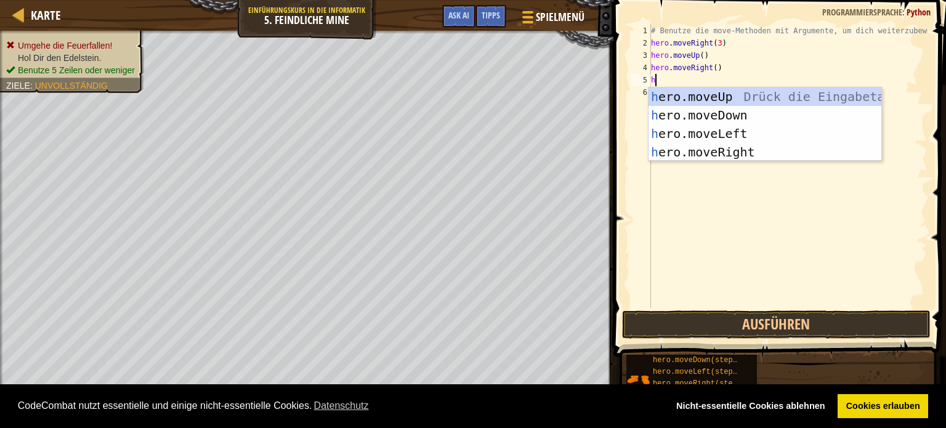
type textarea "he"
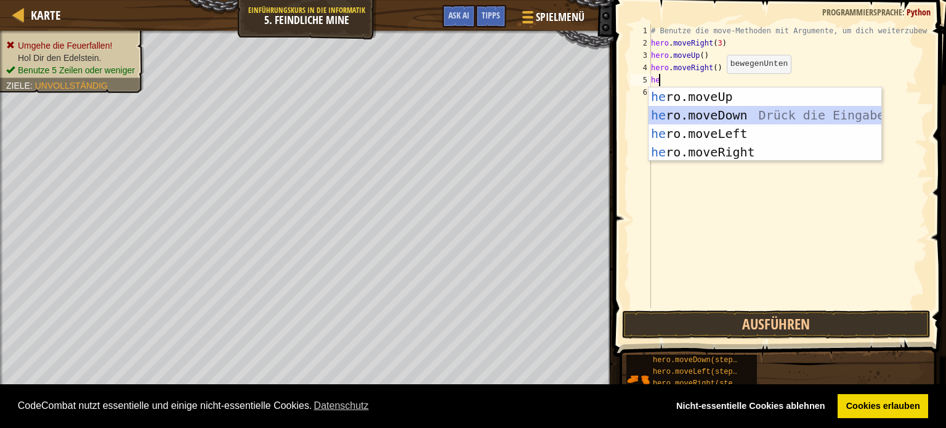
click at [743, 111] on div "he ro.moveUp Drück die Eingabetaste he ro.moveDown Drück die Eingabetaste he ro…" at bounding box center [764, 142] width 233 height 111
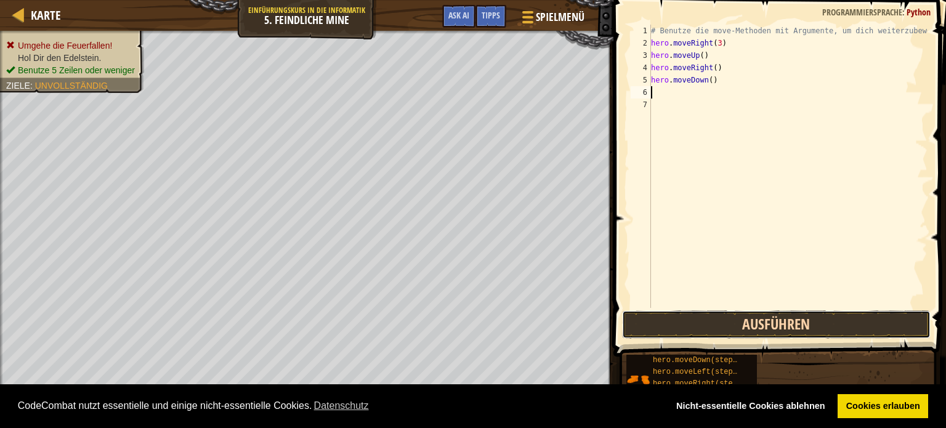
click at [754, 325] on button "Ausführen" at bounding box center [776, 324] width 309 height 28
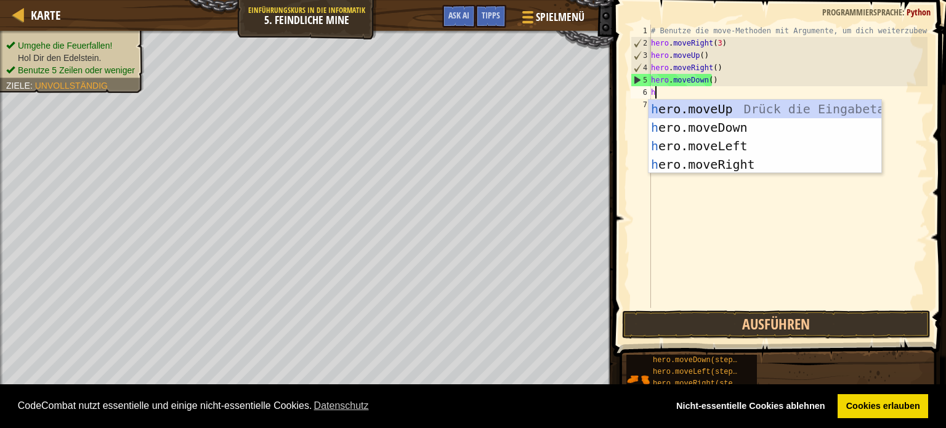
type textarea "he"
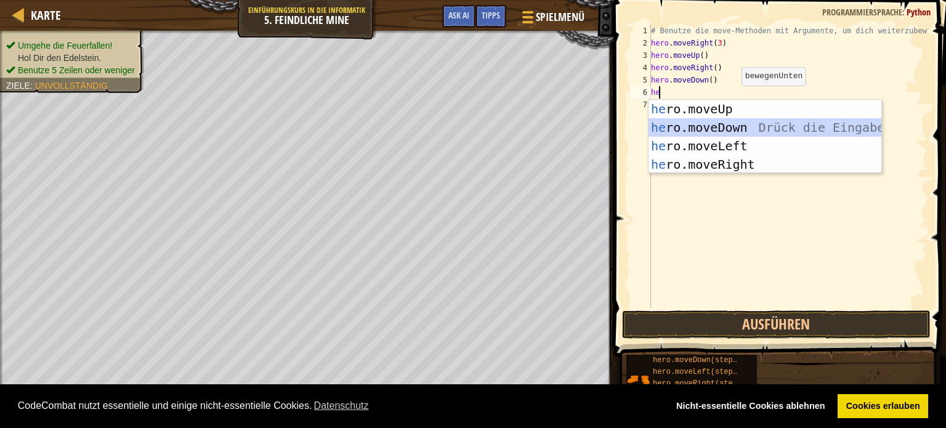
drag, startPoint x: 751, startPoint y: 124, endPoint x: 741, endPoint y: 135, distance: 14.4
click at [746, 127] on div "he ro.moveUp Drück die Eingabetaste he ro.moveDown Drück die Eingabetaste he ro…" at bounding box center [764, 155] width 233 height 111
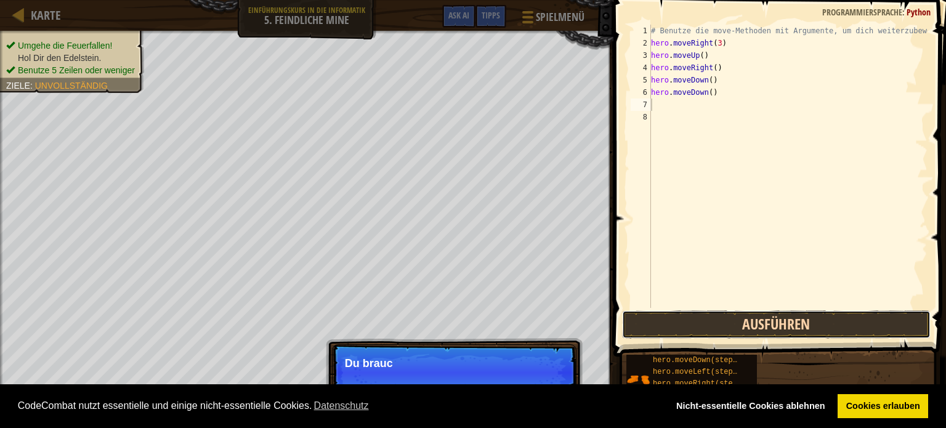
click at [728, 320] on button "Ausführen" at bounding box center [776, 324] width 309 height 28
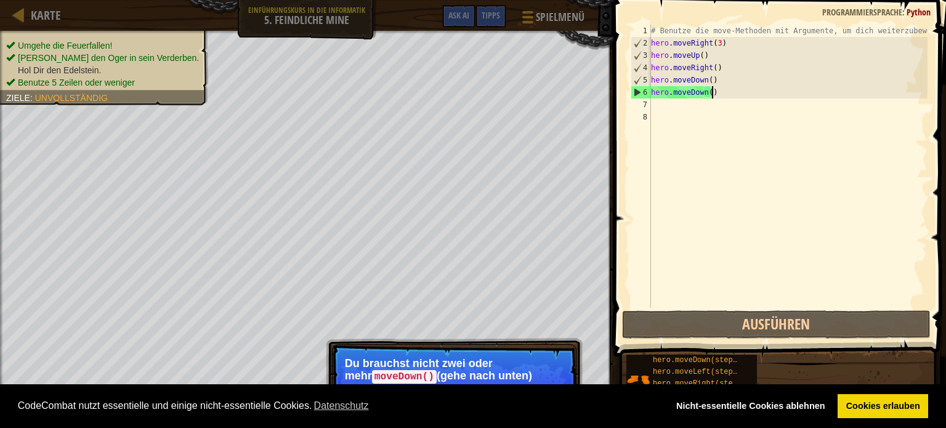
click at [716, 89] on div "# Benutze die move-Methoden mit Argumente, um dich weiterzubewegen hero . moveR…" at bounding box center [787, 179] width 279 height 308
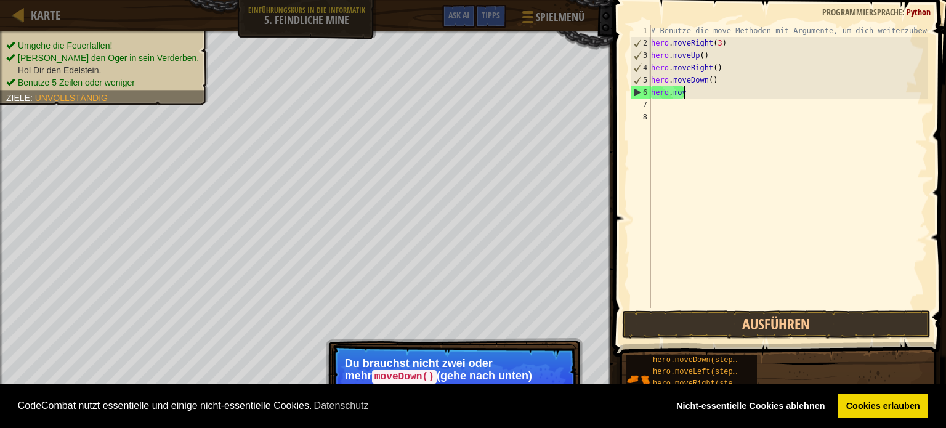
type textarea "h"
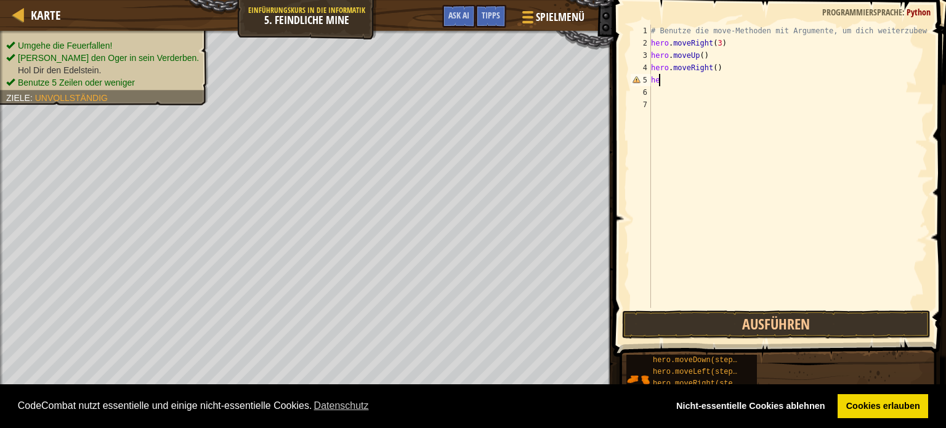
type textarea "h"
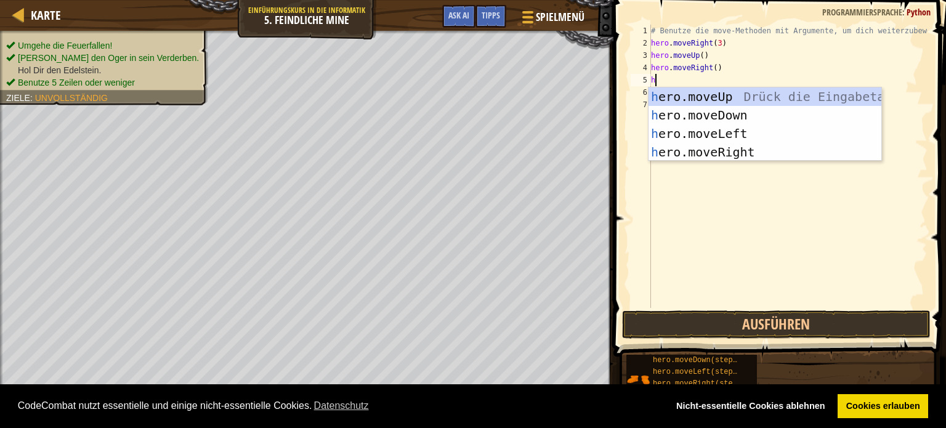
type textarea "he"
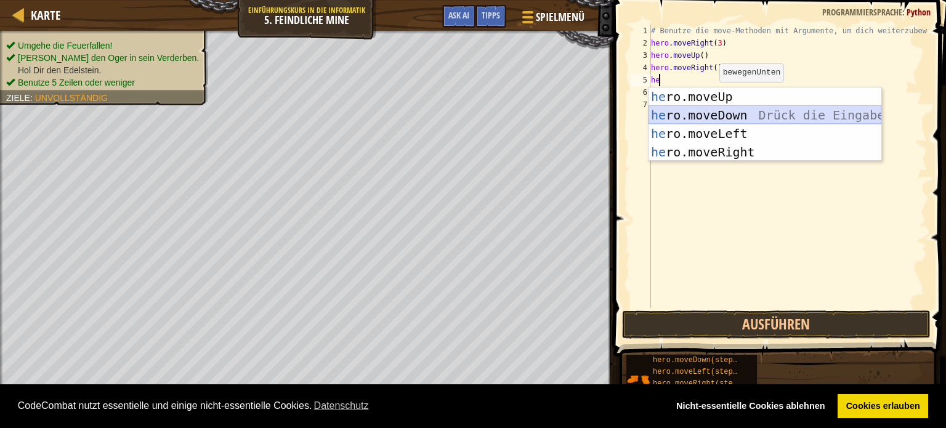
click at [739, 108] on div "he ro.moveUp Drück die Eingabetaste he ro.moveDown Drück die Eingabetaste he ro…" at bounding box center [764, 142] width 233 height 111
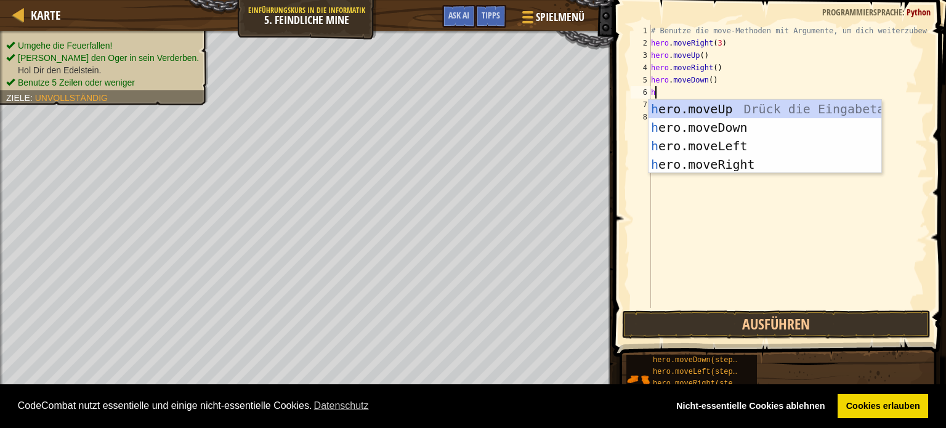
type textarea "he"
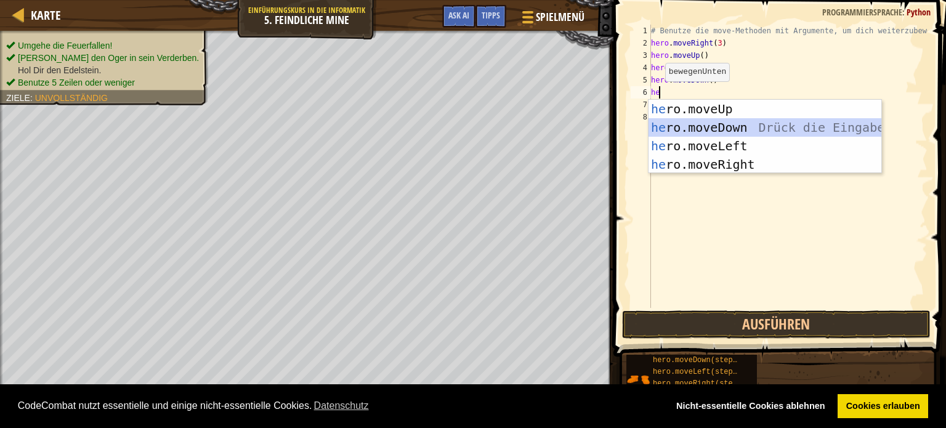
click at [707, 119] on div "he ro.moveUp Drück die Eingabetaste he ro.moveDown Drück die Eingabetaste he ro…" at bounding box center [764, 155] width 233 height 111
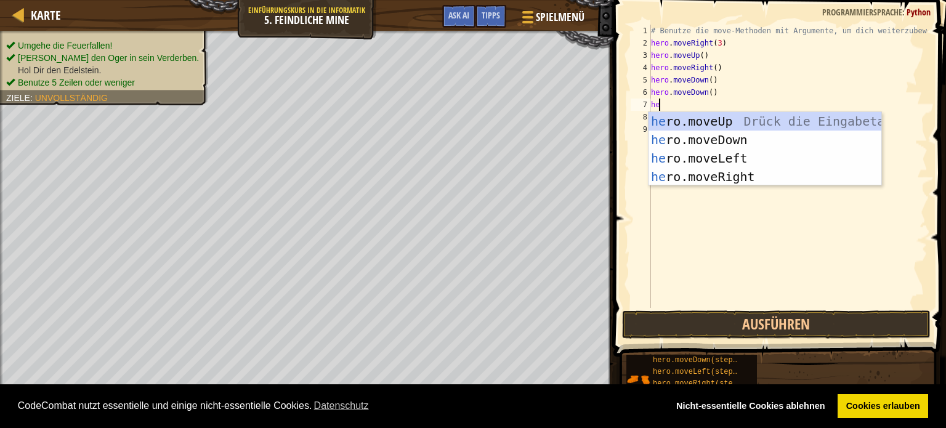
type textarea "her"
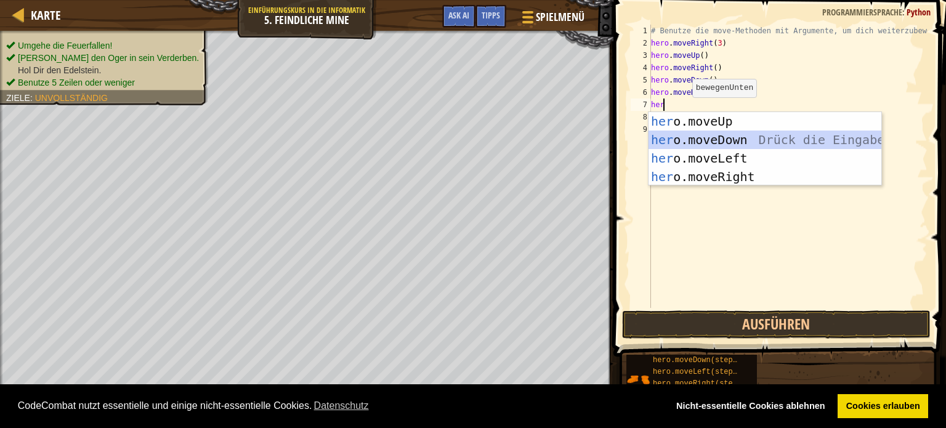
click at [667, 140] on div "her o.moveUp Drück die Eingabetaste her o.moveDown Drück die Eingabetaste her o…" at bounding box center [764, 167] width 233 height 111
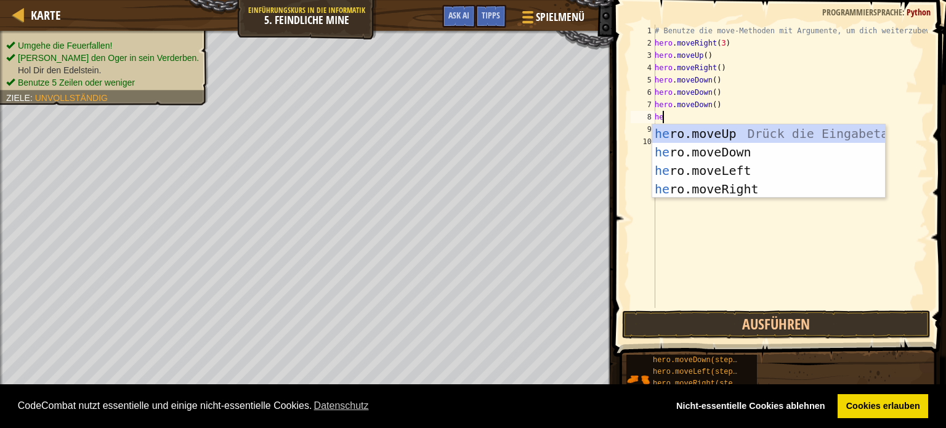
type textarea "her"
drag, startPoint x: 700, startPoint y: 190, endPoint x: 685, endPoint y: 193, distance: 14.6
click at [698, 189] on div "her o.moveUp Drück die Eingabetaste her o.moveDown Drück die Eingabetaste her o…" at bounding box center [768, 179] width 233 height 111
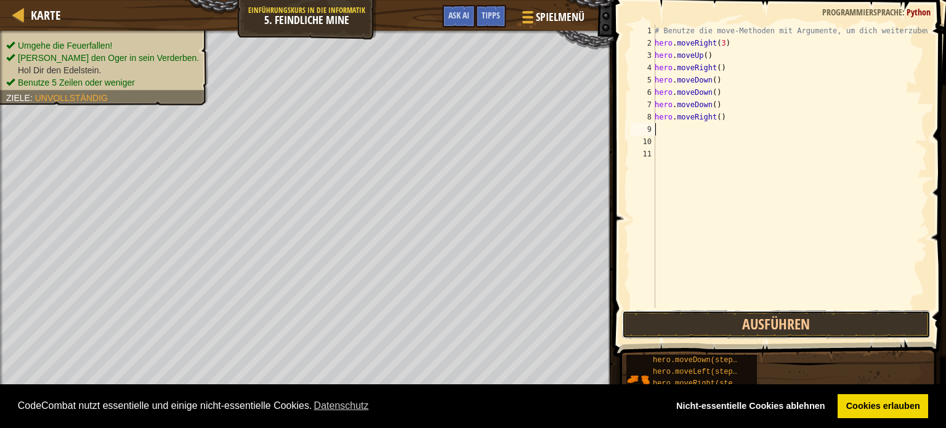
drag, startPoint x: 836, startPoint y: 327, endPoint x: 810, endPoint y: 341, distance: 29.2
click at [815, 334] on button "Ausführen" at bounding box center [776, 324] width 309 height 28
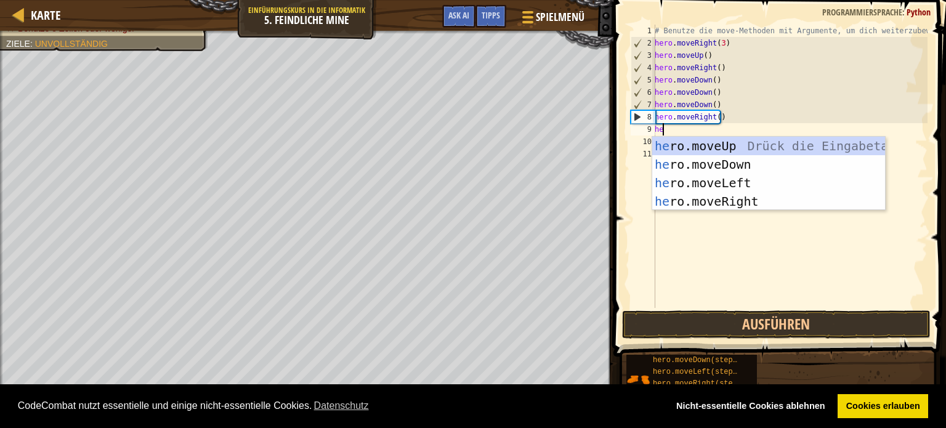
type textarea "her"
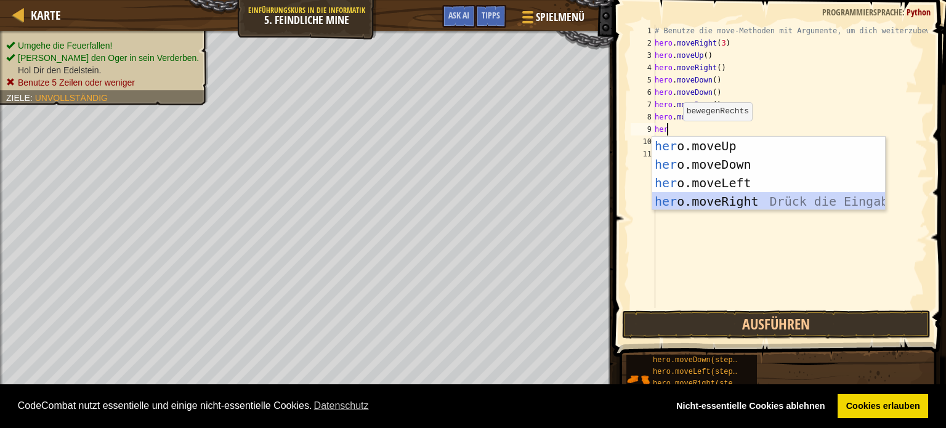
click at [732, 200] on div "her o.moveUp Drück die Eingabetaste her o.moveDown Drück die Eingabetaste her o…" at bounding box center [768, 192] width 233 height 111
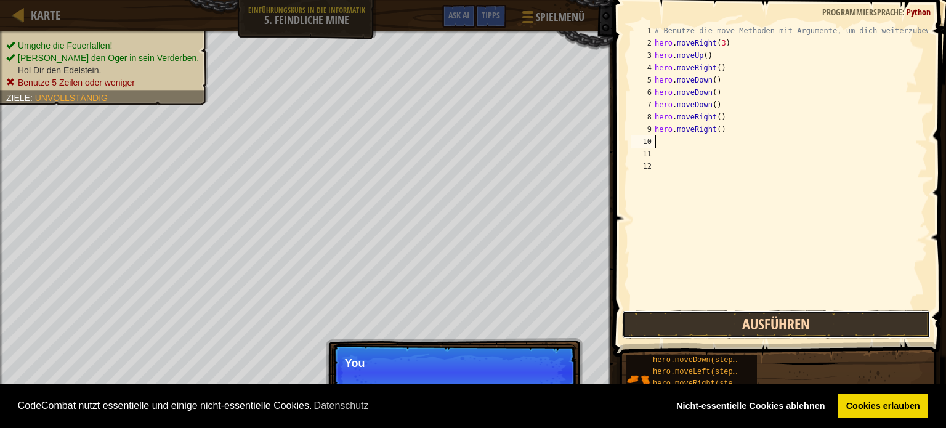
click at [758, 327] on button "Ausführen" at bounding box center [776, 324] width 309 height 28
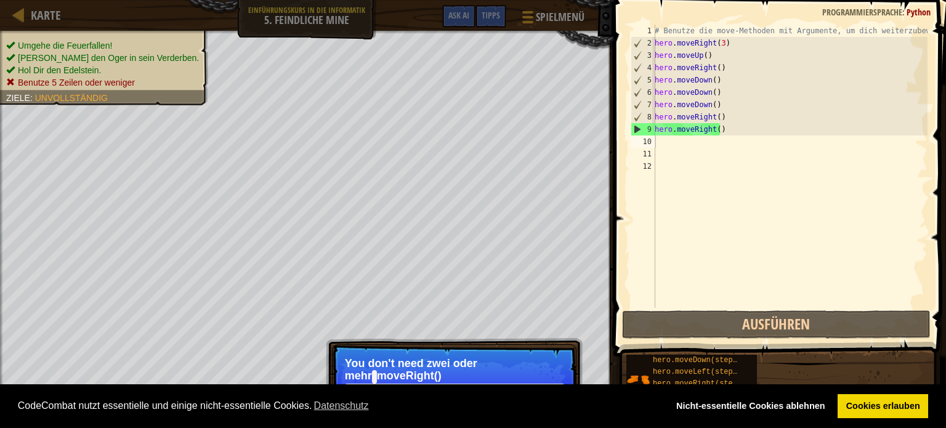
click at [535, 373] on p "You don't need zwei oder mehr moveRight() (gehe nach rechts) Kommandos hinterei…" at bounding box center [454, 376] width 219 height 39
click at [535, 379] on p "You don't need zwei oder mehr moveRight() (gehe nach rechts) Kommandos hinterei…" at bounding box center [454, 376] width 219 height 39
click at [537, 380] on p "You don't need zwei oder mehr moveRight() (gehe nach rechts) Kommandos hinterei…" at bounding box center [454, 376] width 219 height 39
click at [446, 72] on div "Karte Einführungskurs in die Informatik 5. Feindliche Mine Spielmenü Fertig Tip…" at bounding box center [473, 214] width 946 height 428
drag, startPoint x: 443, startPoint y: 22, endPoint x: 402, endPoint y: 342, distance: 322.3
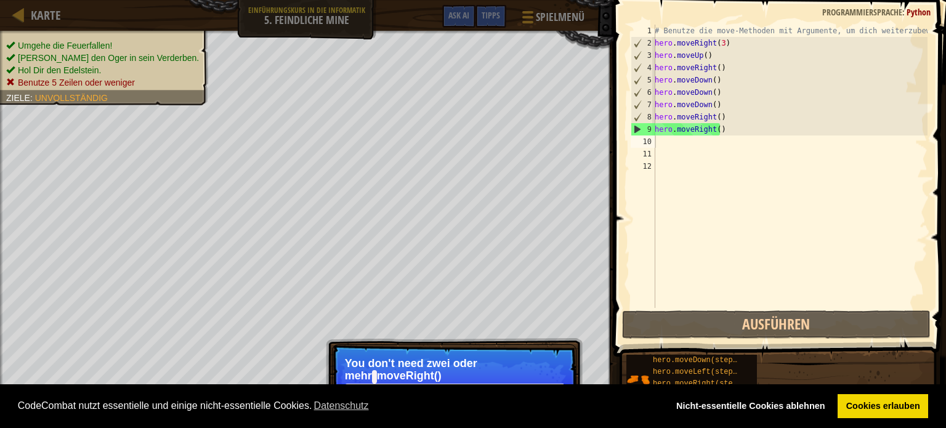
click at [406, 347] on div "Umgehe die Feuerfallen! [PERSON_NAME] den Oger in sein Verderben. Hol Dir den E…" at bounding box center [473, 229] width 946 height 397
click at [409, 340] on div "Umgehe die Feuerfallen! [PERSON_NAME] den Oger in sein Verderben. Hol Dir den E…" at bounding box center [473, 229] width 946 height 397
drag, startPoint x: 422, startPoint y: 352, endPoint x: 431, endPoint y: 386, distance: 35.5
click at [433, 381] on p "Überspringen (Esc) Weiter You don't need zwei oder mehr moveRight() (gehe nach …" at bounding box center [454, 386] width 244 height 84
drag, startPoint x: 431, startPoint y: 386, endPoint x: 436, endPoint y: 428, distance: 42.2
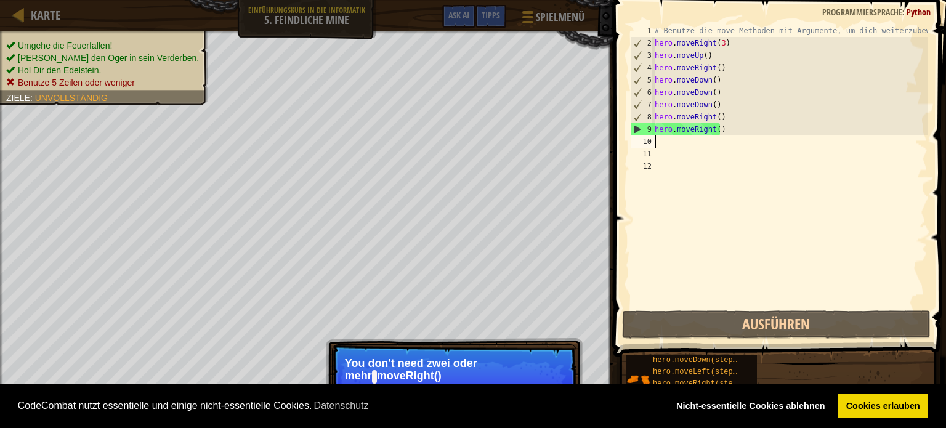
click at [436, 427] on div "CodeCombat nutzt essentielle und einige nicht-essentielle Cookies. Datenschutz …" at bounding box center [473, 406] width 946 height 44
click at [728, 134] on div "# Benutze die move-Methoden mit Argumente, um dich weiterzubewegen hero . moveR…" at bounding box center [789, 179] width 275 height 308
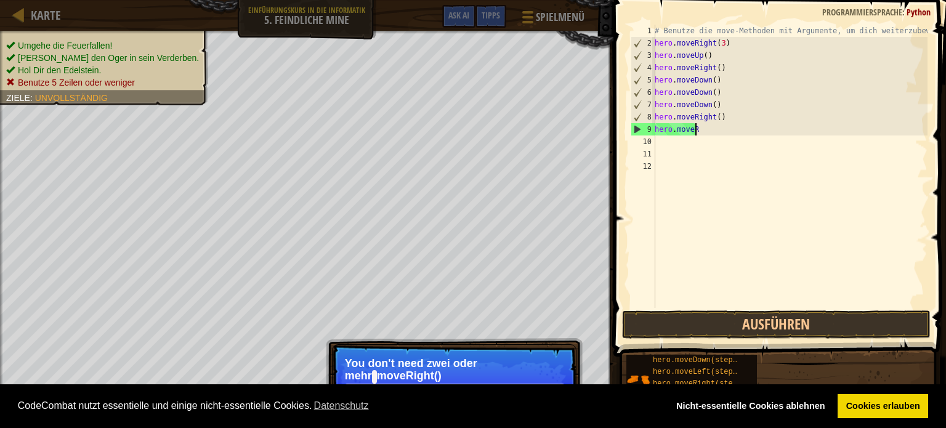
type textarea "h"
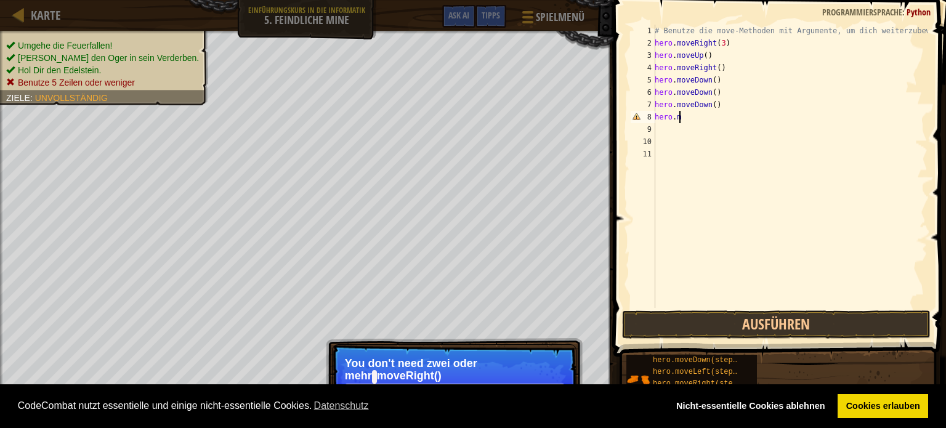
type textarea "h"
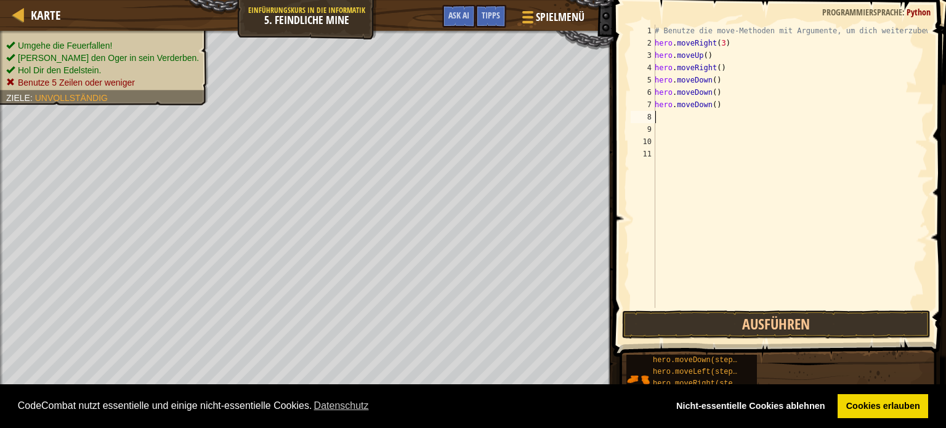
click at [723, 105] on div "# Benutze die move-Methoden mit Argumente, um dich weiterzubewegen hero . moveR…" at bounding box center [789, 179] width 275 height 308
type textarea "h"
click at [722, 92] on div "# Benutze die move-Methoden mit Argumente, um dich weiterzubewegen hero . moveR…" at bounding box center [789, 179] width 275 height 308
type textarea "h"
click at [722, 75] on div "# Benutze die move-Methoden mit Argumente, um dich weiterzubewegen hero . moveR…" at bounding box center [789, 179] width 275 height 308
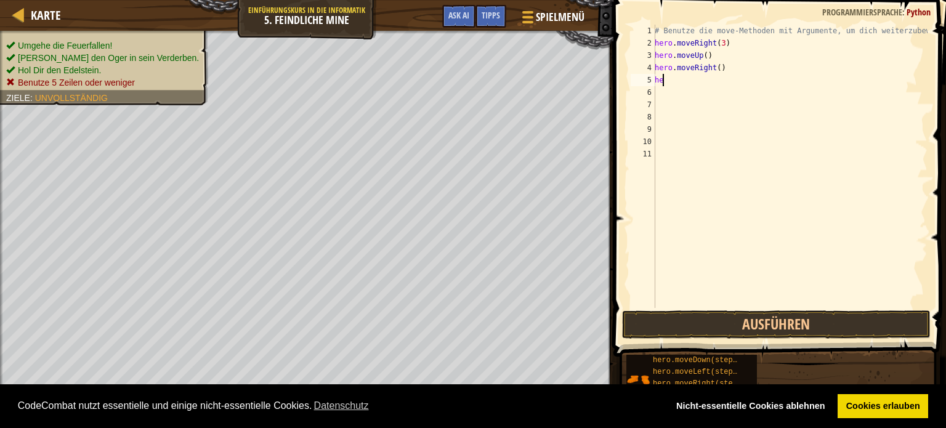
type textarea "h"
click at [741, 325] on button "Ausführen" at bounding box center [776, 324] width 309 height 28
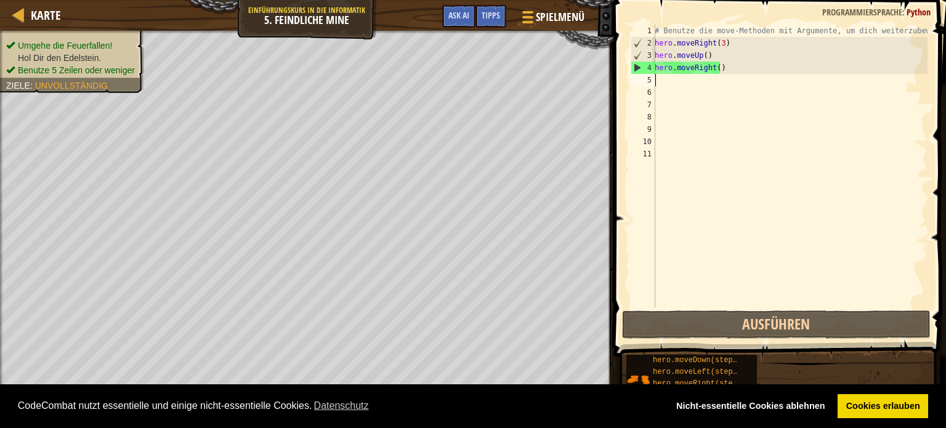
type textarea "h"
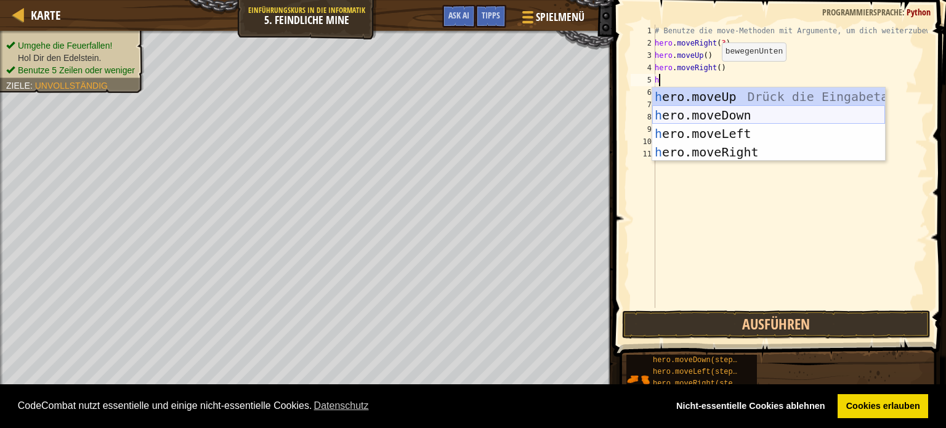
click at [687, 111] on div "h ero.moveUp Drück die Eingabetaste h ero.moveDown Drück die Eingabetaste h ero…" at bounding box center [768, 142] width 233 height 111
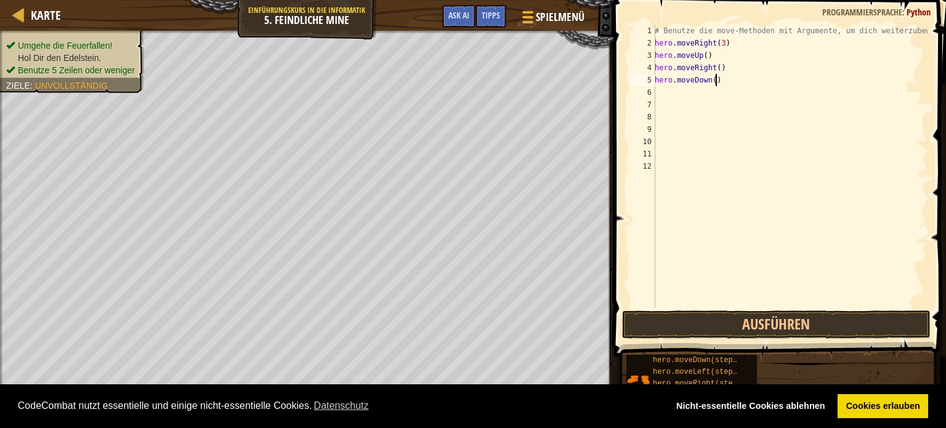
click at [715, 81] on div "# Benutze die move-Methoden mit Argumente, um dich weiterzubewegen hero . moveR…" at bounding box center [789, 179] width 275 height 308
type textarea "hero.moveDown(3)"
click at [664, 95] on div "# Benutze die move-Methoden mit Argumente, um dich weiterzubewegen hero . moveR…" at bounding box center [789, 179] width 275 height 308
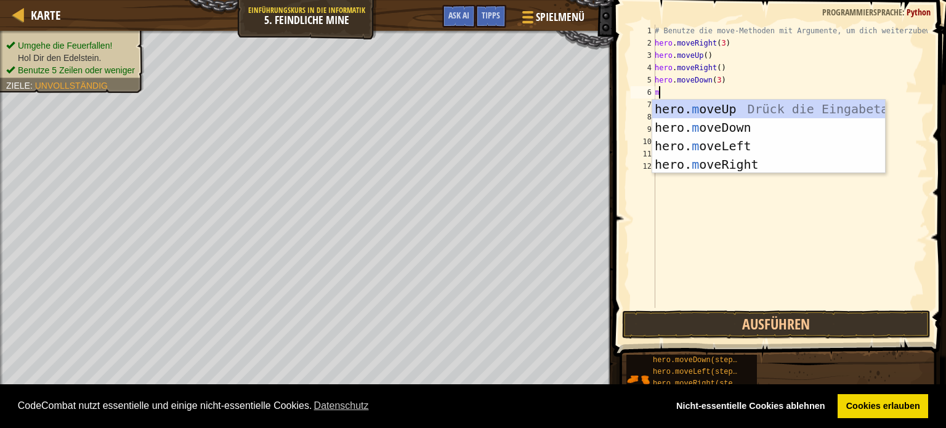
type textarea "mo"
click at [735, 168] on div "hero. mo veUp Drück die Eingabetaste hero. mo veDown Drück die Eingabetaste her…" at bounding box center [768, 155] width 233 height 111
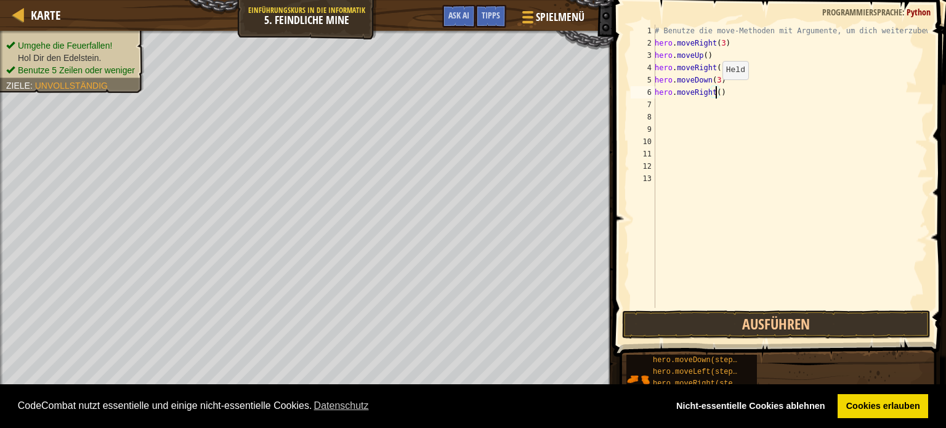
click at [716, 92] on div "# Benutze die move-Methoden mit Argumente, um dich weiterzubewegen hero . moveR…" at bounding box center [789, 179] width 275 height 308
type textarea "hero.moveRight(2)"
click at [736, 322] on button "Ausführen" at bounding box center [776, 324] width 309 height 28
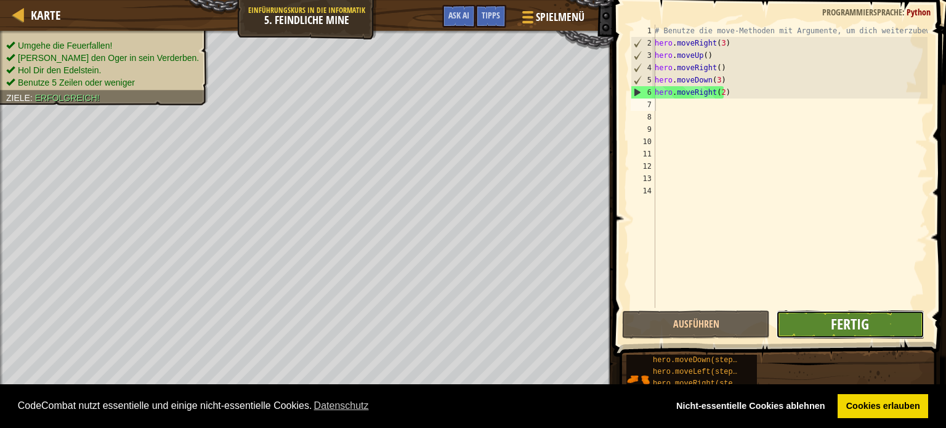
click at [840, 315] on span "Fertig" at bounding box center [850, 324] width 38 height 20
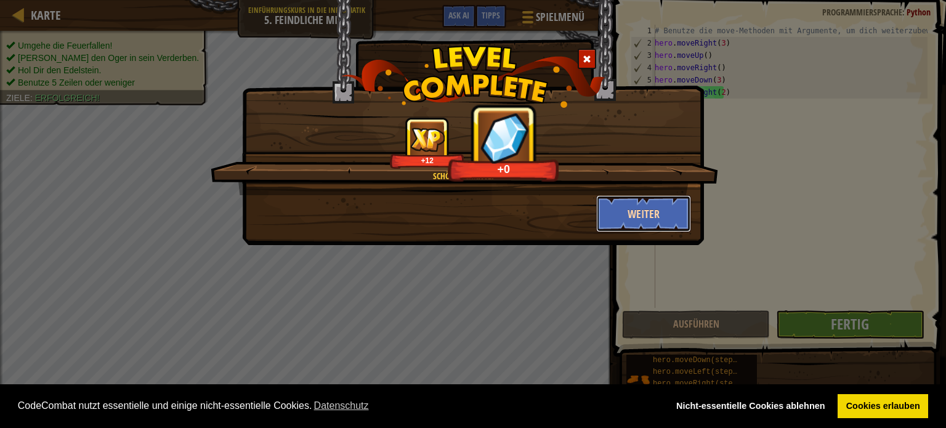
click at [647, 206] on button "Weiter" at bounding box center [643, 213] width 95 height 37
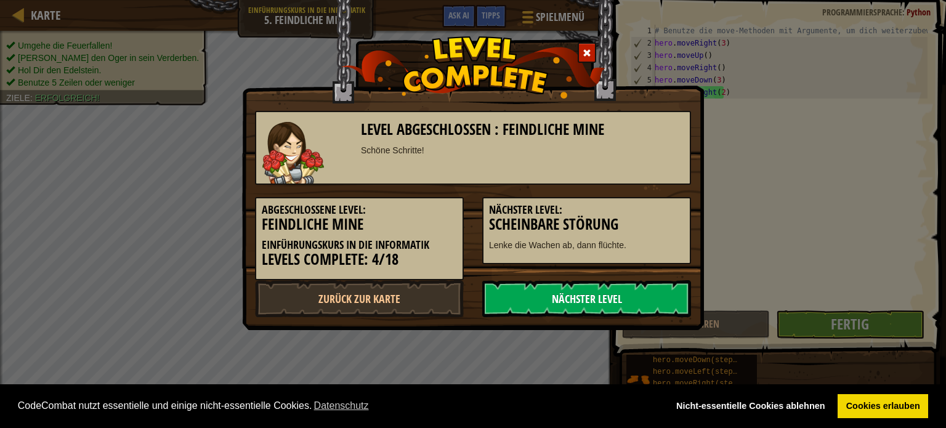
drag, startPoint x: 579, startPoint y: 296, endPoint x: 586, endPoint y: 301, distance: 7.9
click at [582, 297] on link "Nächster Level" at bounding box center [586, 298] width 209 height 37
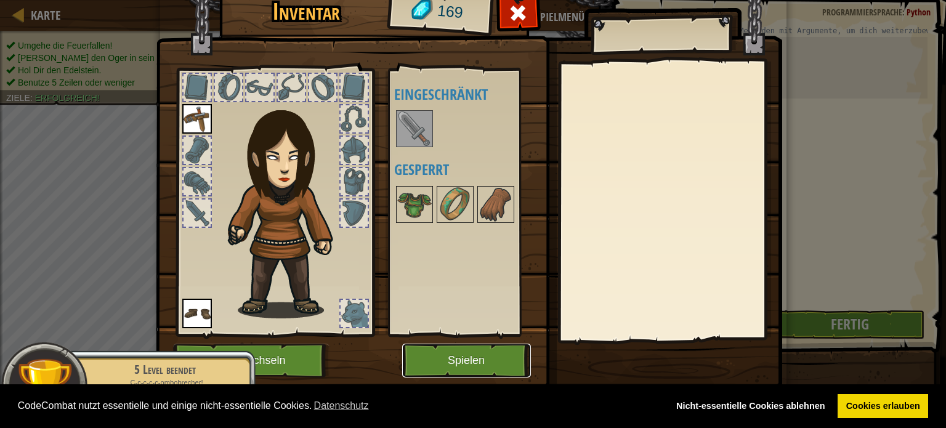
click at [461, 350] on button "Spielen" at bounding box center [466, 361] width 129 height 34
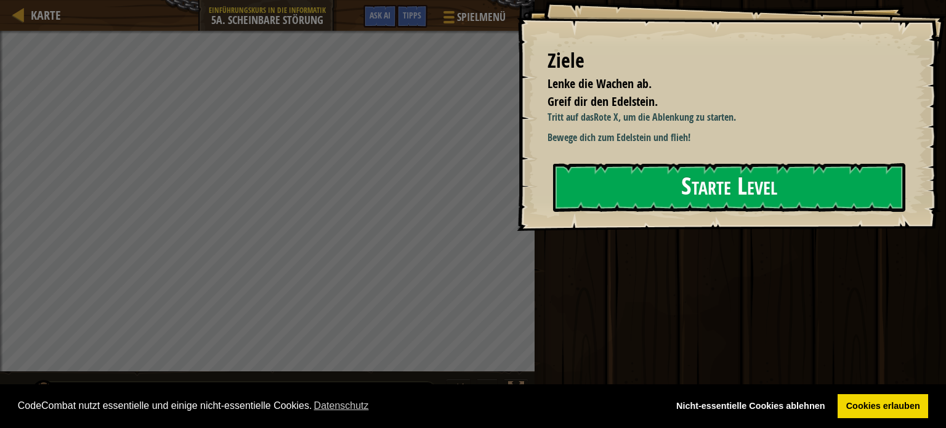
click at [672, 184] on button "Starte Level" at bounding box center [729, 187] width 352 height 49
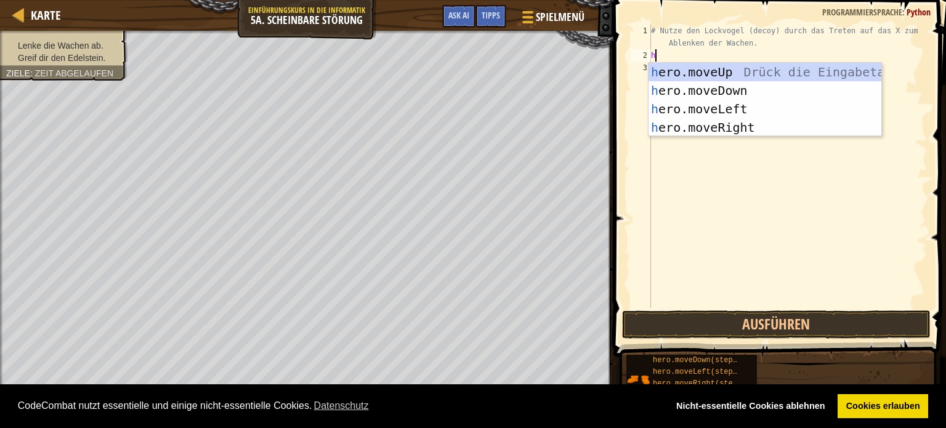
scroll to position [6, 0]
type textarea "he"
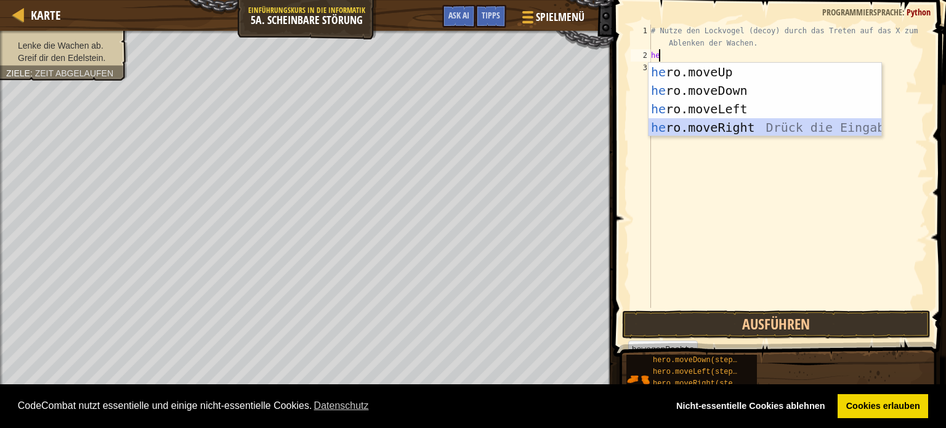
click at [749, 122] on div "he ro.moveUp Drück die Eingabetaste he ro.moveDown Drück die Eingabetaste he ro…" at bounding box center [764, 118] width 233 height 111
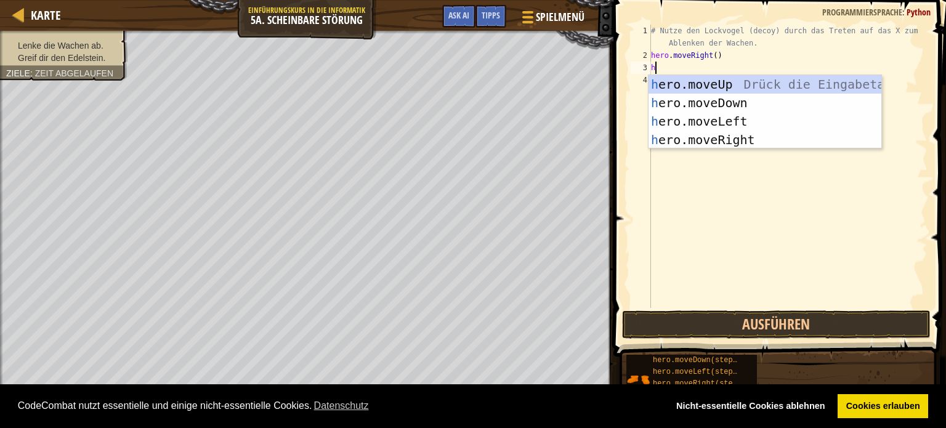
type textarea "he"
click at [714, 81] on div "he ro.moveUp Drück die Eingabetaste he ro.moveDown Drück die Eingabetaste he ro…" at bounding box center [764, 130] width 233 height 111
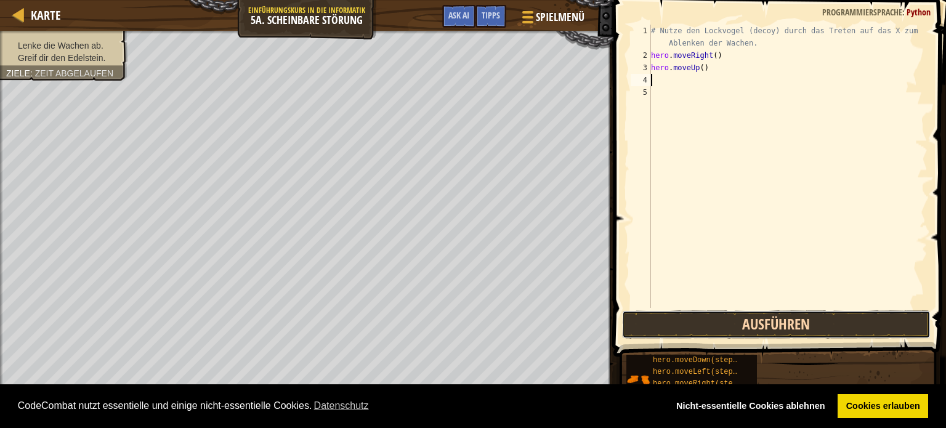
click at [780, 320] on button "Ausführen" at bounding box center [776, 324] width 309 height 28
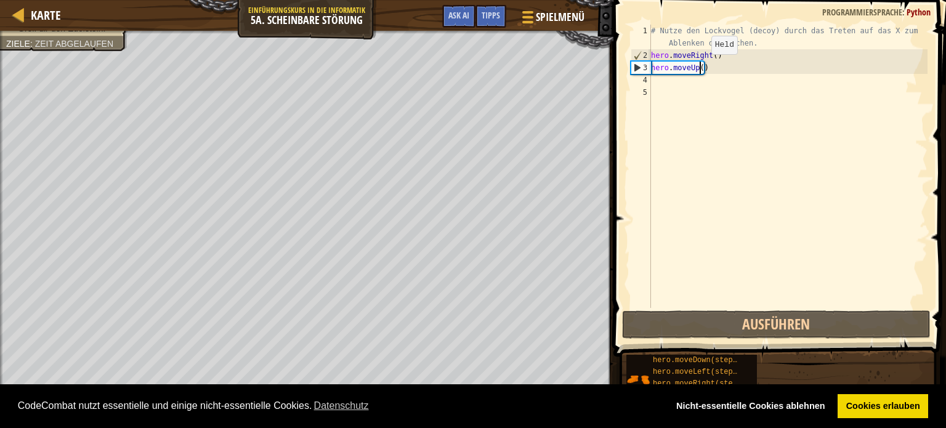
click at [700, 66] on div "# Nutze den Lockvogel (decoy) durch das Treten auf das X zum Ablenken der Wache…" at bounding box center [787, 185] width 279 height 320
click at [712, 71] on div "# Nutze den Lockvogel (decoy) durch das Treten auf das X zum Ablenken der Wache…" at bounding box center [787, 185] width 279 height 320
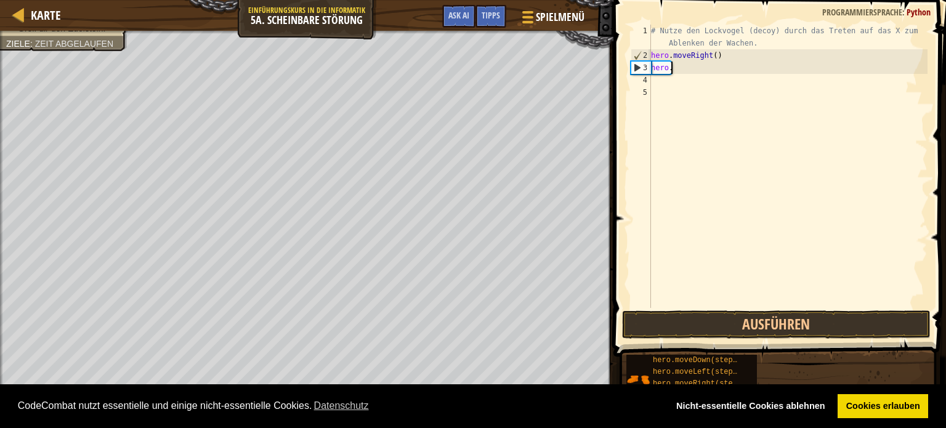
type textarea "h"
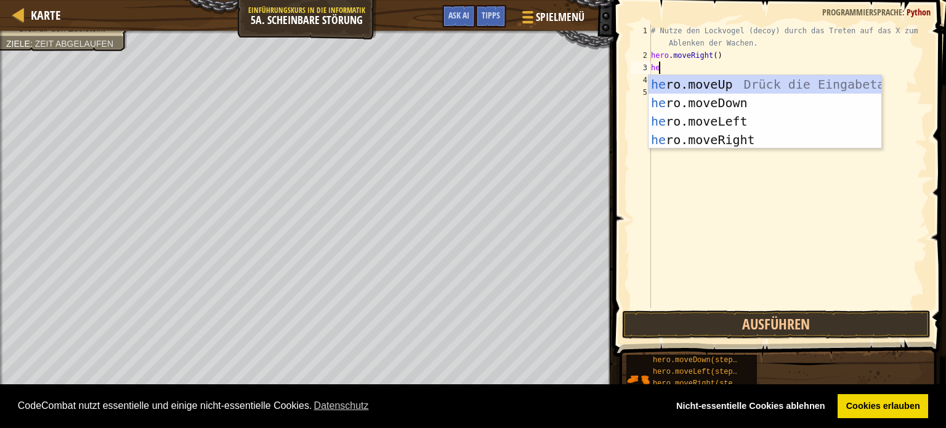
type textarea "her"
click at [700, 97] on div "her o.moveUp Drück die Eingabetaste her o.moveDown Drück die Eingabetaste her o…" at bounding box center [764, 130] width 233 height 111
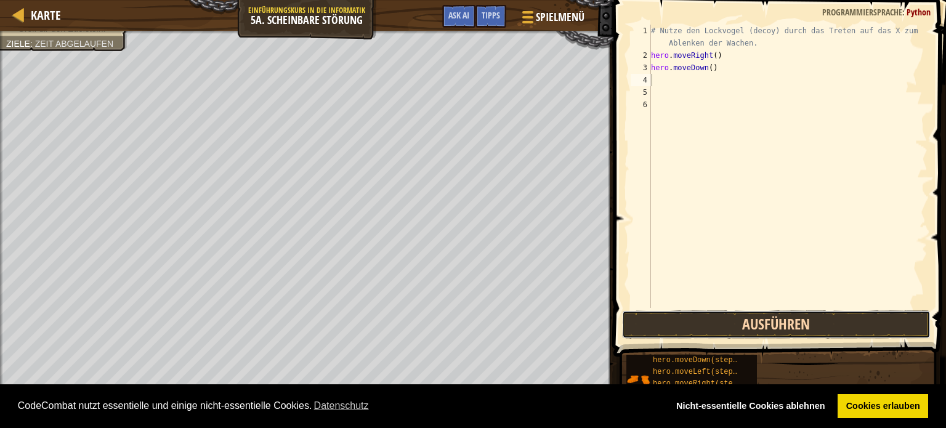
click at [714, 327] on button "Ausführen" at bounding box center [776, 324] width 309 height 28
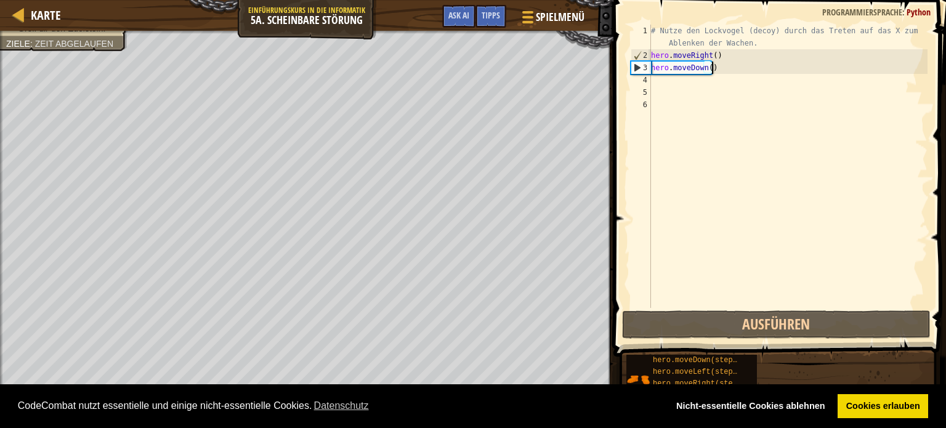
drag, startPoint x: 716, startPoint y: 68, endPoint x: 710, endPoint y: 72, distance: 7.2
click at [716, 68] on div "# Nutze den Lockvogel (decoy) durch das Treten auf das X zum Ablenken der Wache…" at bounding box center [787, 185] width 279 height 320
click at [702, 69] on div "# Nutze den Lockvogel (decoy) durch das Treten auf das X zum Ablenken der Wache…" at bounding box center [787, 185] width 279 height 320
click at [707, 68] on div "# Nutze den Lockvogel (decoy) durch das Treten auf das X zum Ablenken der Wache…" at bounding box center [787, 185] width 279 height 320
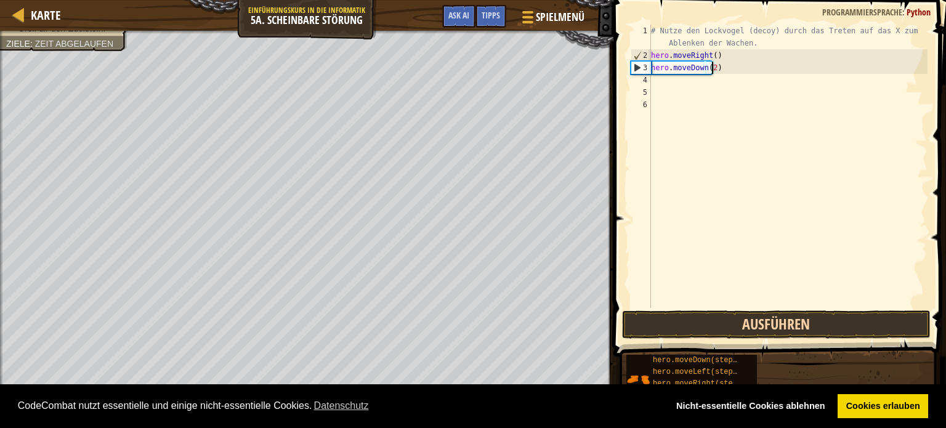
type textarea "hero.moveDown(2)"
click at [766, 317] on button "Ausführen" at bounding box center [776, 324] width 309 height 28
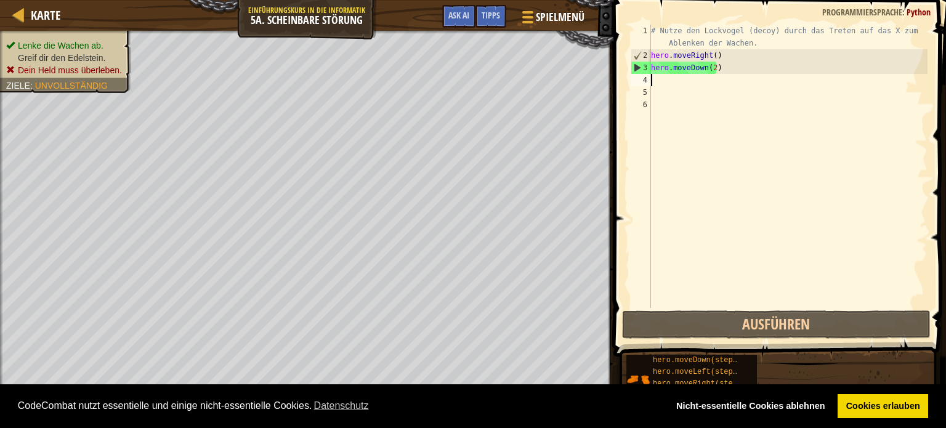
click at [664, 83] on div "# Nutze den Lockvogel (decoy) durch das Treten auf das X zum Ablenken der Wache…" at bounding box center [787, 185] width 279 height 320
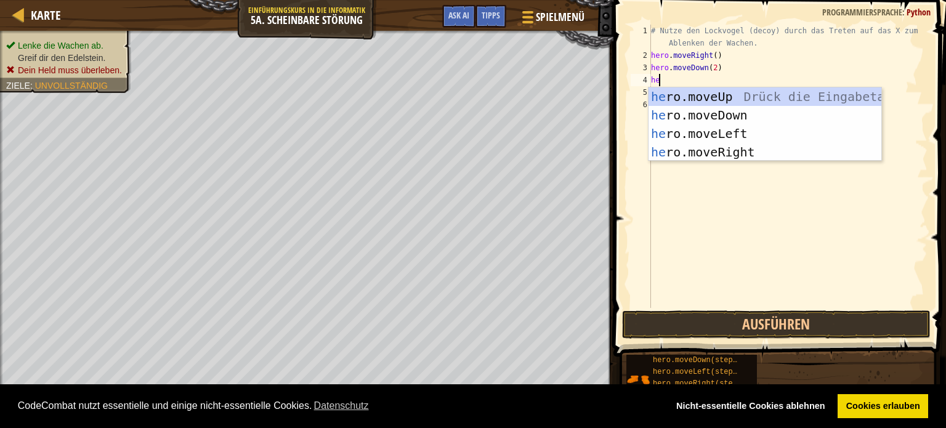
type textarea "her"
click at [704, 92] on div "her o.moveUp Drück die Eingabetaste her o.moveDown Drück die Eingabetaste her o…" at bounding box center [764, 142] width 233 height 111
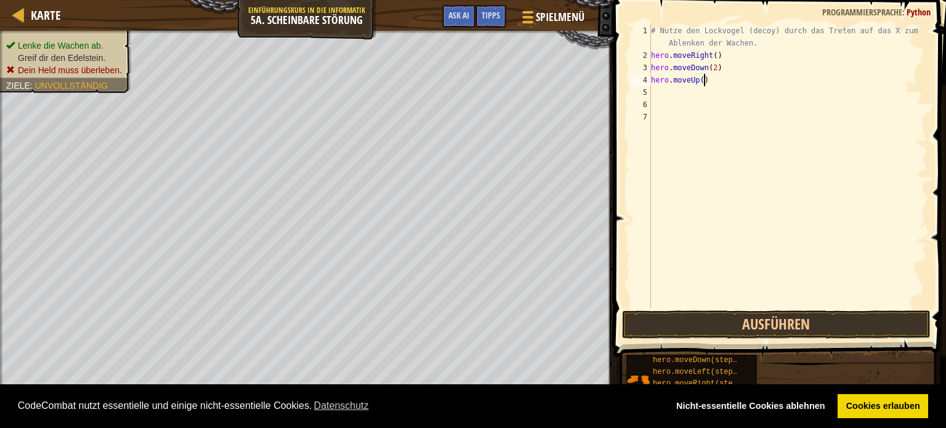
click at [708, 83] on div "# Nutze den Lockvogel (decoy) durch das Treten auf das X zum Ablenken der Wache…" at bounding box center [787, 185] width 279 height 320
click at [698, 80] on div "# Nutze den Lockvogel (decoy) durch das Treten auf das X zum Ablenken der Wache…" at bounding box center [787, 185] width 279 height 320
type textarea "hero.moveUp(2)"
click at [866, 327] on button "Ausführen" at bounding box center [776, 324] width 309 height 28
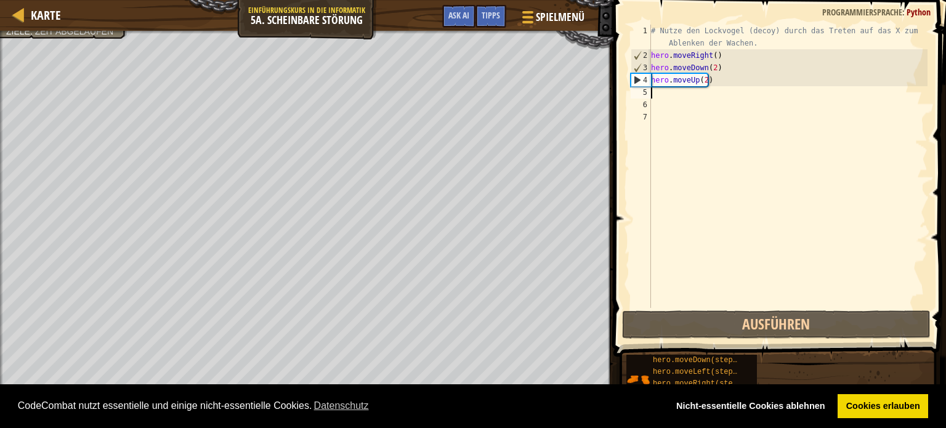
click at [667, 92] on div "# Nutze den Lockvogel (decoy) durch das Treten auf das X zum Ablenken der Wache…" at bounding box center [787, 185] width 279 height 320
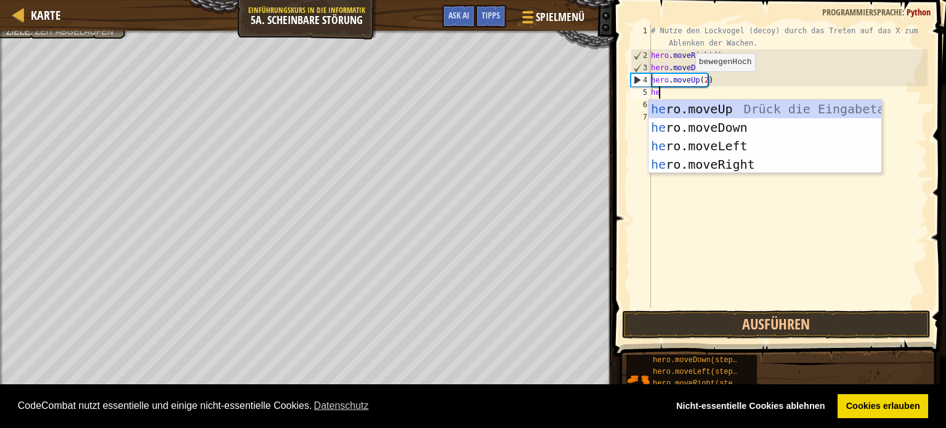
type textarea "her"
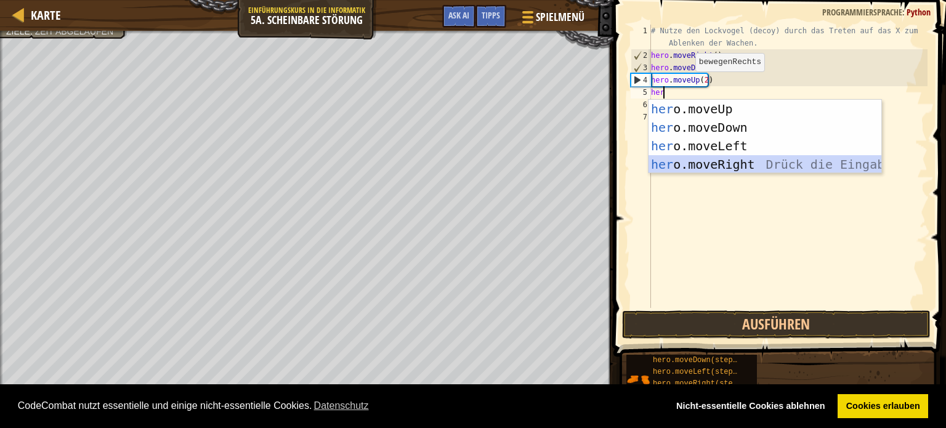
click at [720, 163] on div "her o.moveUp Drück die Eingabetaste her o.moveDown Drück die Eingabetaste her o…" at bounding box center [764, 155] width 233 height 111
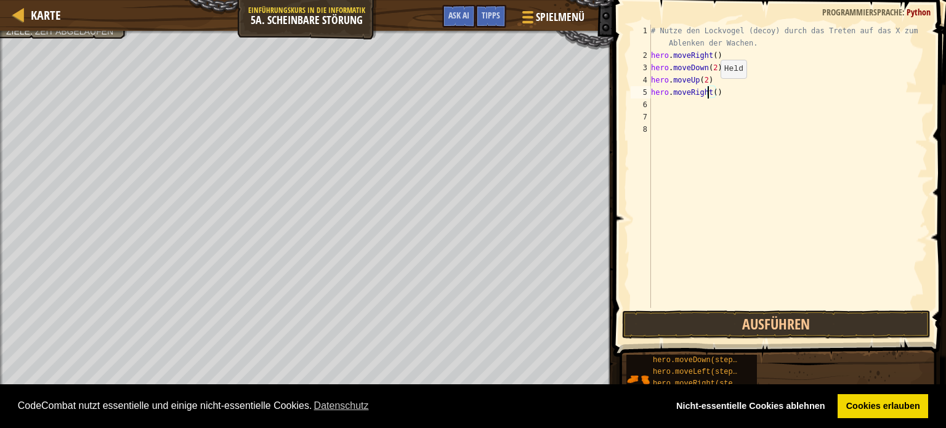
click at [709, 91] on div "# Nutze den Lockvogel (decoy) durch das Treten auf das X zum Ablenken der Wache…" at bounding box center [787, 185] width 279 height 320
click at [711, 91] on div "# Nutze den Lockvogel (decoy) durch das Treten auf das X zum Ablenken der Wache…" at bounding box center [787, 185] width 279 height 320
type textarea "hero.moveRight(3)"
click at [744, 317] on button "Ausführen" at bounding box center [776, 324] width 309 height 28
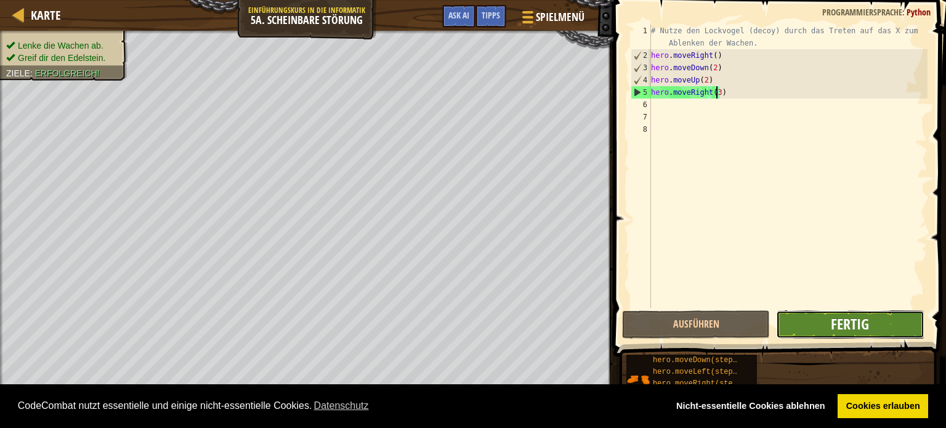
click at [857, 327] on span "Fertig" at bounding box center [850, 324] width 38 height 20
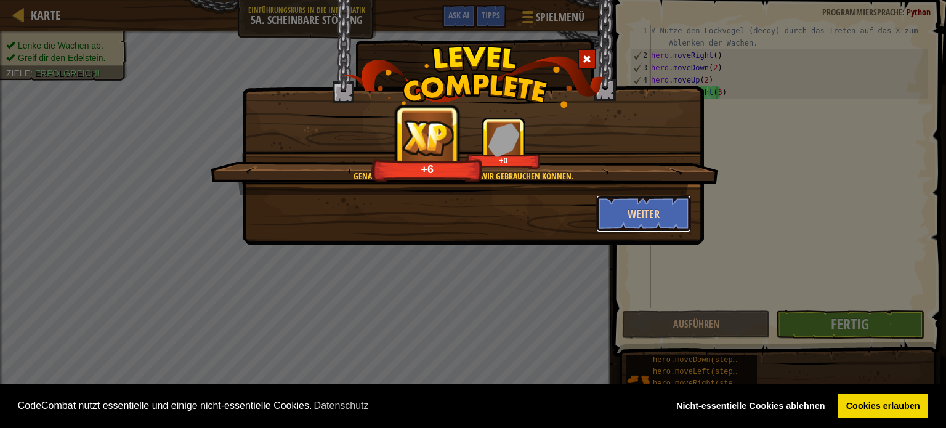
click at [634, 206] on button "Weiter" at bounding box center [643, 213] width 95 height 37
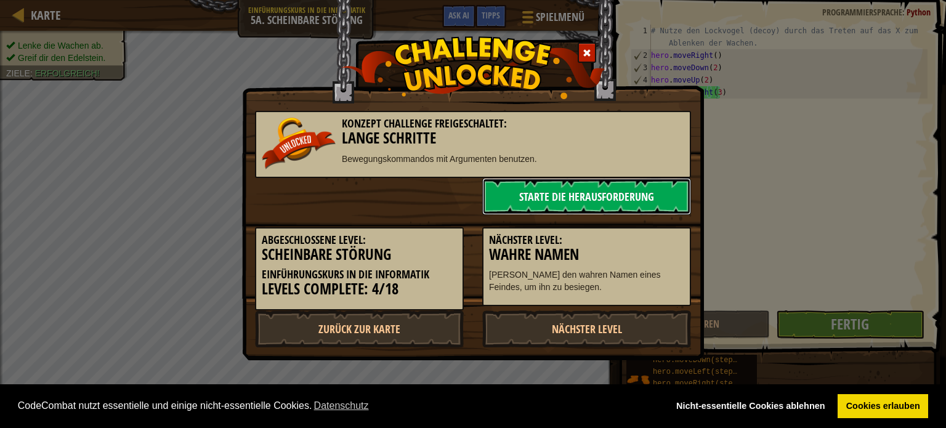
click at [623, 200] on link "Starte die Herausforderung" at bounding box center [586, 196] width 209 height 37
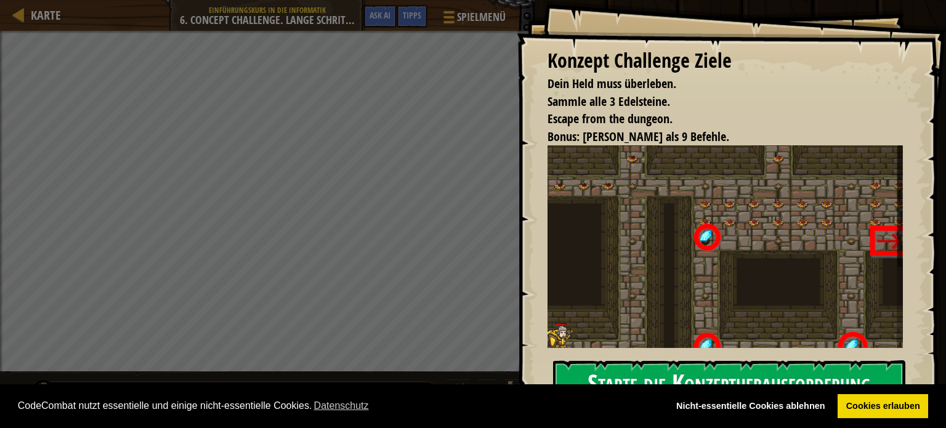
click at [703, 373] on button "Starte die Konzeptherausforderung" at bounding box center [729, 384] width 352 height 49
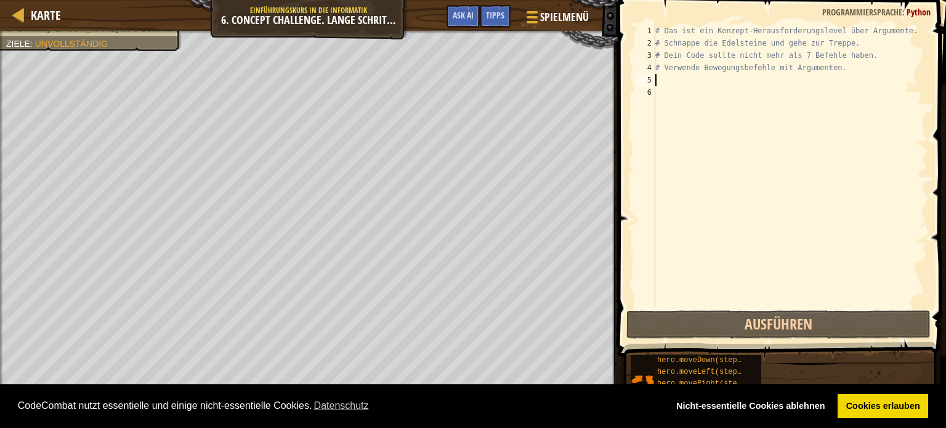
click at [659, 76] on div "# Das ist ein Konzept-Herausforderungslevel über Argumente. # Schnappe die Edel…" at bounding box center [790, 179] width 275 height 308
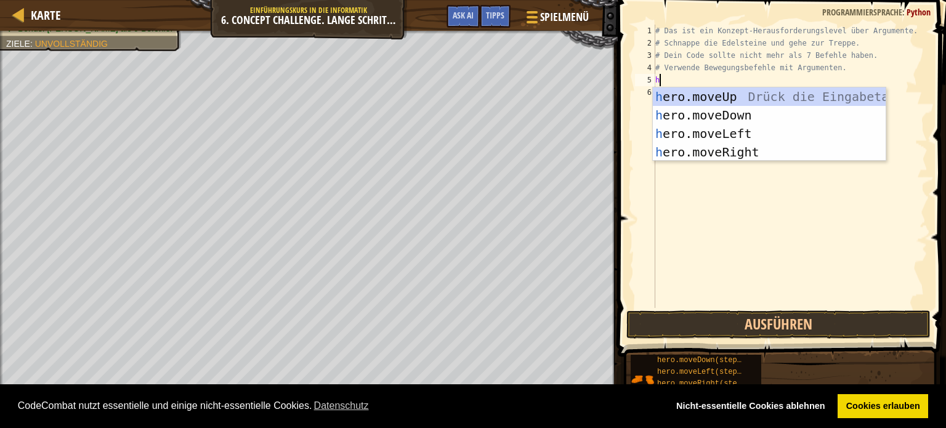
scroll to position [6, 0]
type textarea "he"
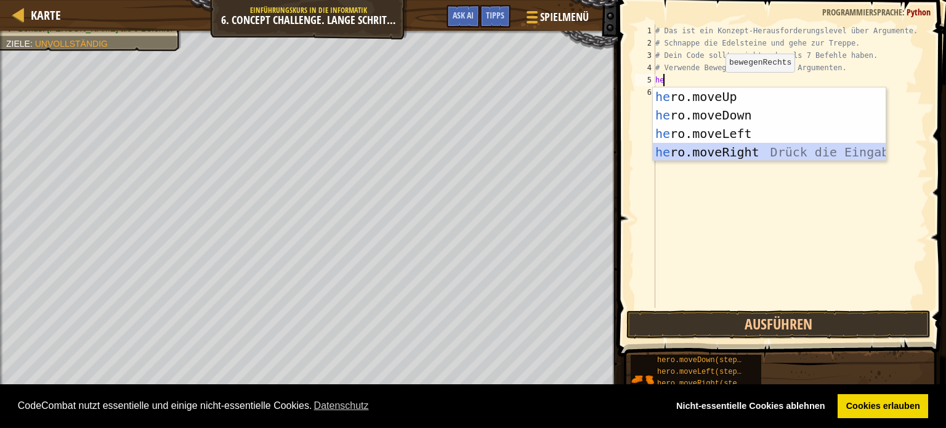
click at [727, 152] on div "he ro.moveUp Drück die Eingabetaste he ro.moveDown Drück die Eingabetaste he ro…" at bounding box center [769, 142] width 233 height 111
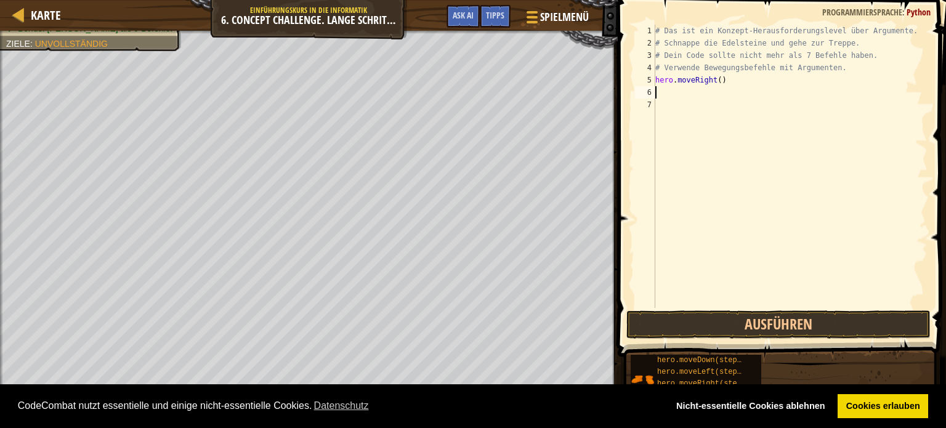
type textarea "h"
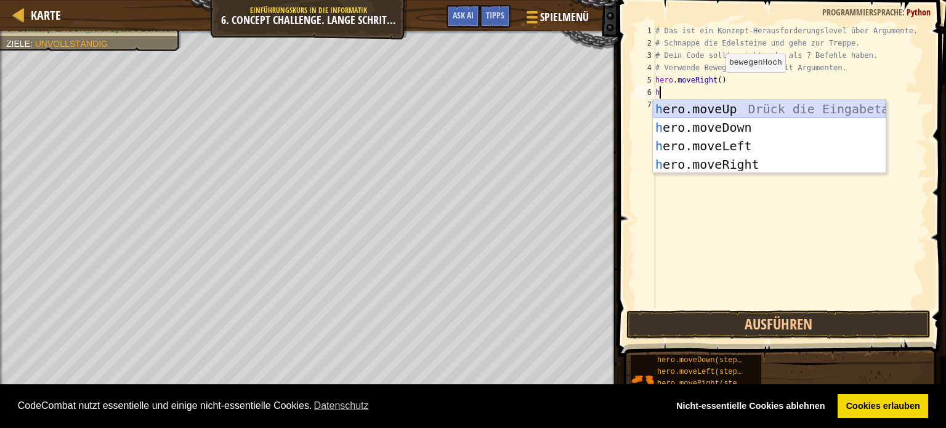
click at [668, 107] on div "h ero.moveUp Drück die Eingabetaste h ero.moveDown Drück die Eingabetaste h ero…" at bounding box center [769, 155] width 233 height 111
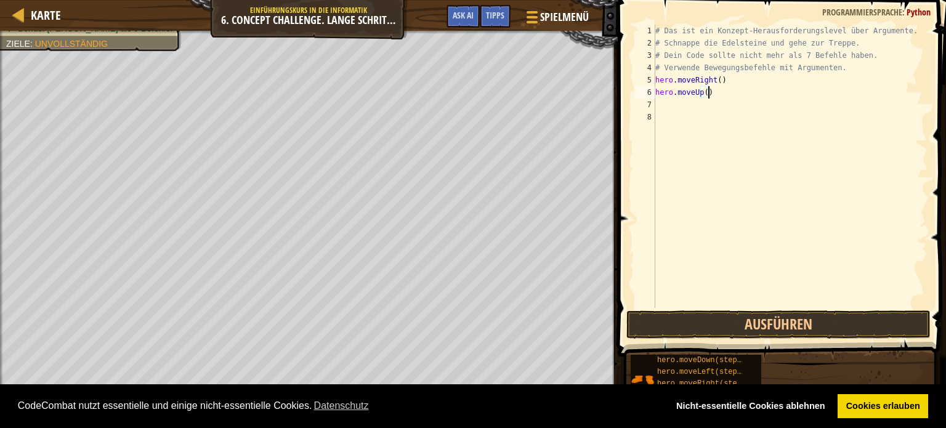
click at [708, 93] on div "# Das ist ein Konzept-Herausforderungslevel über Argumente. # Schnappe die Edel…" at bounding box center [790, 179] width 275 height 308
type textarea "hero.moveUp(3)"
click at [658, 103] on div "# Das ist ein Konzept-Herausforderungslevel über Argumente. # Schnappe die Edel…" at bounding box center [790, 179] width 275 height 308
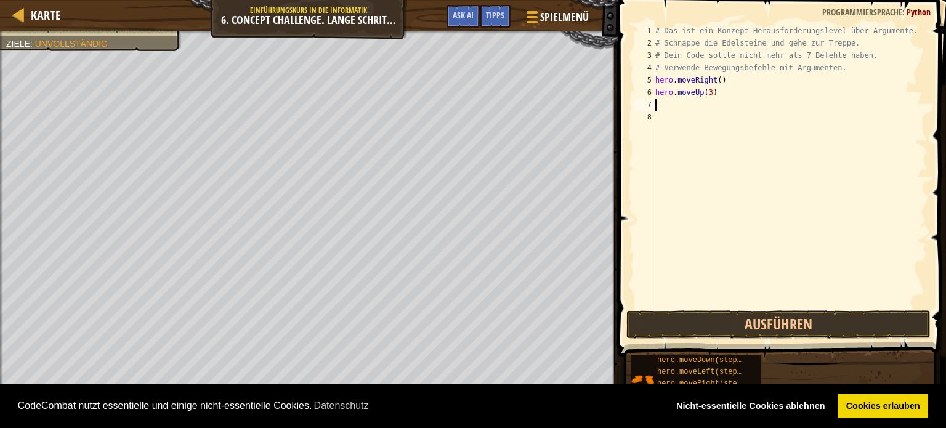
scroll to position [6, 0]
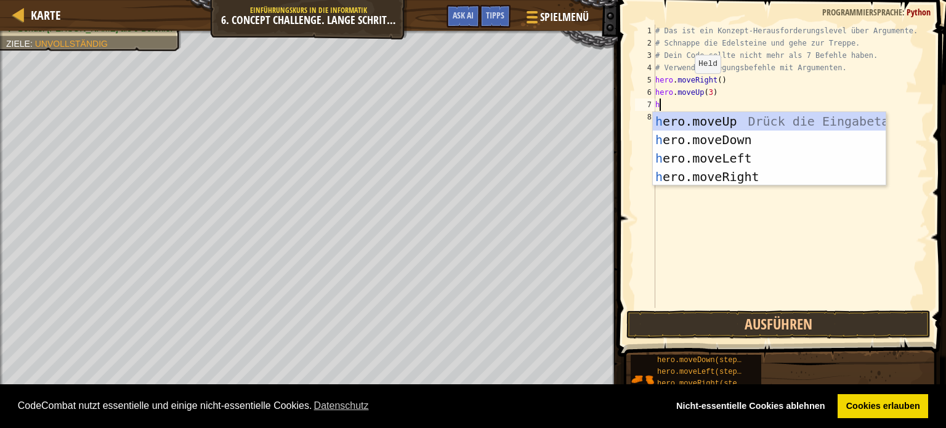
type textarea "he"
click at [732, 174] on div "he ro.moveUp Drück die Eingabetaste he ro.moveDown Drück die Eingabetaste he ro…" at bounding box center [769, 167] width 233 height 111
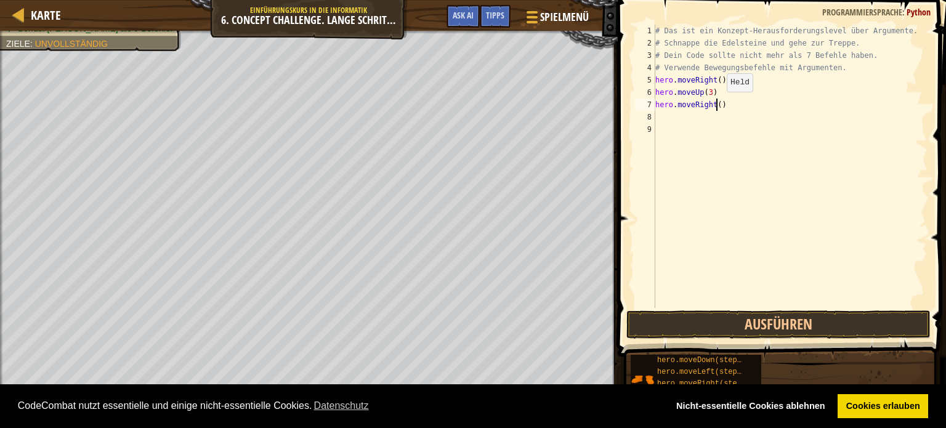
click at [716, 104] on div "# Das ist ein Konzept-Herausforderungslevel über Argumente. # Schnappe die Edel…" at bounding box center [790, 179] width 275 height 308
type textarea "hero.moveRight(2)"
click at [815, 317] on button "Ausführen" at bounding box center [778, 324] width 304 height 28
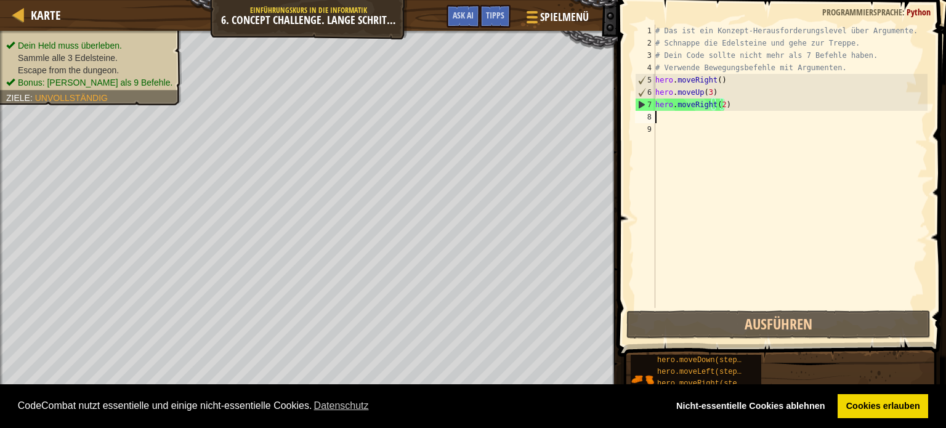
click at [677, 116] on div "# Das ist ein Konzept-Herausforderungslevel über Argumente. # Schnappe die Edel…" at bounding box center [790, 179] width 275 height 308
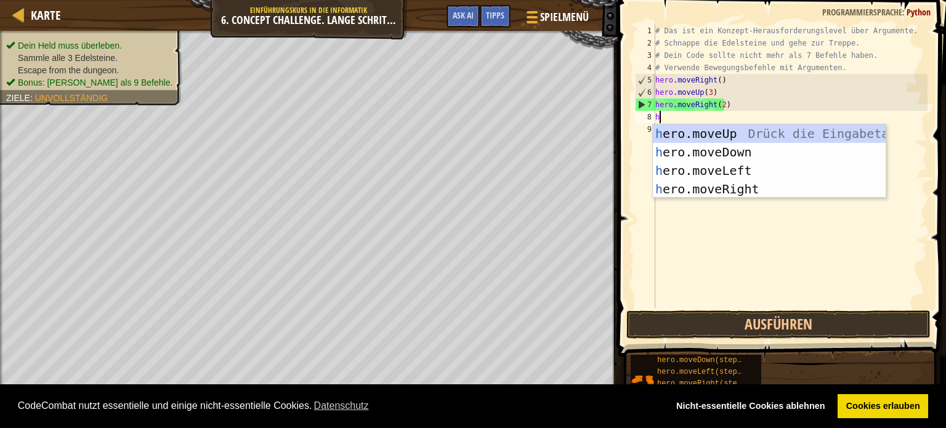
type textarea "hw"
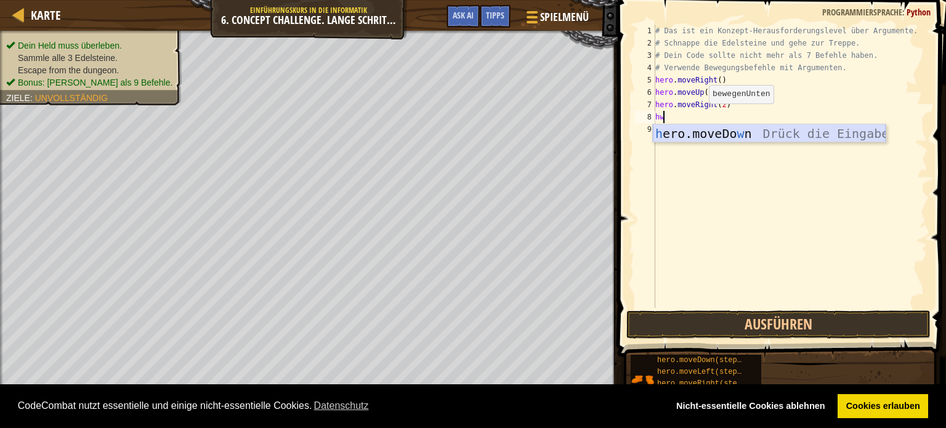
click at [742, 130] on div "h ero.moveDo w n Drück die Eingabetaste" at bounding box center [769, 151] width 233 height 55
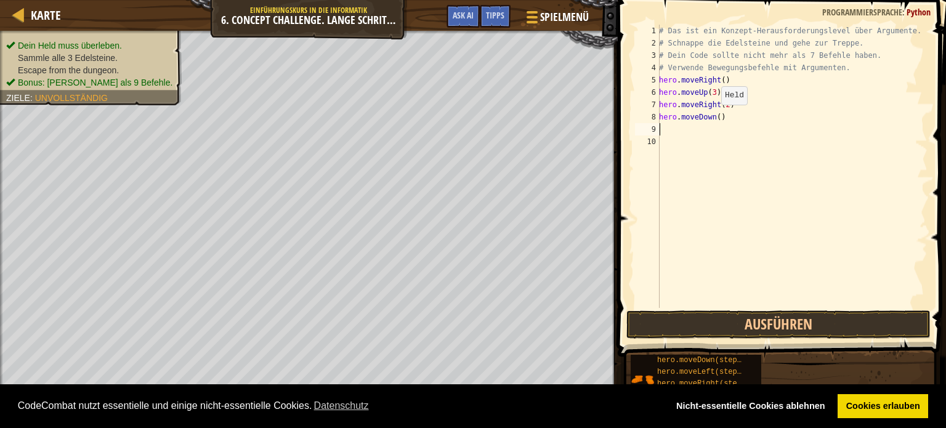
click at [714, 117] on div "# Das ist ein Konzept-Herausforderungslevel über Argumente. # Schnappe die Edel…" at bounding box center [791, 179] width 271 height 308
click at [660, 123] on div "hero.moveDown(3) 1 2 3 4 5 6 7 8 9 10 # Das ist ein Konzept-Herausforderungslev…" at bounding box center [779, 166] width 295 height 283
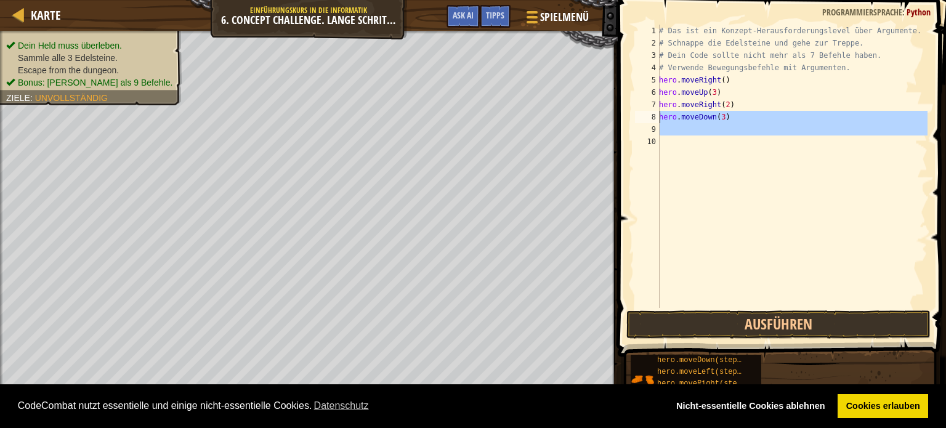
type textarea "hero.moveDown(3)"
click at [664, 127] on div "# Das ist ein Konzept-Herausforderungslevel über Argumente. # Schnappe die Edel…" at bounding box center [791, 166] width 271 height 283
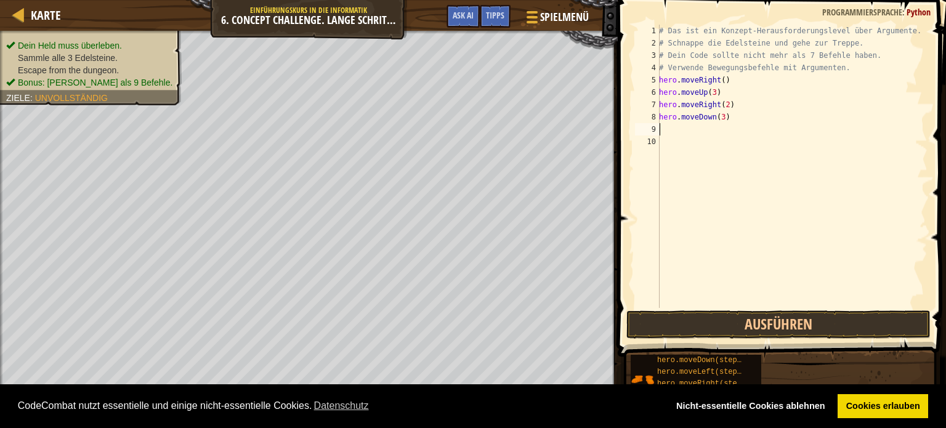
scroll to position [6, 0]
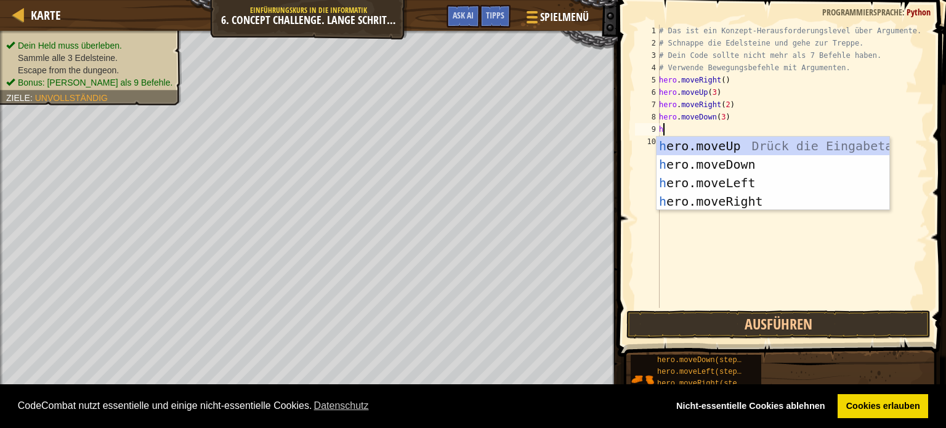
type textarea "he"
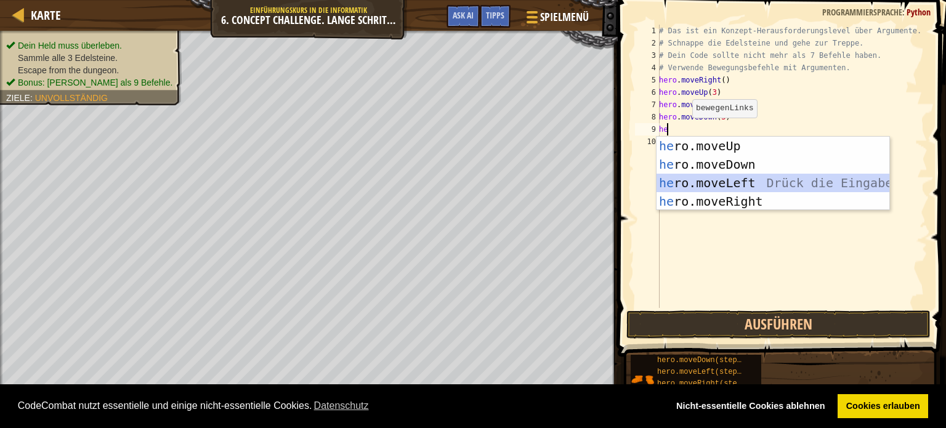
click at [690, 174] on div "he ro.moveUp Drück die Eingabetaste he ro.moveDown Drück die Eingabetaste he ro…" at bounding box center [772, 192] width 233 height 111
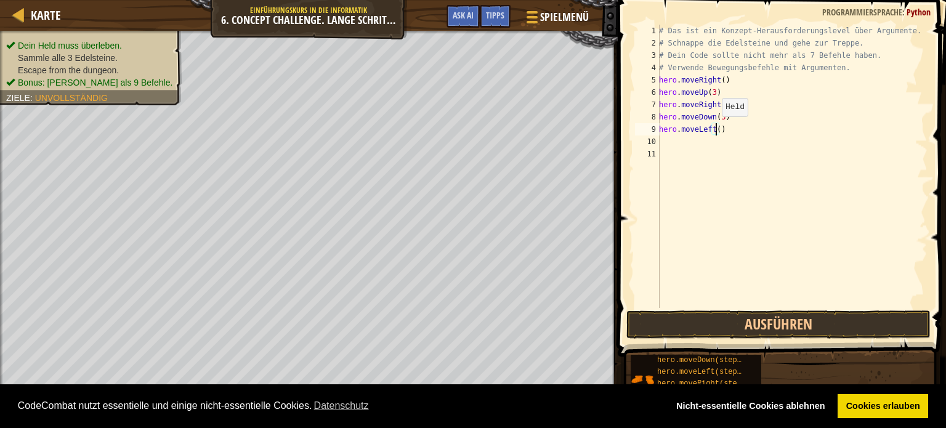
click at [715, 129] on div "# Das ist ein Konzept-Herausforderungslevel über Argumente. # Schnappe die Edel…" at bounding box center [791, 179] width 271 height 308
type textarea "hero.moveLeft(1)"
click at [675, 137] on div "# Das ist ein Konzept-Herausforderungslevel über Argumente. # Schnappe die Edel…" at bounding box center [791, 179] width 271 height 308
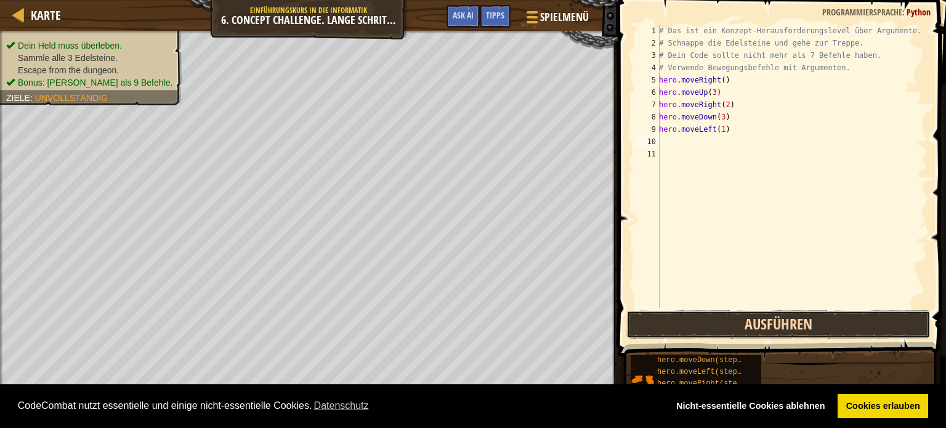
click at [709, 316] on button "Ausführen" at bounding box center [778, 324] width 304 height 28
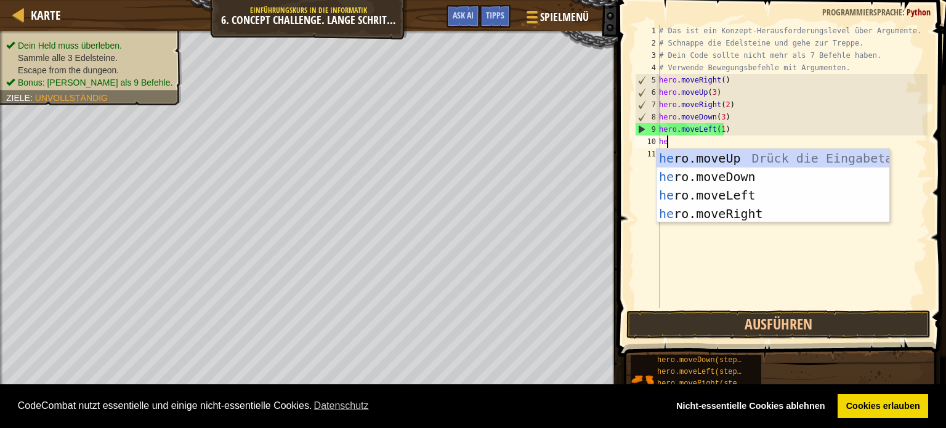
type textarea "hee"
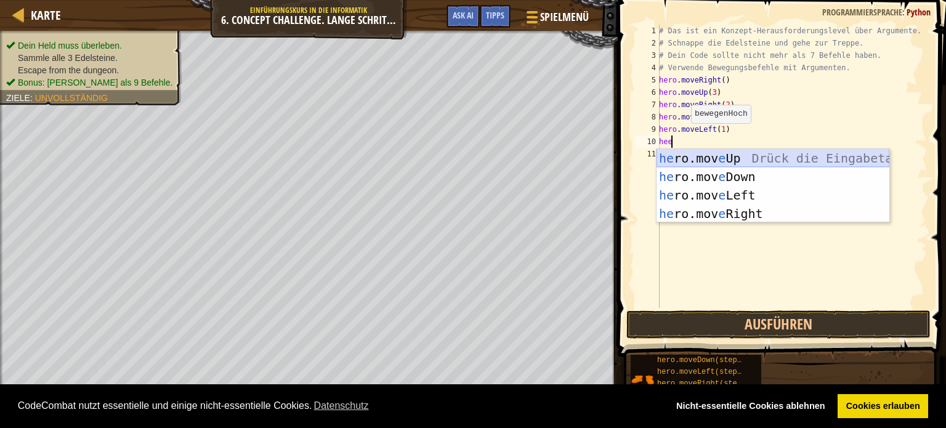
click at [737, 150] on div "he ro.mov e Up Drück die Eingabetaste he ro.mov e Down Drück die Eingabetaste h…" at bounding box center [772, 204] width 233 height 111
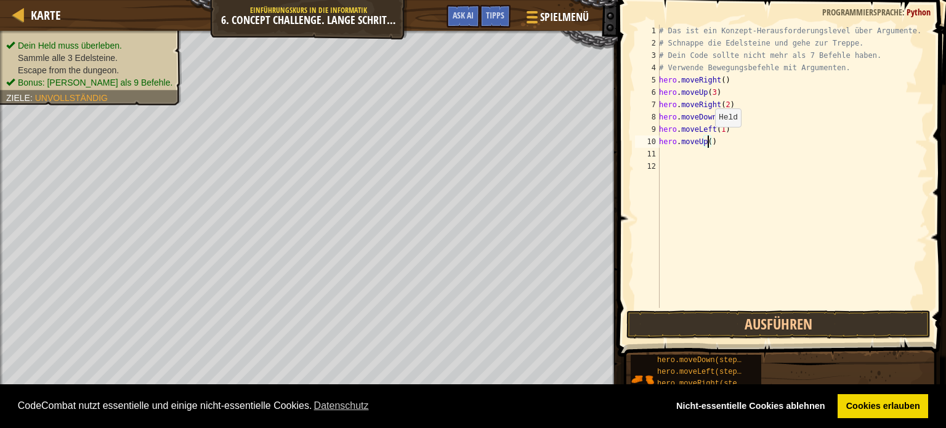
click at [708, 139] on div "# Das ist ein Konzept-Herausforderungslevel über Argumente. # Schnappe die Edel…" at bounding box center [791, 179] width 271 height 308
type textarea "hero.moveUp(2)"
click at [741, 321] on button "Ausführen" at bounding box center [778, 324] width 304 height 28
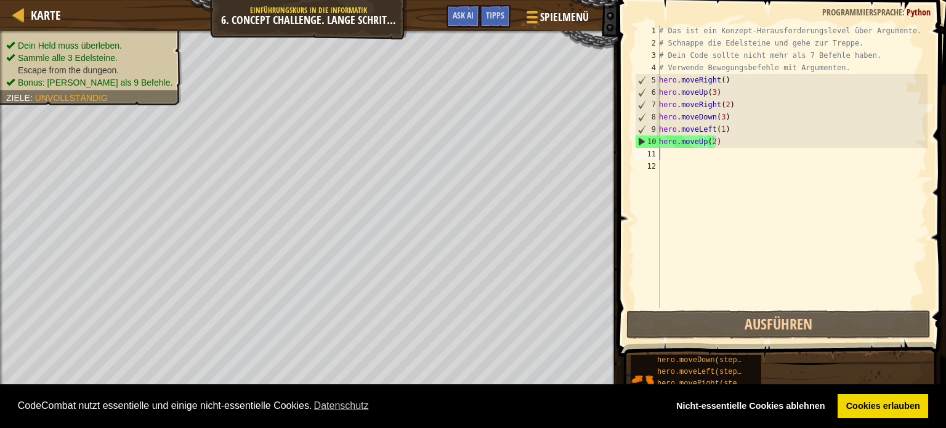
drag, startPoint x: 669, startPoint y: 150, endPoint x: 668, endPoint y: 158, distance: 8.2
click at [668, 158] on div "# Das ist ein Konzept-Herausforderungslevel über Argumente. # Schnappe die Edel…" at bounding box center [791, 179] width 271 height 308
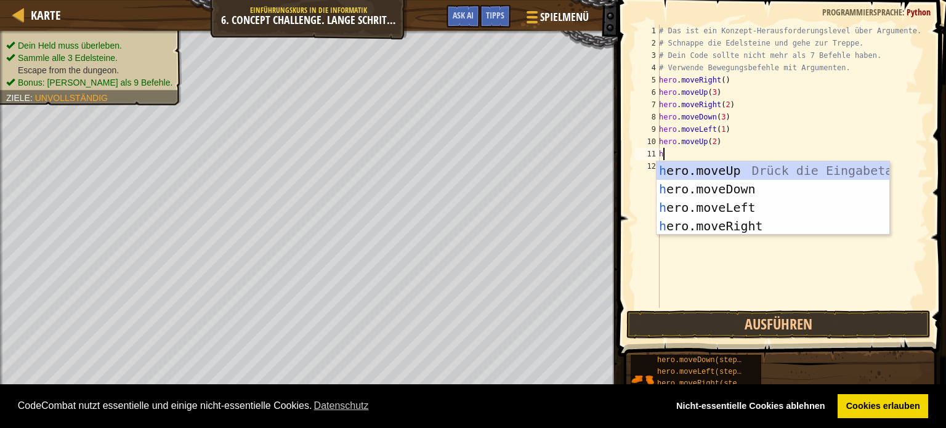
type textarea "he"
click at [688, 222] on div "he ro.moveUp Drück die Eingabetaste he ro.moveDown Drück die Eingabetaste he ro…" at bounding box center [772, 216] width 233 height 111
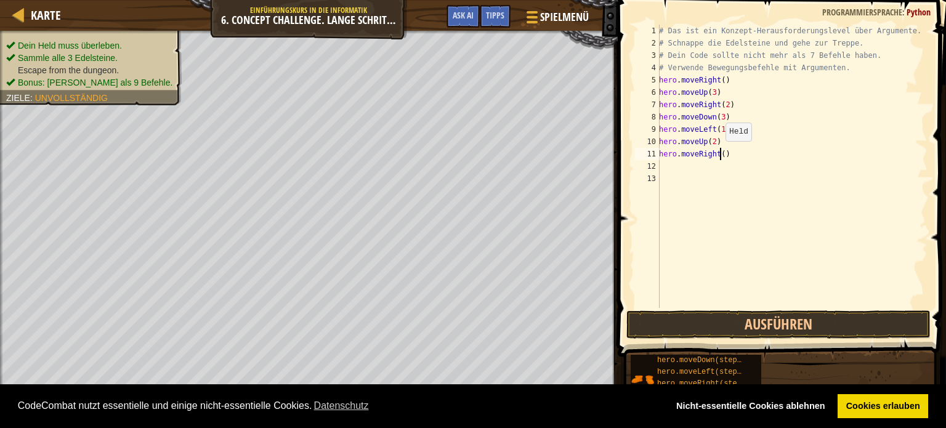
click at [719, 153] on div "# Das ist ein Konzept-Herausforderungslevel über Argumente. # Schnappe die Edel…" at bounding box center [791, 179] width 271 height 308
click at [720, 151] on div "# Das ist ein Konzept-Herausforderungslevel über Argumente. # Schnappe die Edel…" at bounding box center [791, 166] width 271 height 283
click at [781, 325] on button "Ausführen" at bounding box center [778, 324] width 304 height 28
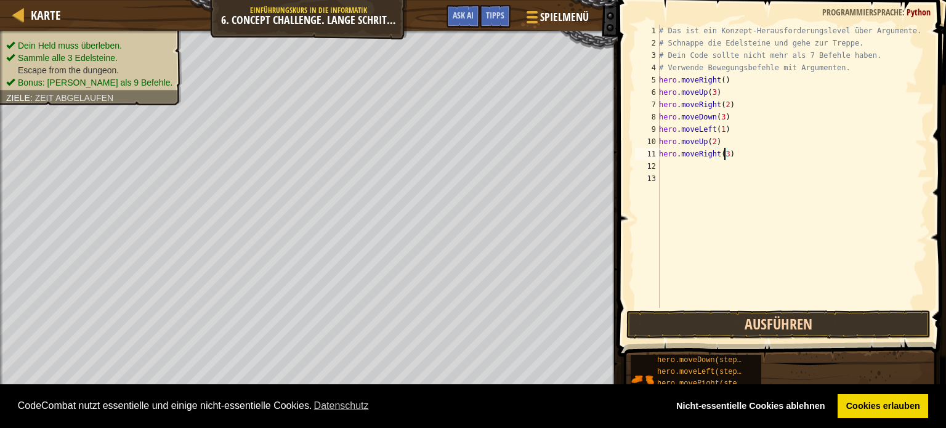
type textarea "hero.moveRight(3)"
click at [639, 327] on button "Ausführen" at bounding box center [778, 324] width 304 height 28
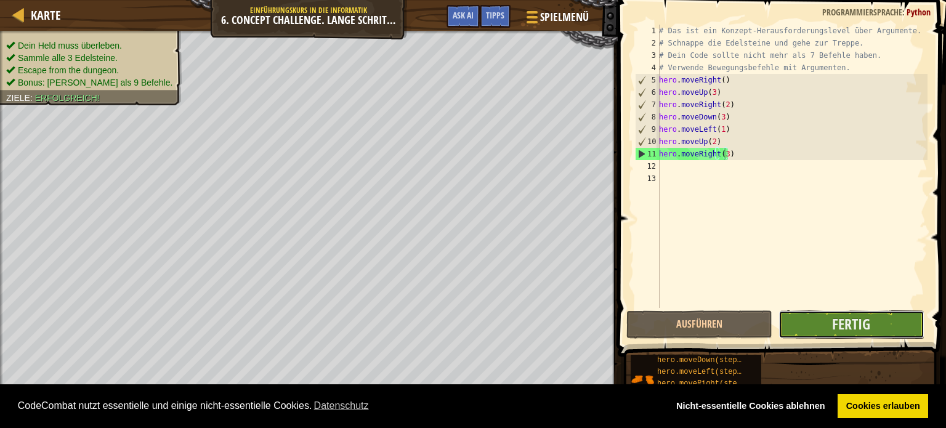
click at [810, 323] on button "Fertig" at bounding box center [851, 324] width 146 height 28
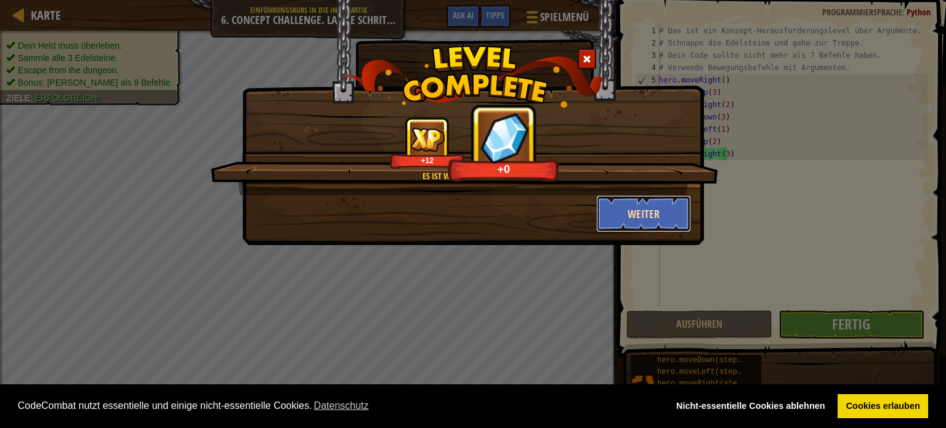
click at [643, 208] on button "Weiter" at bounding box center [643, 213] width 95 height 37
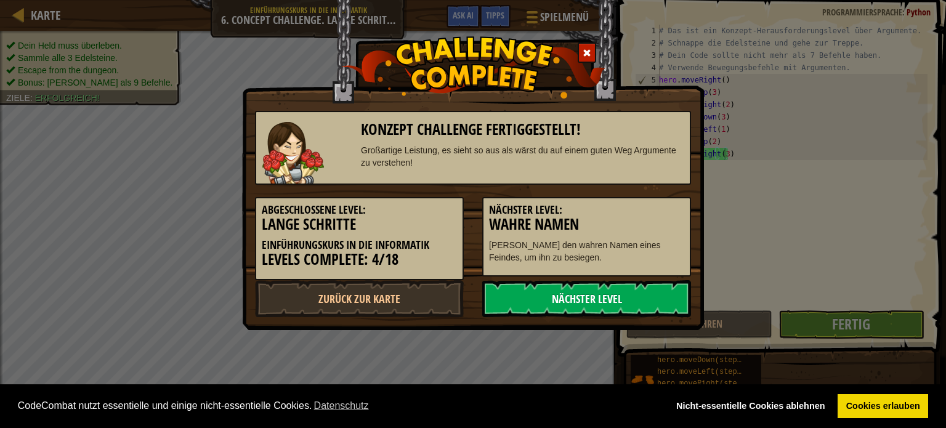
click at [531, 297] on link "Nächster Level" at bounding box center [586, 298] width 209 height 37
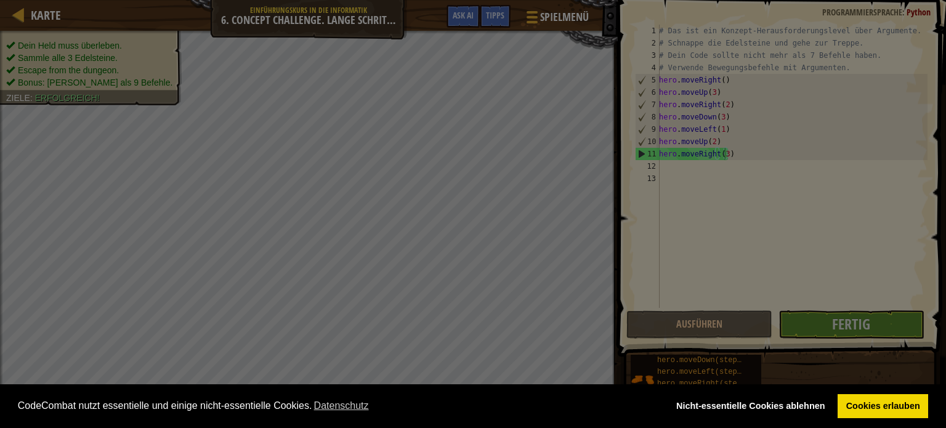
click at [531, 1] on body "Cookie Policy CodeCombat nutzt essentielle und einige nicht-essentielle Cookies…" at bounding box center [473, 0] width 946 height 1
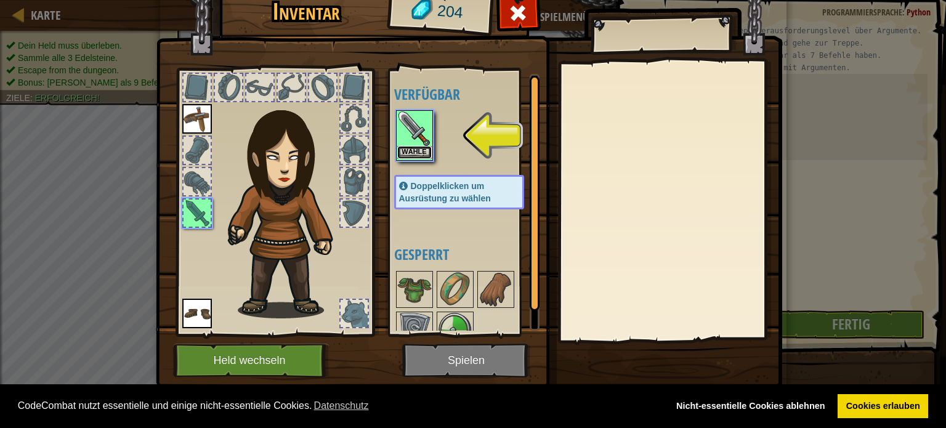
click at [409, 147] on button "Wähle" at bounding box center [414, 152] width 34 height 13
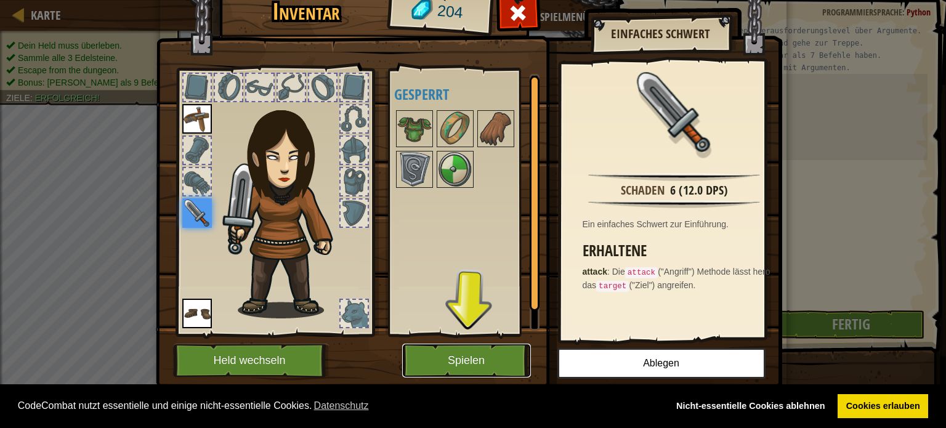
click at [473, 361] on button "Spielen" at bounding box center [466, 361] width 129 height 34
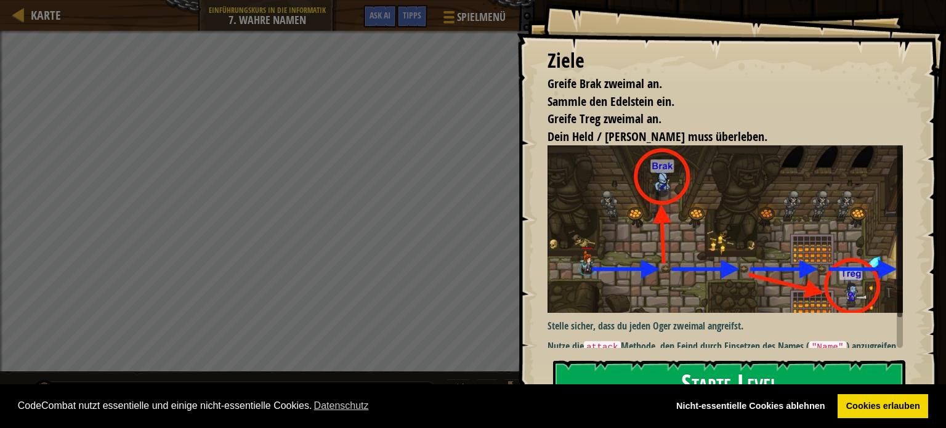
click at [574, 374] on button "Starte Level" at bounding box center [729, 384] width 352 height 49
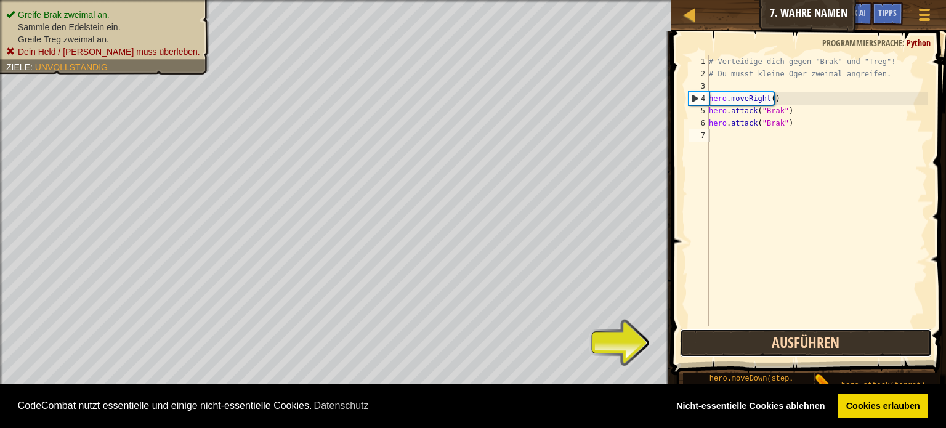
click at [833, 344] on button "Ausführen" at bounding box center [806, 343] width 252 height 28
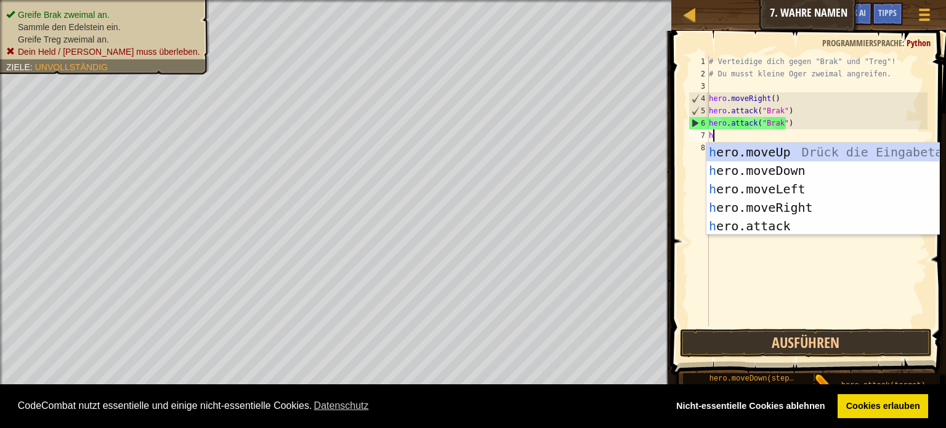
scroll to position [6, 0]
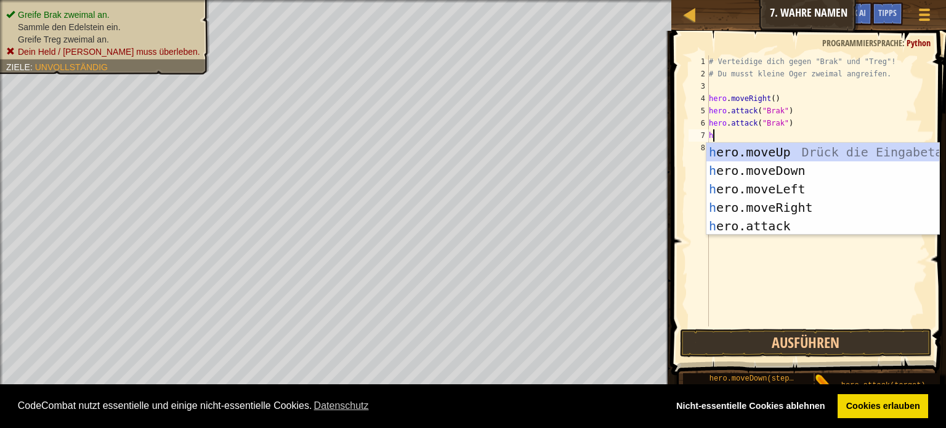
type textarea "he"
click at [862, 164] on div "he ro.moveUp Drück die Eingabetaste he ro.moveDown Drück die Eingabetaste he ro…" at bounding box center [822, 207] width 233 height 129
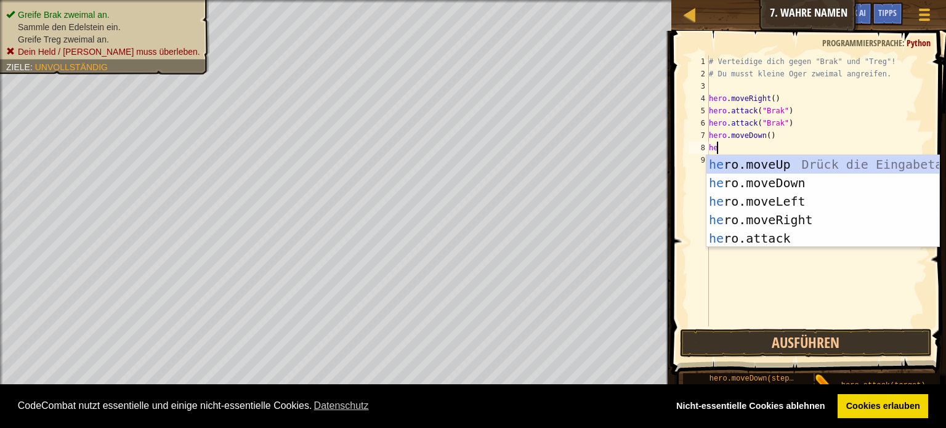
type textarea "here"
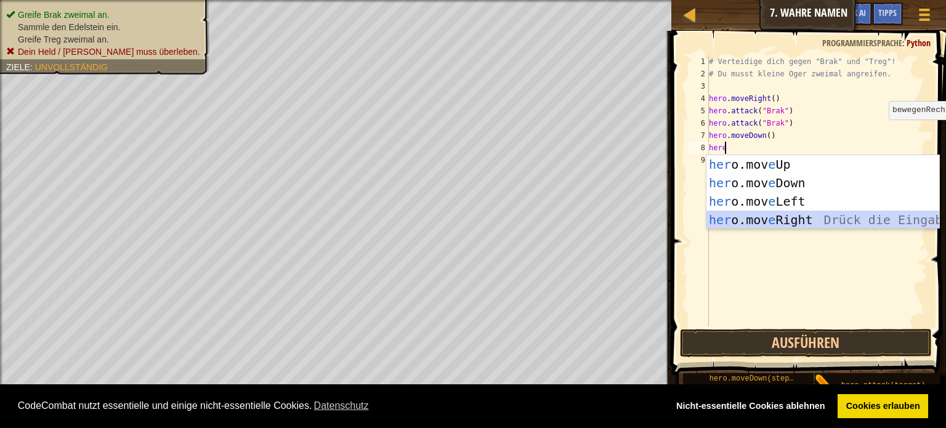
click at [764, 214] on div "her o.mov e Up Drück die Eingabetaste her o.mov e Down Drück die Eingabetaste h…" at bounding box center [822, 210] width 233 height 111
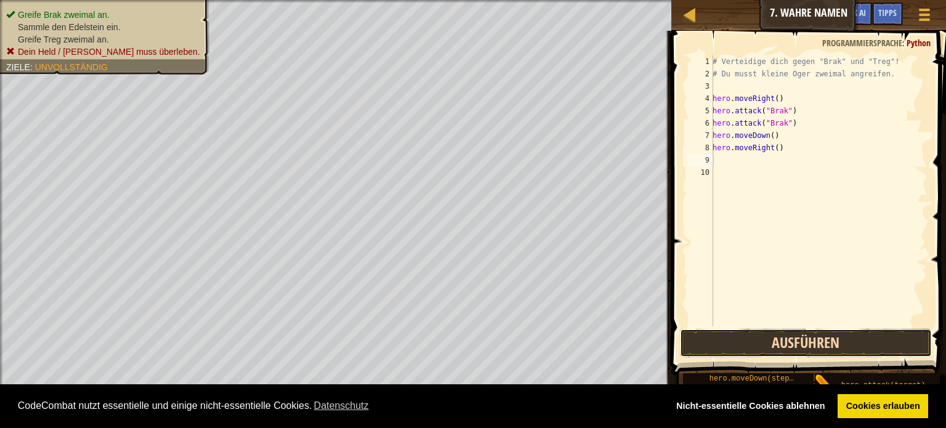
click at [786, 344] on button "Ausführen" at bounding box center [806, 343] width 252 height 28
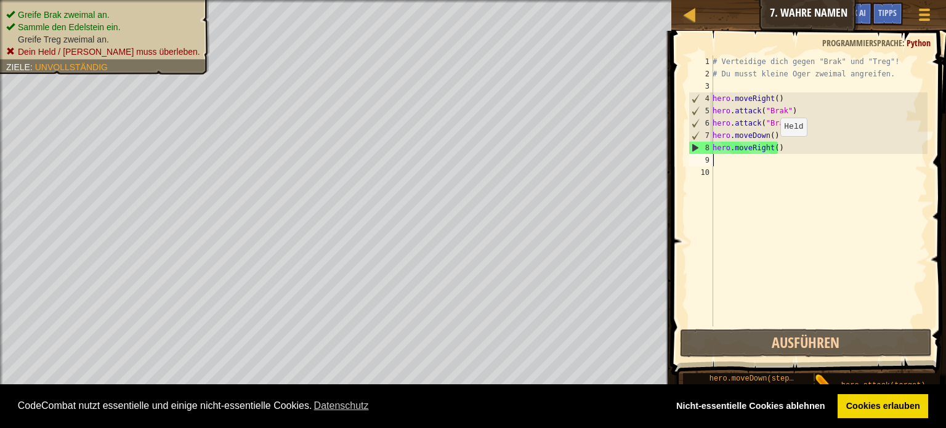
click at [773, 148] on div "# Verteidige dich gegen "Brak" und "Treg"! # Du musst kleine Oger zweimal angre…" at bounding box center [818, 203] width 217 height 296
type textarea "hero.moveRight(2)"
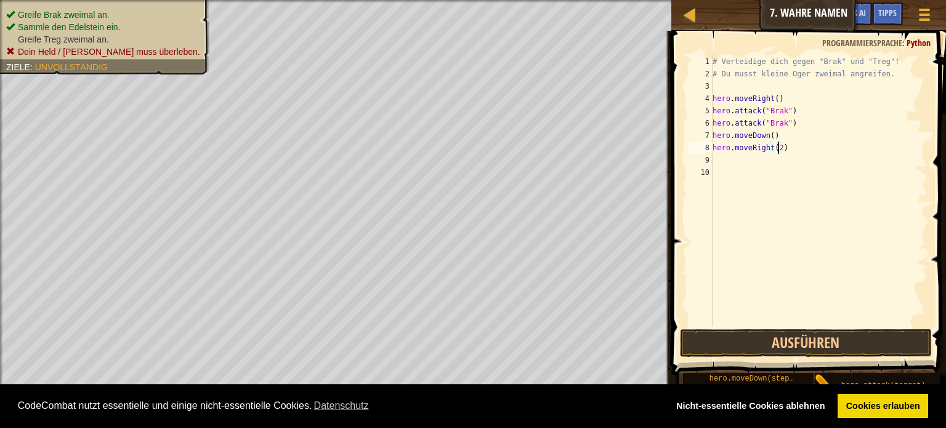
click at [734, 156] on div "# Verteidige dich gegen "Brak" und "Treg"! # Du musst kleine Oger zweimal angre…" at bounding box center [818, 203] width 217 height 296
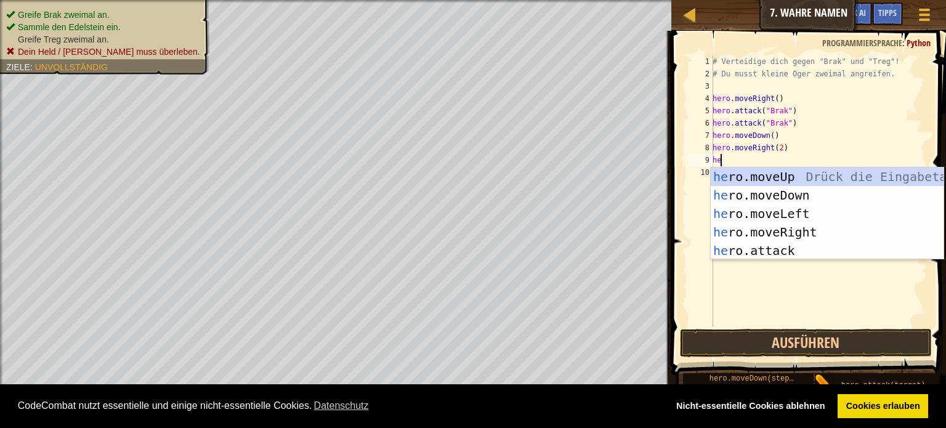
type textarea "her"
click at [805, 174] on div "her o.moveUp Drück die Eingabetaste her o.moveDown Drück die Eingabetaste her o…" at bounding box center [827, 231] width 233 height 129
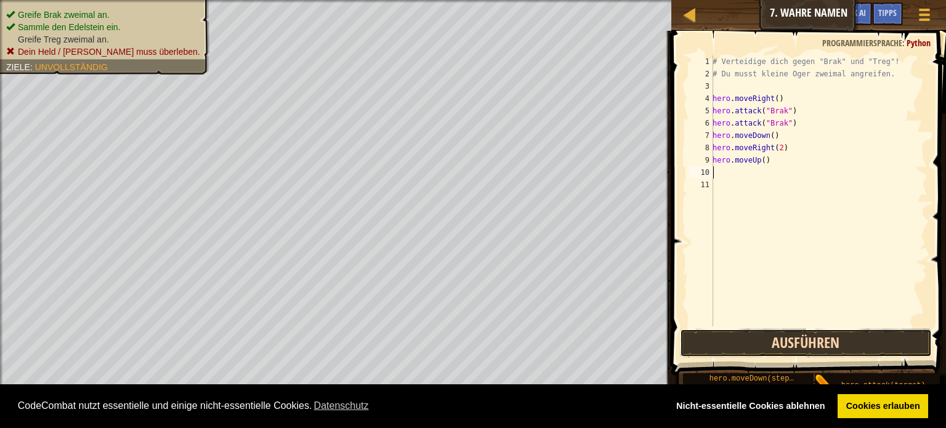
drag, startPoint x: 802, startPoint y: 341, endPoint x: 813, endPoint y: 331, distance: 15.3
click at [803, 341] on button "Ausführen" at bounding box center [806, 343] width 252 height 28
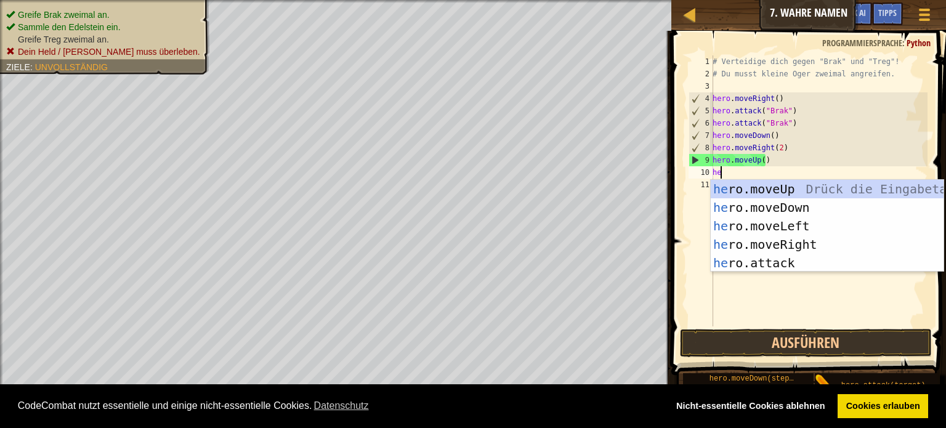
type textarea "her"
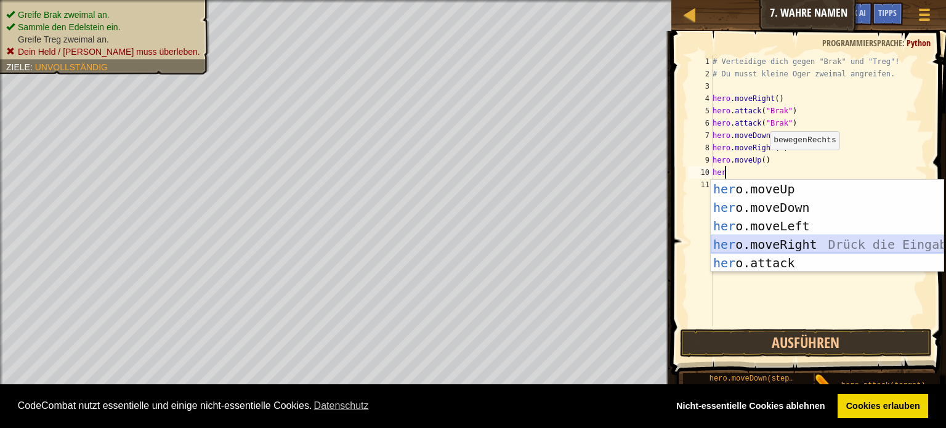
drag, startPoint x: 812, startPoint y: 240, endPoint x: 805, endPoint y: 243, distance: 7.2
click at [810, 240] on div "her o.moveUp Drück die Eingabetaste her o.moveDown Drück die Eingabetaste her o…" at bounding box center [827, 244] width 233 height 129
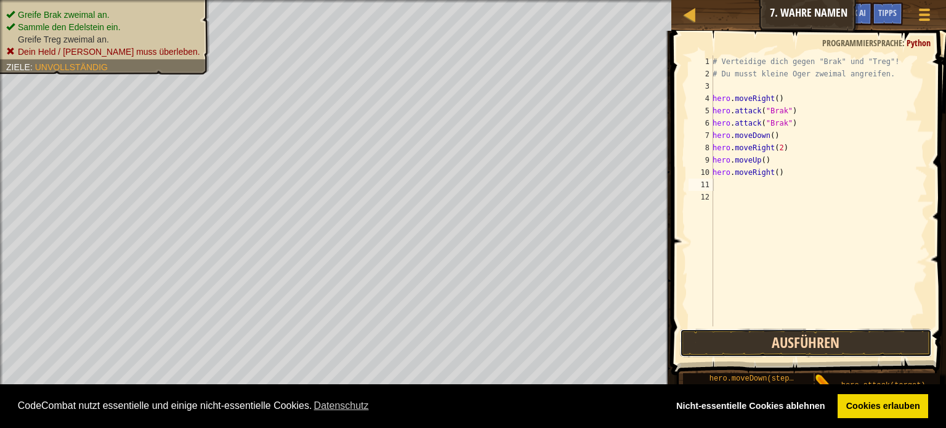
click at [785, 342] on button "Ausführen" at bounding box center [806, 343] width 252 height 28
